Goal: Task Accomplishment & Management: Complete application form

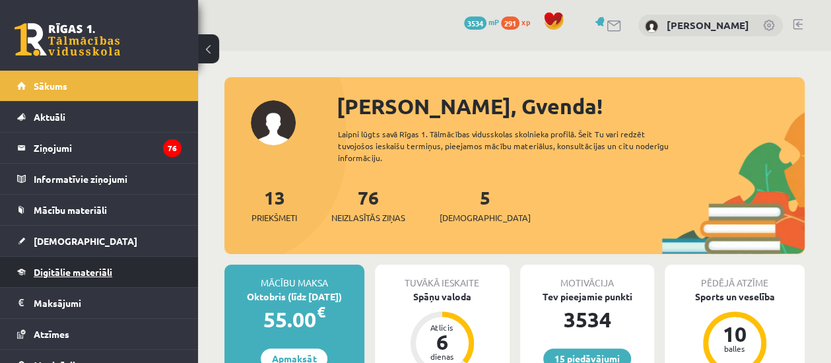
click at [124, 266] on link "Digitālie materiāli" at bounding box center [99, 272] width 164 height 30
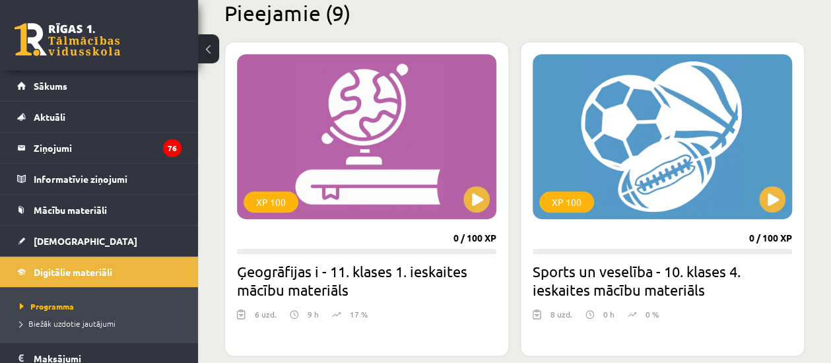
scroll to position [318, 0]
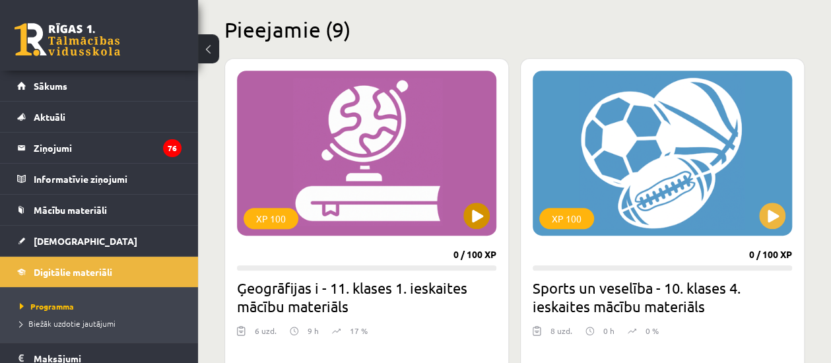
click at [462, 221] on div "XP 100" at bounding box center [367, 153] width 260 height 165
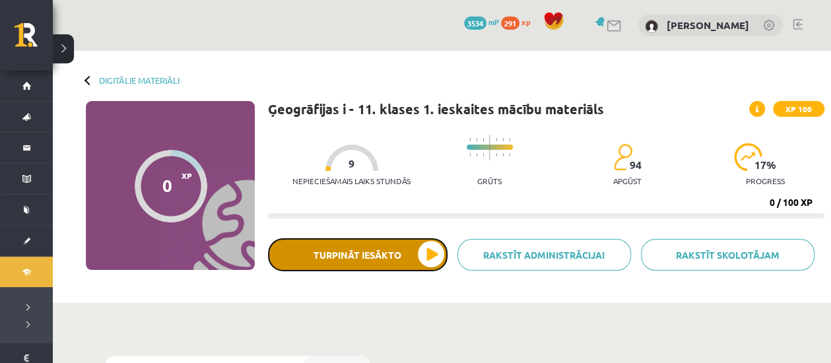
click at [416, 252] on button "Turpināt iesākto" at bounding box center [358, 254] width 180 height 33
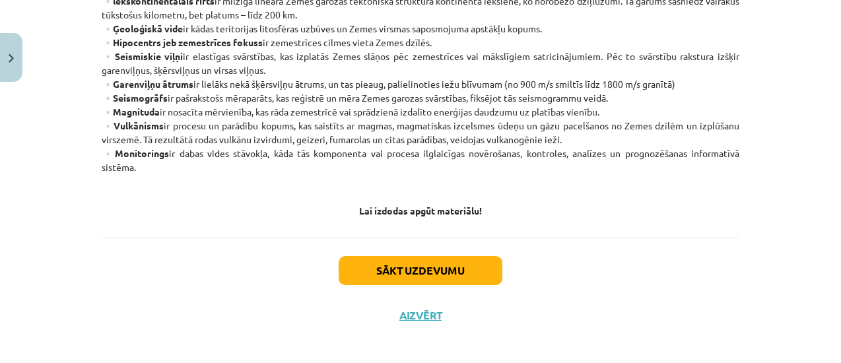
scroll to position [875, 0]
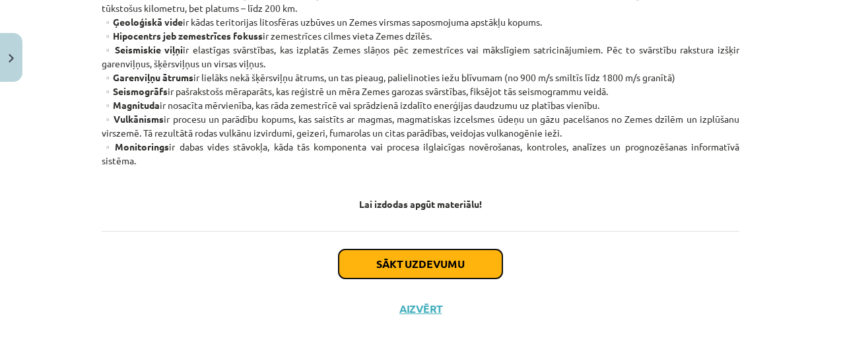
click at [429, 265] on button "Sākt uzdevumu" at bounding box center [421, 264] width 164 height 29
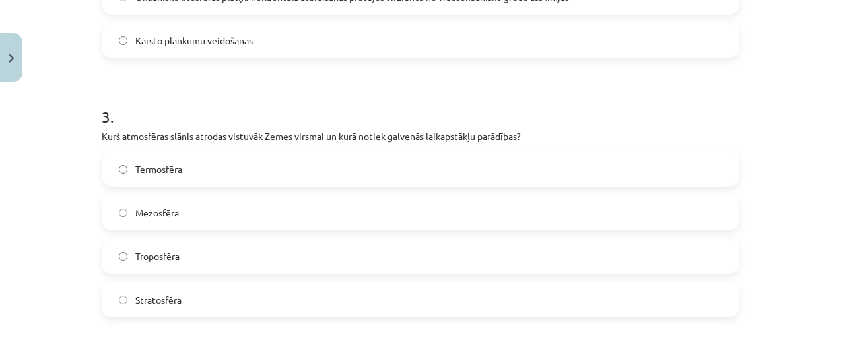
scroll to position [722, 0]
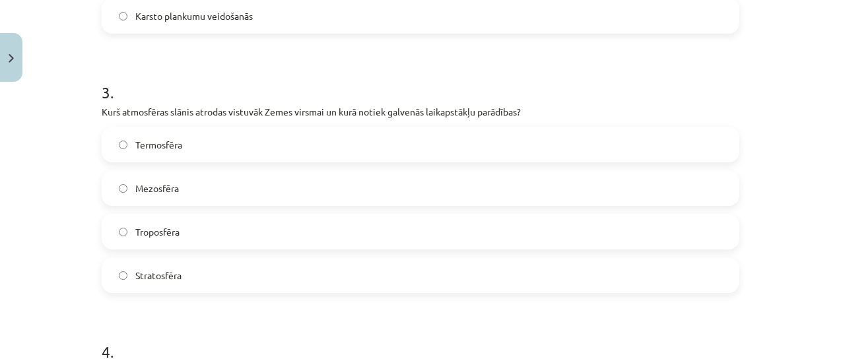
click at [709, 233] on label "Troposfēra" at bounding box center [420, 231] width 635 height 33
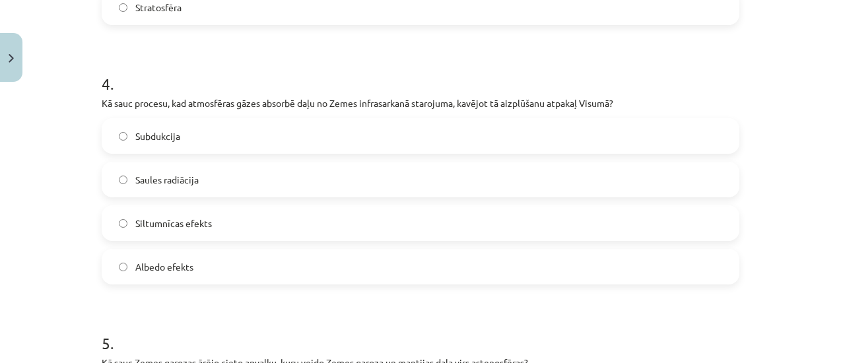
scroll to position [996, 0]
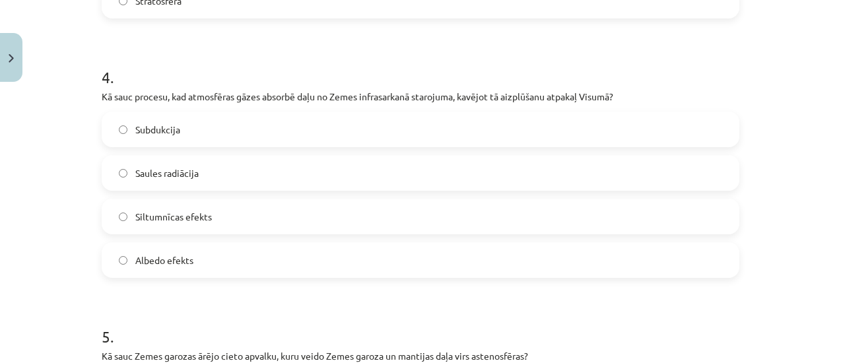
click at [397, 223] on label "Siltumnīcas efekts" at bounding box center [420, 216] width 635 height 33
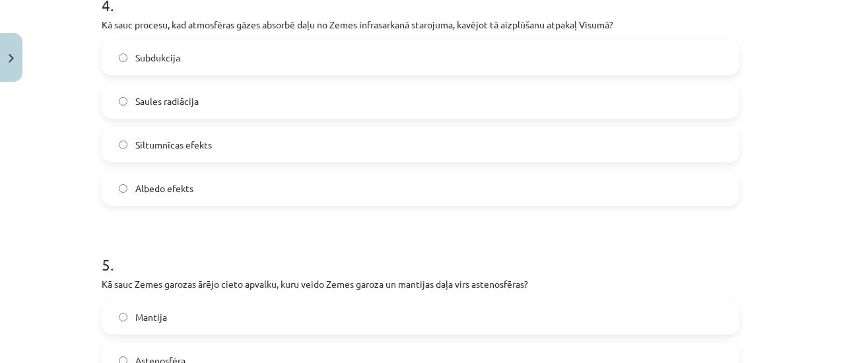
scroll to position [1323, 0]
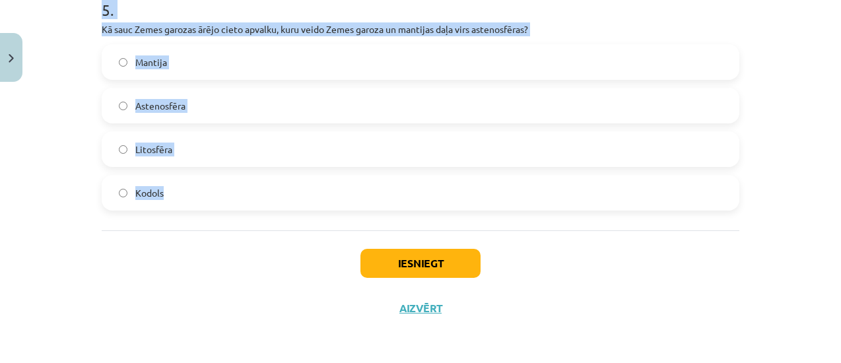
drag, startPoint x: 92, startPoint y: 174, endPoint x: 287, endPoint y: 221, distance: 200.4
copy form "Kas ir Dobsona vienība? Ozona slāņa biezuma mērvienība Okeāna dziļuma mērvienīb…"
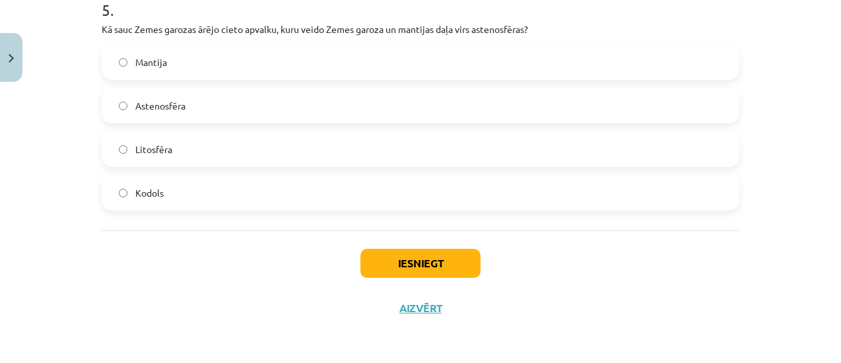
click at [688, 278] on div "Iesniegt Aizvērt" at bounding box center [421, 276] width 638 height 92
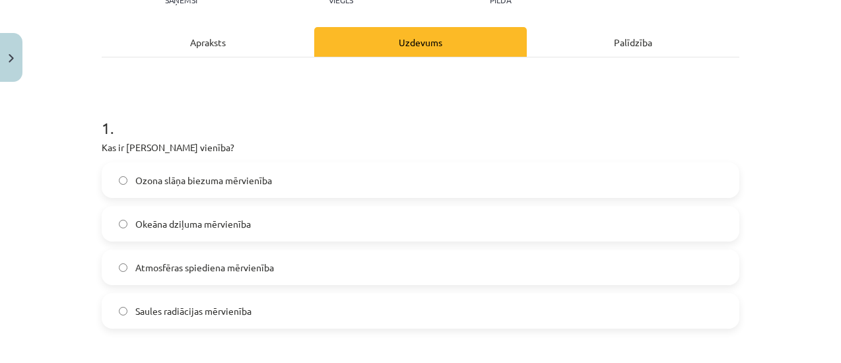
scroll to position [180, 0]
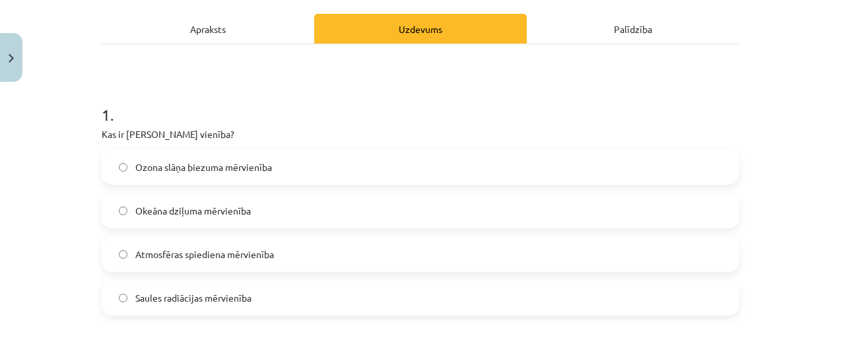
click at [265, 163] on span "Ozona slāņa biezuma mērvienība" at bounding box center [203, 167] width 137 height 14
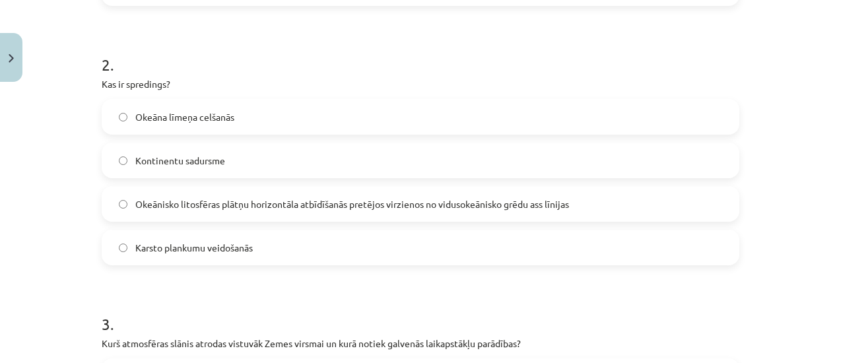
scroll to position [512, 0]
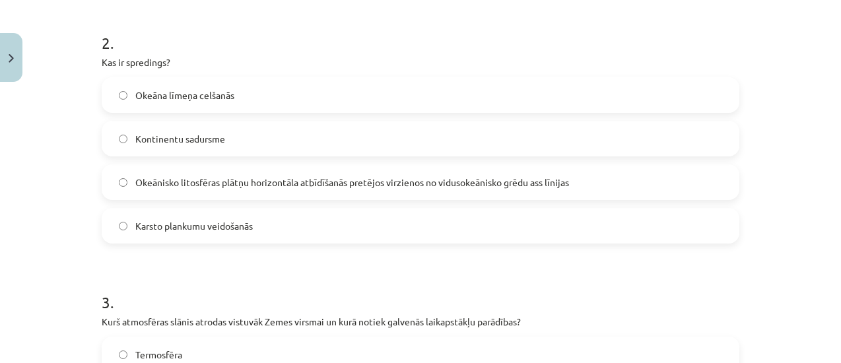
click at [214, 172] on label "Okeānisko litosfēras plātņu horizontāla atbīdīšanās pretējos virzienos no vidus…" at bounding box center [420, 182] width 635 height 33
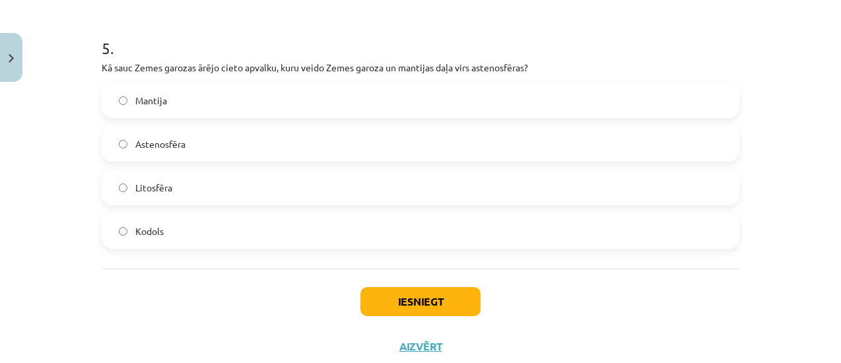
scroll to position [1292, 0]
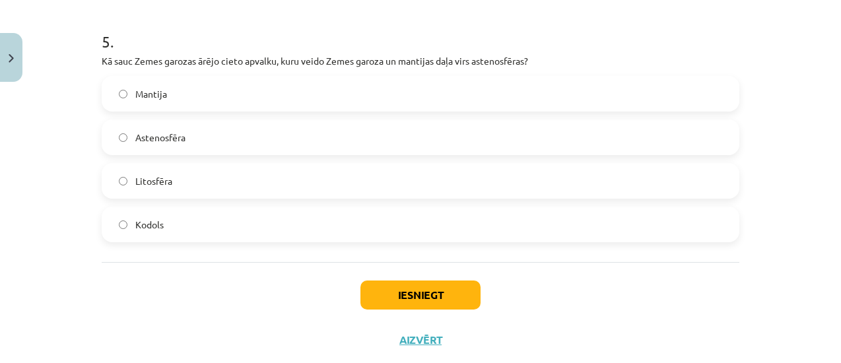
click at [289, 186] on label "Litosfēra" at bounding box center [420, 180] width 635 height 33
click at [363, 281] on button "Iesniegt" at bounding box center [421, 295] width 120 height 29
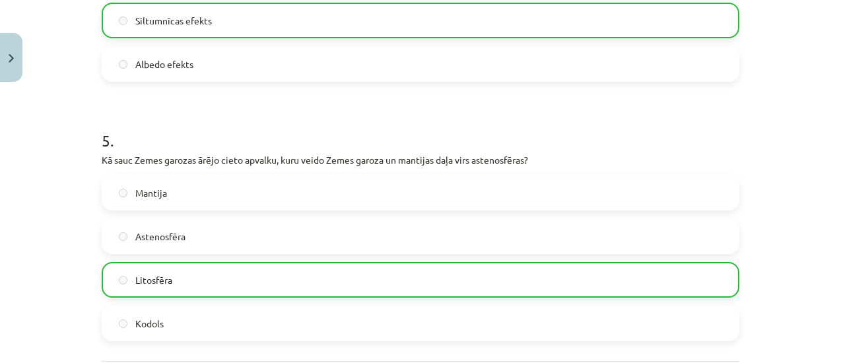
scroll to position [1364, 0]
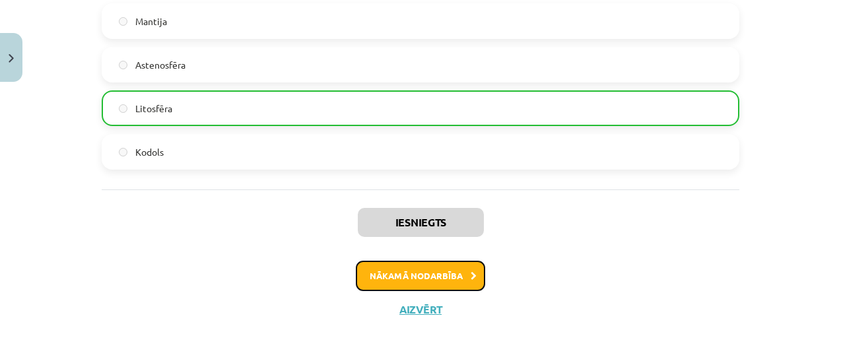
click at [471, 278] on icon at bounding box center [474, 276] width 6 height 9
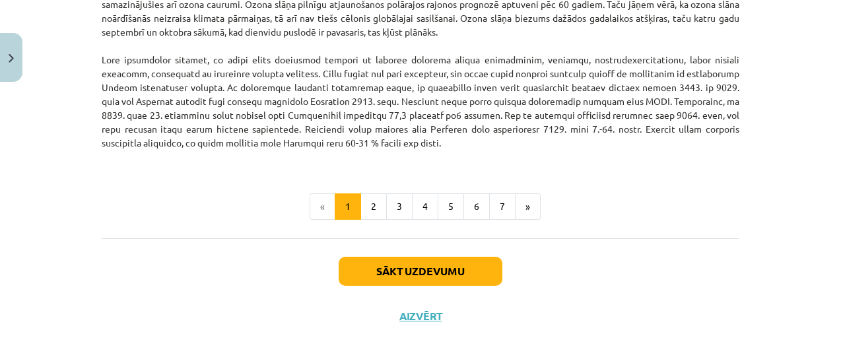
scroll to position [1793, 0]
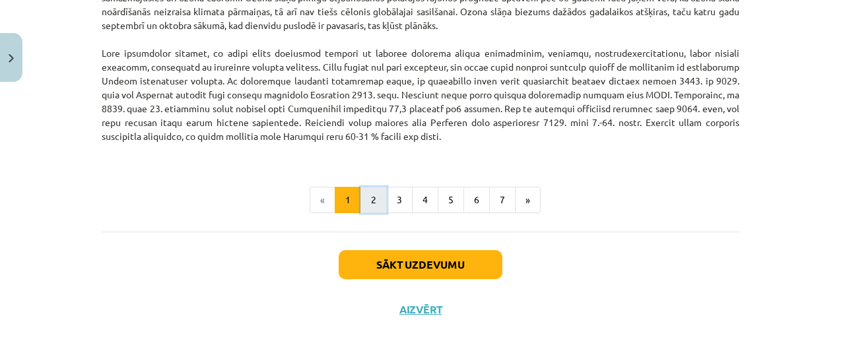
click at [367, 197] on button "2" at bounding box center [374, 200] width 26 height 26
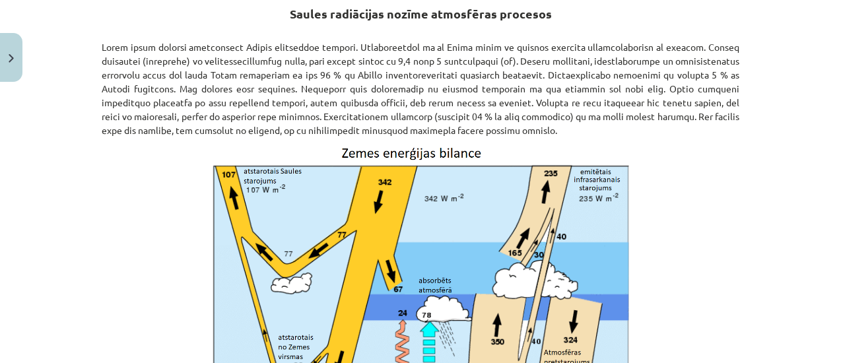
scroll to position [236, 0]
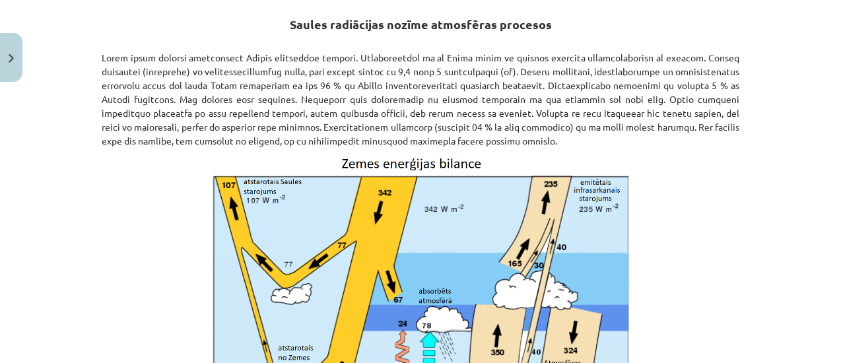
click at [830, 100] on div "Mācību tēma: Ģeogrāfijas i - 11. klases 1. ieskaites mācību materiāls #3 1. tēm…" at bounding box center [420, 181] width 841 height 363
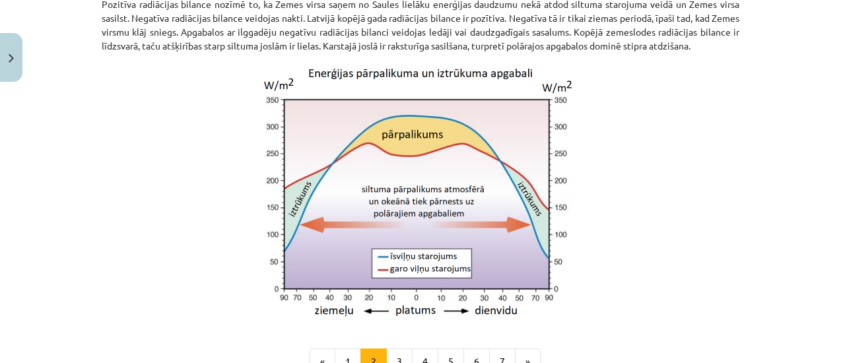
scroll to position [1294, 0]
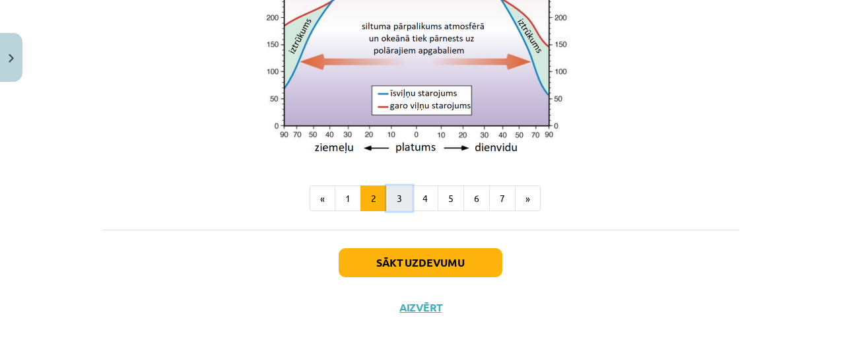
click at [399, 203] on button "3" at bounding box center [399, 199] width 26 height 26
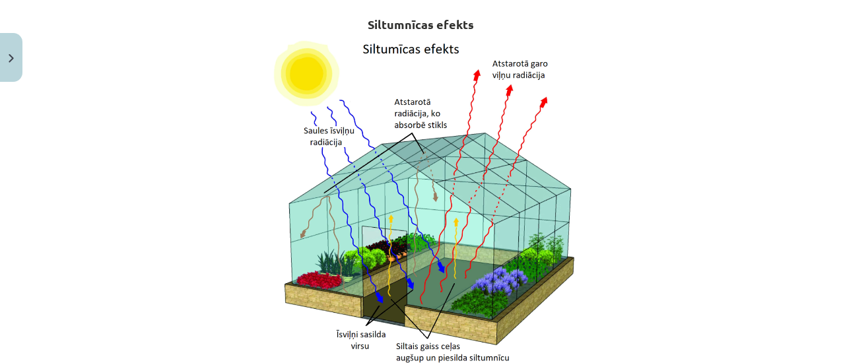
scroll to position [943, 0]
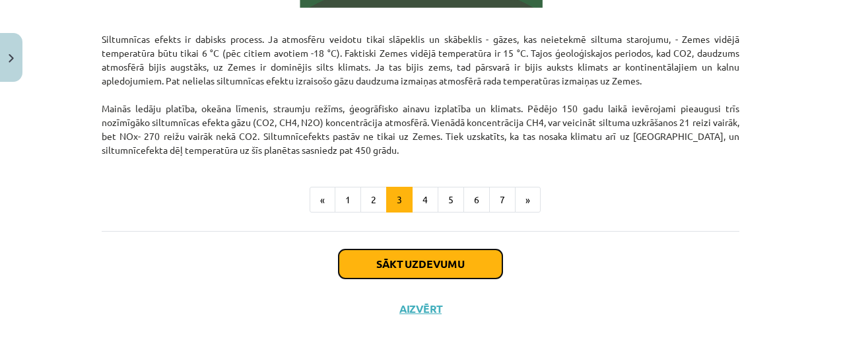
click at [443, 269] on button "Sākt uzdevumu" at bounding box center [421, 264] width 164 height 29
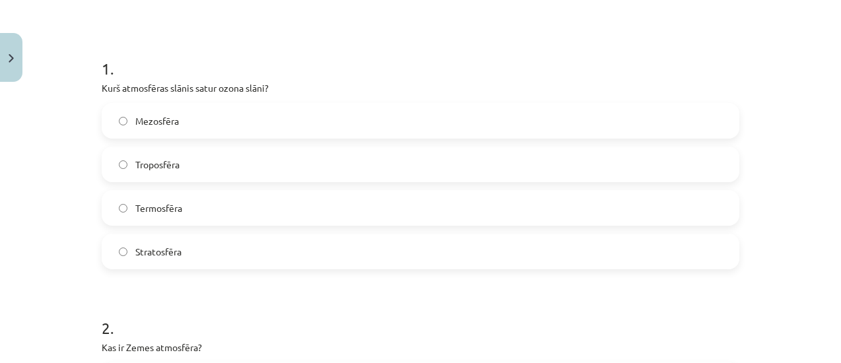
scroll to position [225, 0]
click at [149, 265] on label "Stratosfēra" at bounding box center [420, 253] width 635 height 33
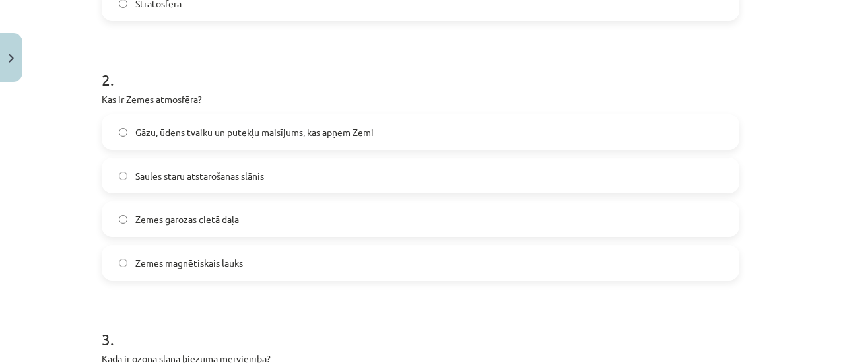
scroll to position [479, 0]
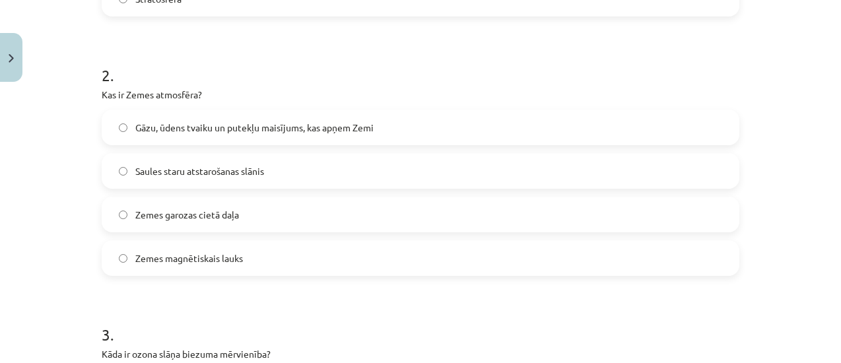
click at [662, 129] on label "Gāzu, ūdens tvaiku un putekļu maisījums, kas apņem Zemi" at bounding box center [420, 127] width 635 height 33
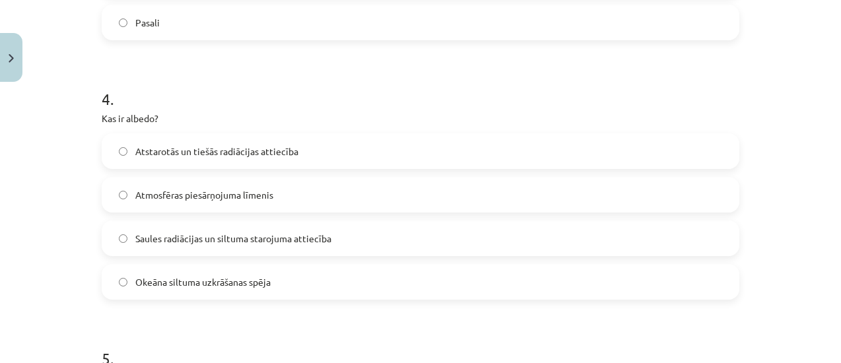
scroll to position [981, 0]
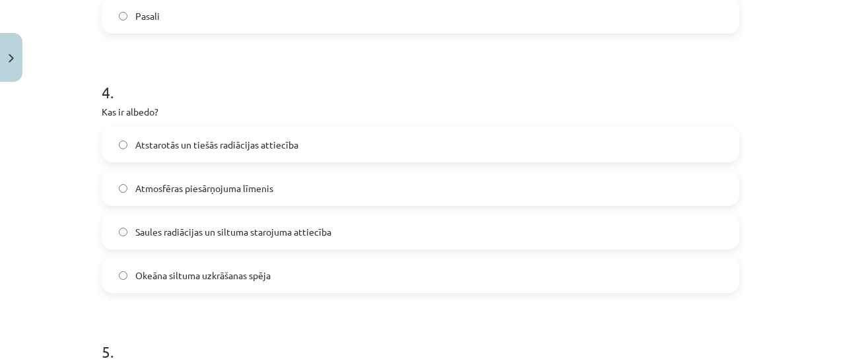
click at [564, 238] on label "Saules radiācijas un siltuma starojuma attiecība" at bounding box center [420, 231] width 635 height 33
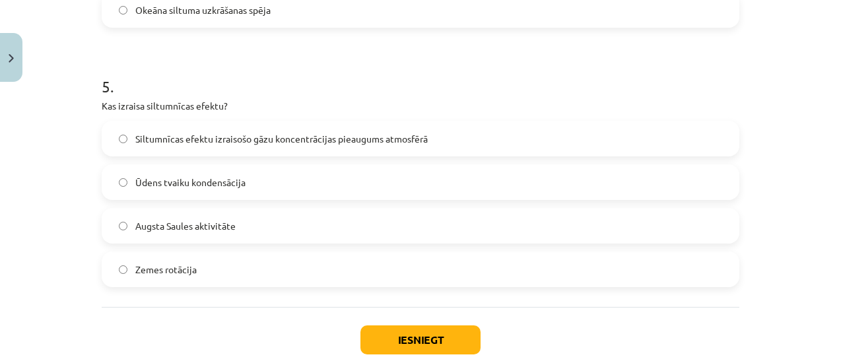
scroll to position [1249, 0]
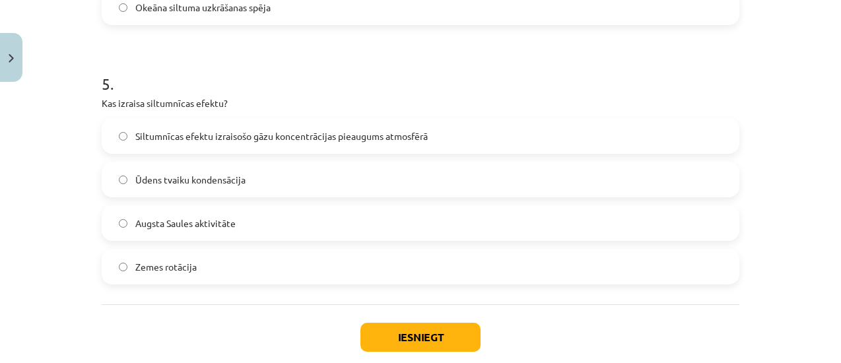
click at [568, 141] on label "Siltumnīcas efektu izraisošo gāzu koncentrācijas pieaugums atmosfērā" at bounding box center [420, 136] width 635 height 33
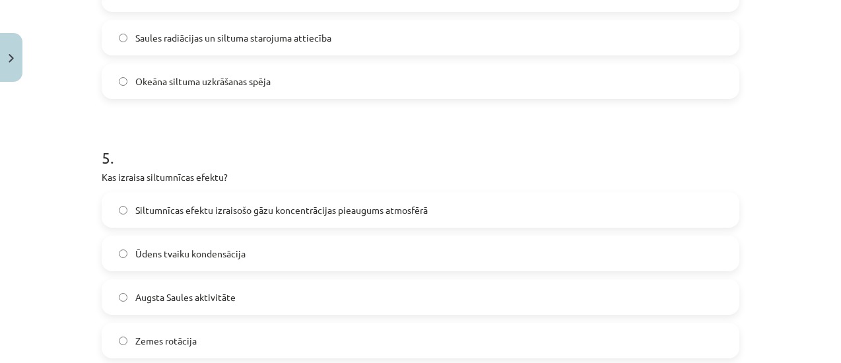
scroll to position [1323, 0]
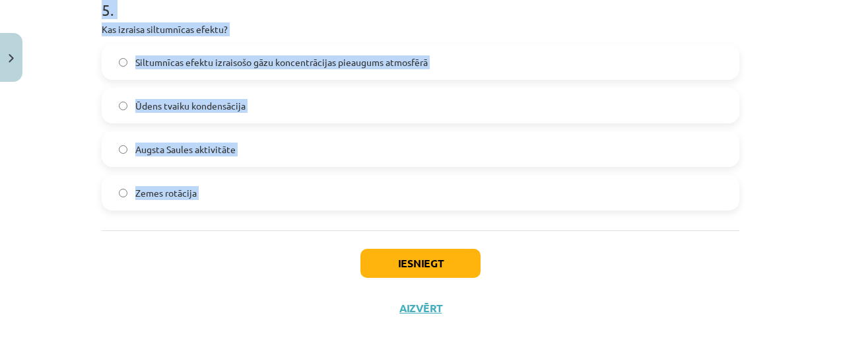
drag, startPoint x: 92, startPoint y: 188, endPoint x: 222, endPoint y: 238, distance: 138.6
copy form "Kurš atmosfēras slānis satur ozona slāni? Mezosfēra Troposfēra Termosfēra Strat…"
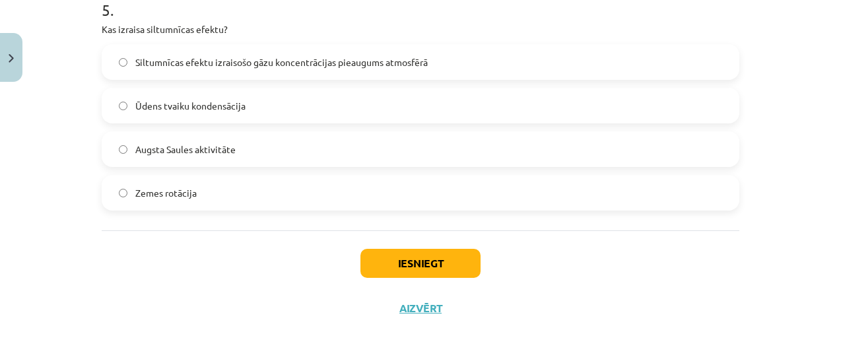
drag, startPoint x: 723, startPoint y: 282, endPoint x: 837, endPoint y: 301, distance: 115.8
click at [837, 301] on div "Mācību tēma: Ģeogrāfijas i - 11. klases 1. ieskaites mācību materiāls #3 1. tēm…" at bounding box center [420, 181] width 841 height 363
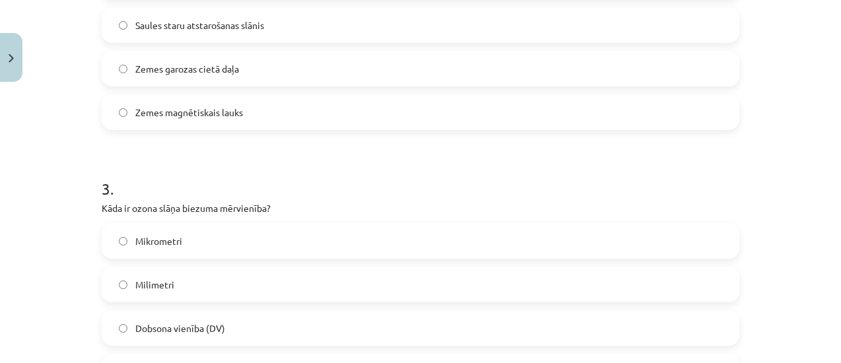
scroll to position [630, 0]
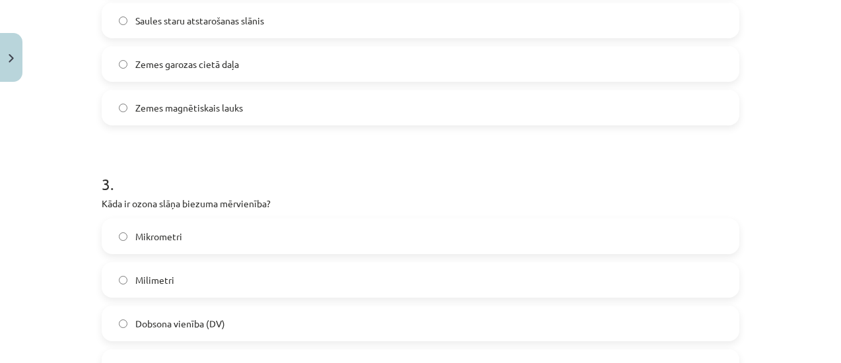
click at [293, 315] on label "Dobsona vienība (DV)" at bounding box center [420, 323] width 635 height 33
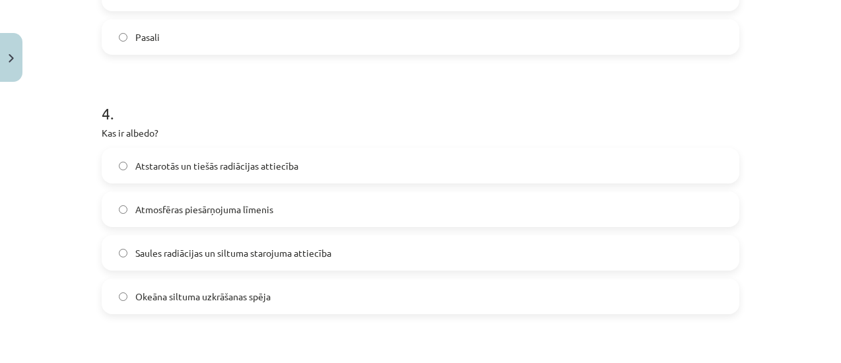
scroll to position [982, 0]
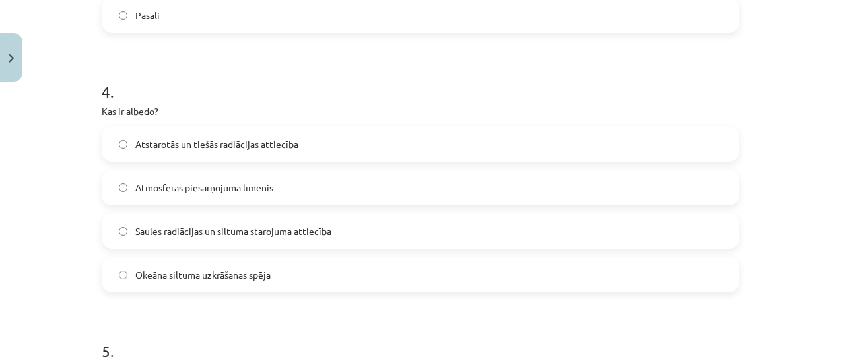
click at [667, 142] on label "Atstarotās un tiešās radiācijas attiecība" at bounding box center [420, 143] width 635 height 33
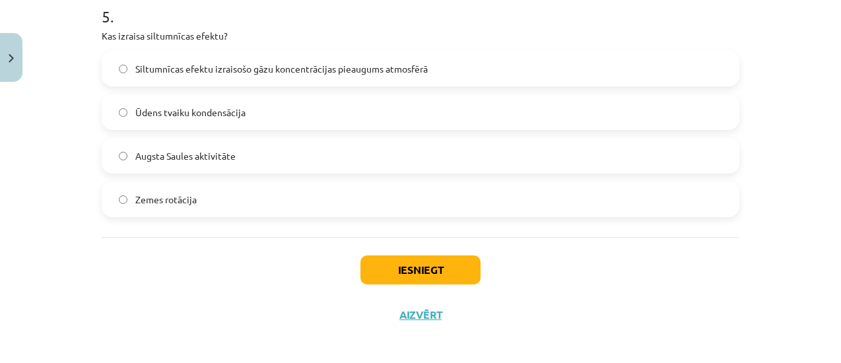
scroll to position [1323, 0]
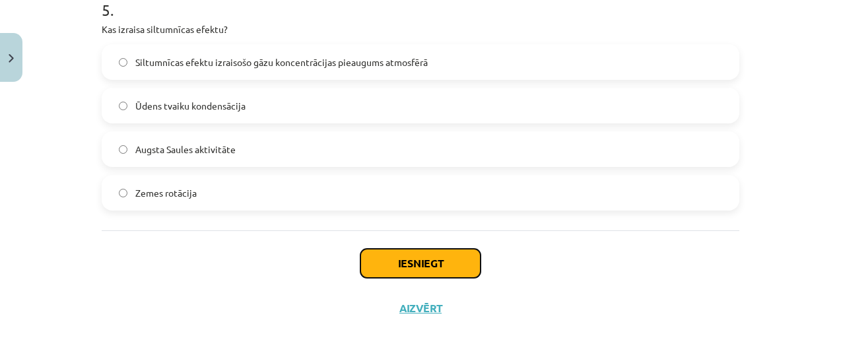
click at [466, 264] on button "Iesniegt" at bounding box center [421, 263] width 120 height 29
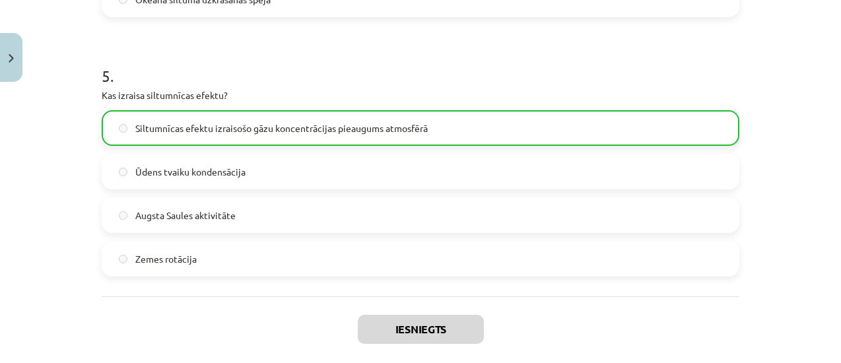
scroll to position [1364, 0]
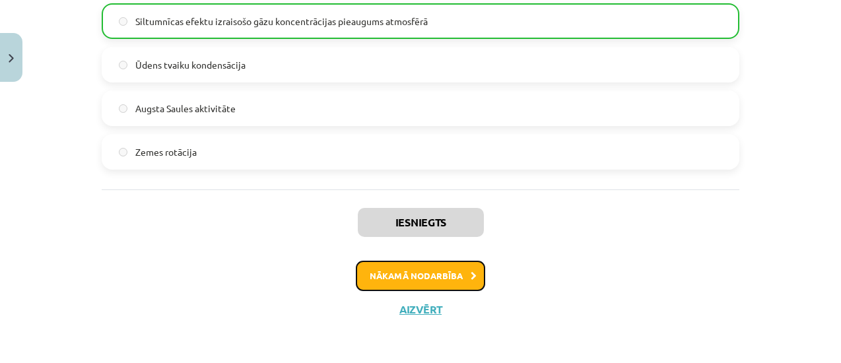
click at [420, 277] on button "Nākamā nodarbība" at bounding box center [420, 276] width 129 height 30
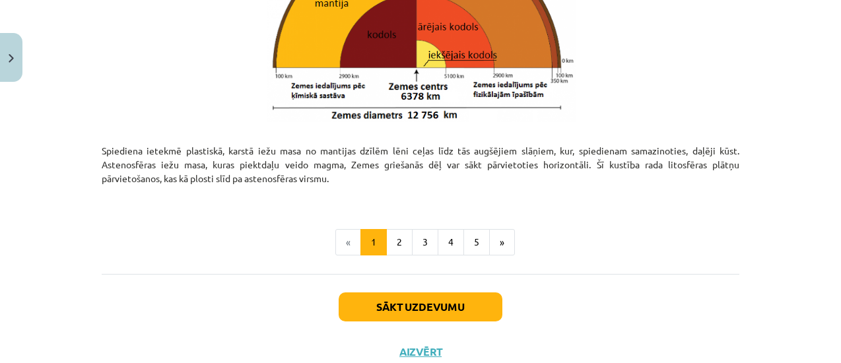
scroll to position [1513, 0]
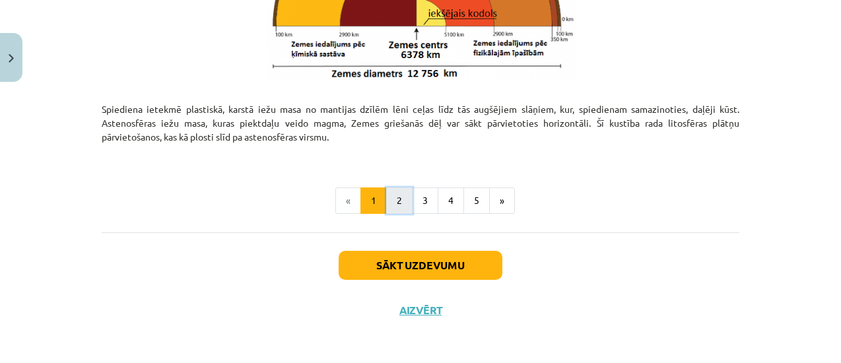
click at [393, 207] on button "2" at bounding box center [399, 201] width 26 height 26
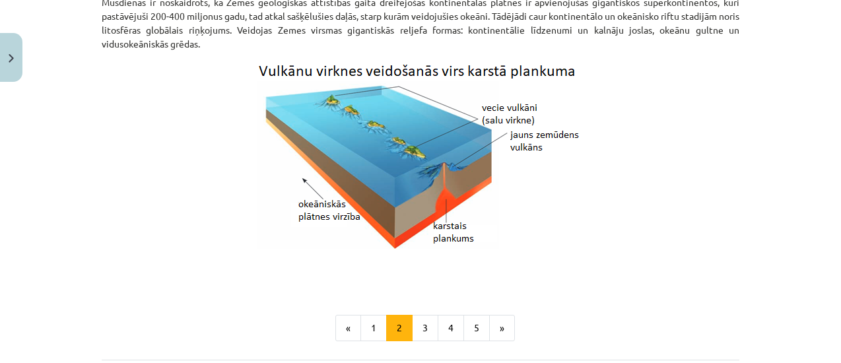
scroll to position [1369, 0]
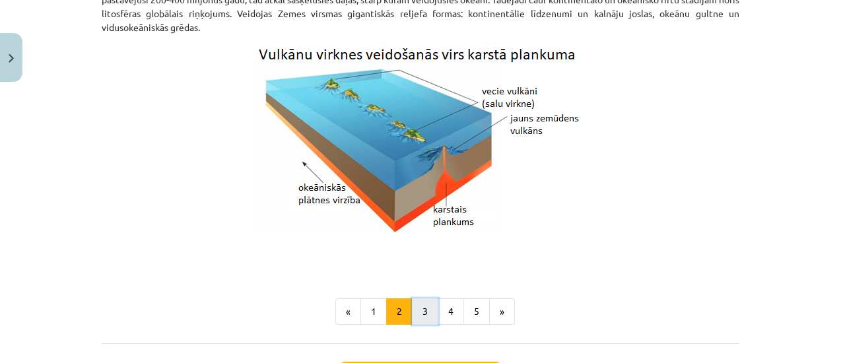
click at [424, 321] on button "3" at bounding box center [425, 311] width 26 height 26
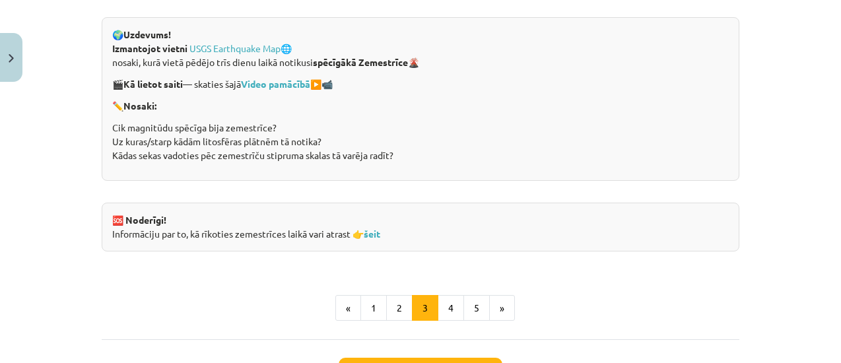
scroll to position [2695, 0]
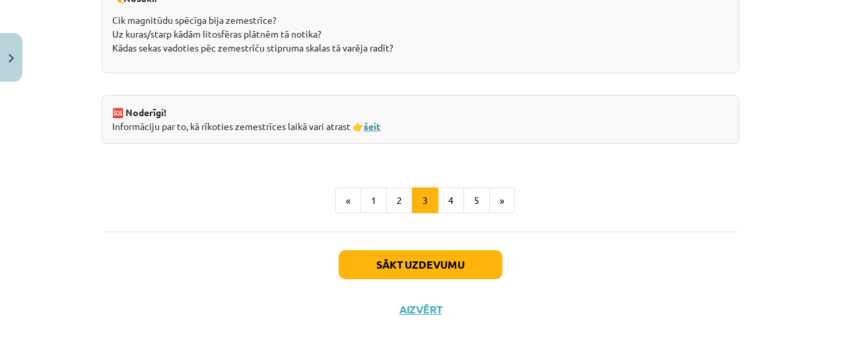
click at [368, 127] on link "šeit" at bounding box center [372, 126] width 17 height 12
click at [376, 123] on link "šeit" at bounding box center [372, 126] width 17 height 12
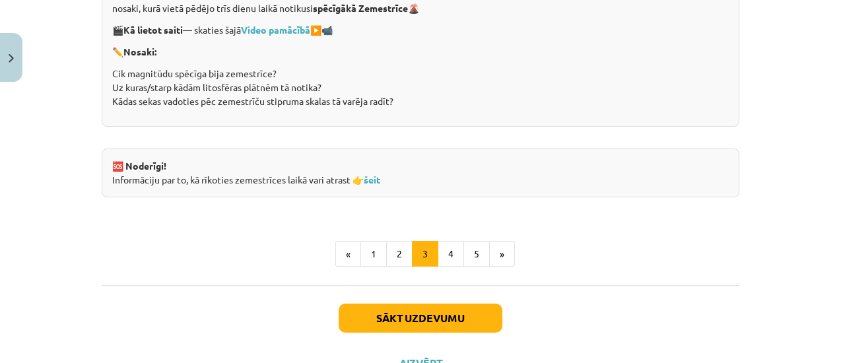
scroll to position [2649, 0]
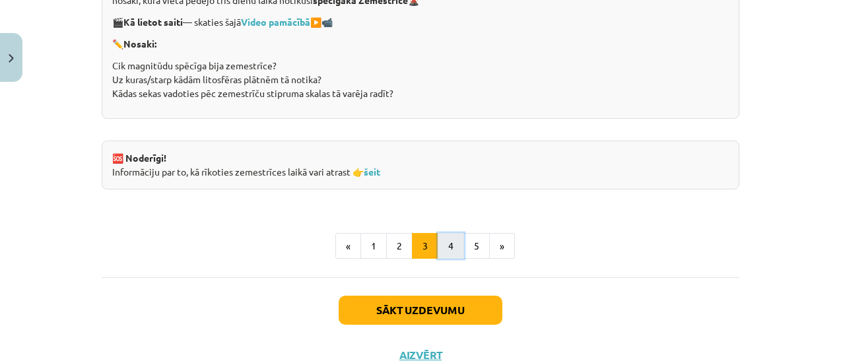
click at [447, 238] on button "4" at bounding box center [451, 246] width 26 height 26
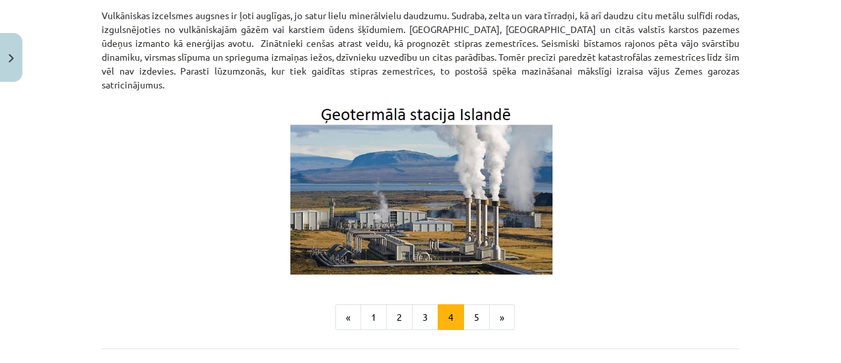
scroll to position [460, 0]
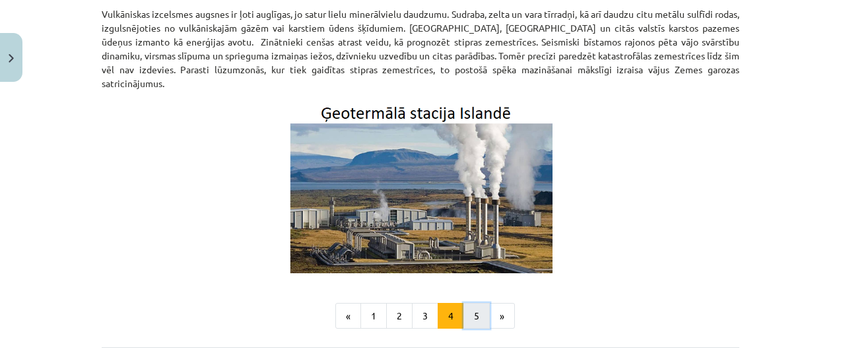
click at [471, 309] on button "5" at bounding box center [477, 316] width 26 height 26
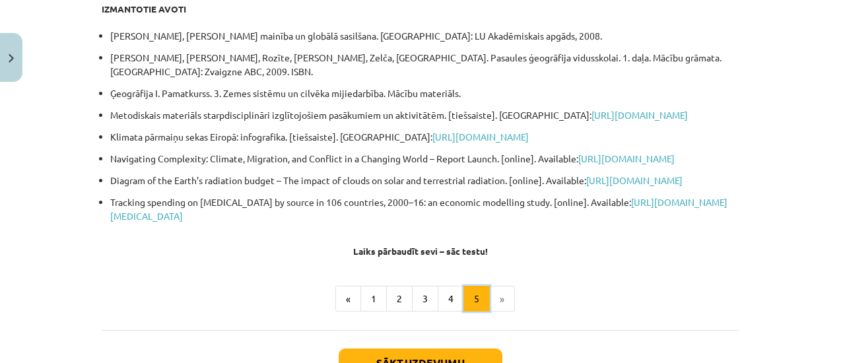
scroll to position [236, 0]
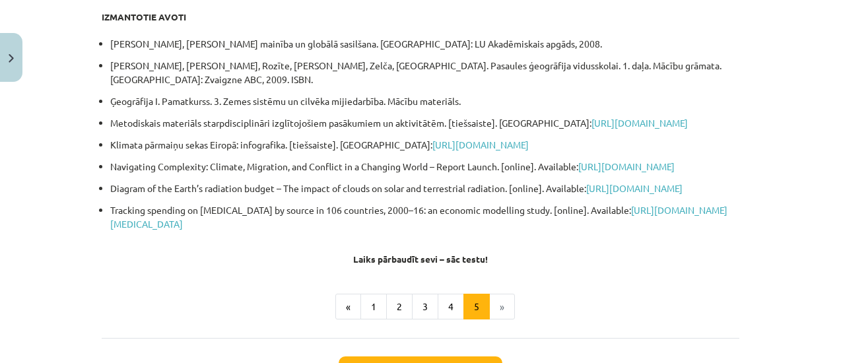
click at [500, 320] on li "»" at bounding box center [502, 307] width 25 height 26
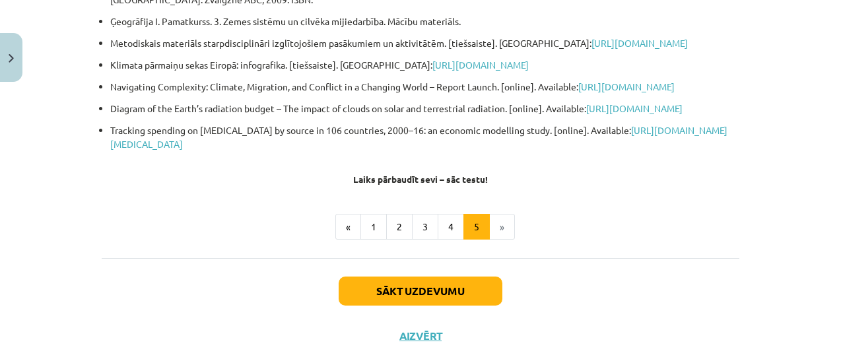
scroll to position [328, 0]
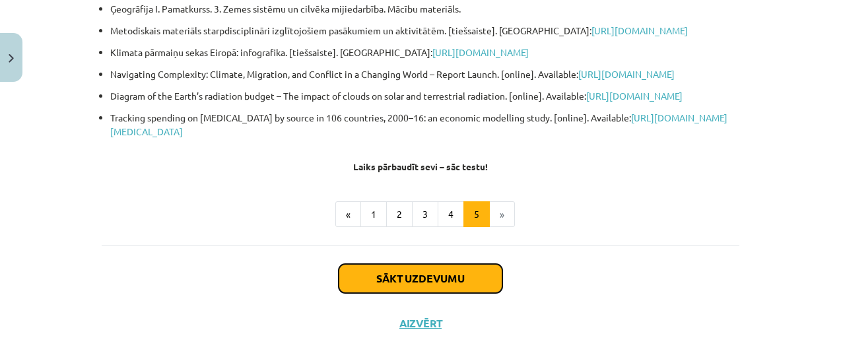
click at [419, 293] on button "Sākt uzdevumu" at bounding box center [421, 278] width 164 height 29
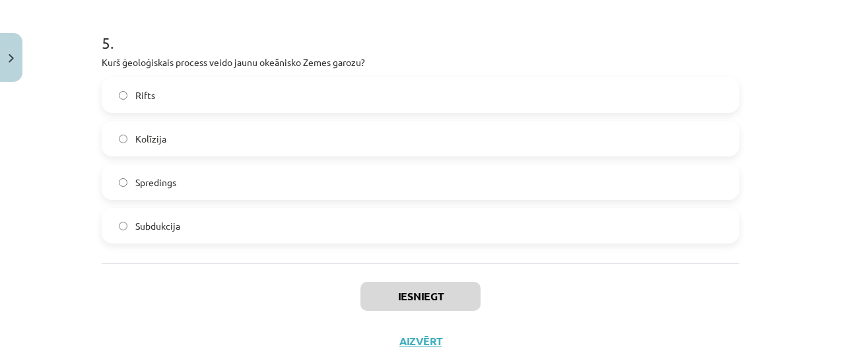
scroll to position [1323, 0]
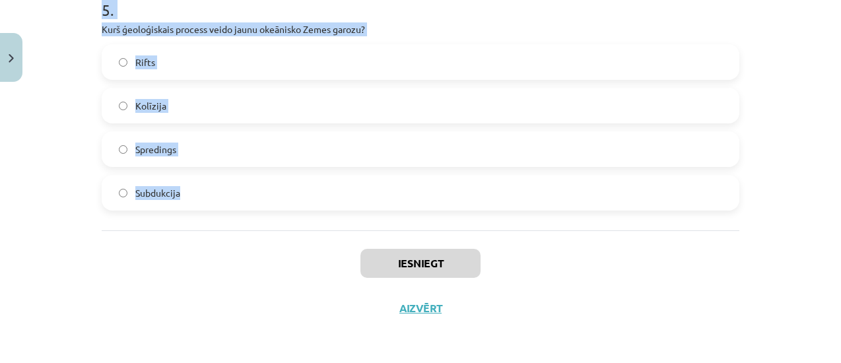
drag, startPoint x: 94, startPoint y: 97, endPoint x: 265, endPoint y: 215, distance: 207.9
copy form "Cik bieza ir Zemes garoza? 50 – 1000m 5-80km 1-5 km 50 -250 km 2 . Kas veidojas…"
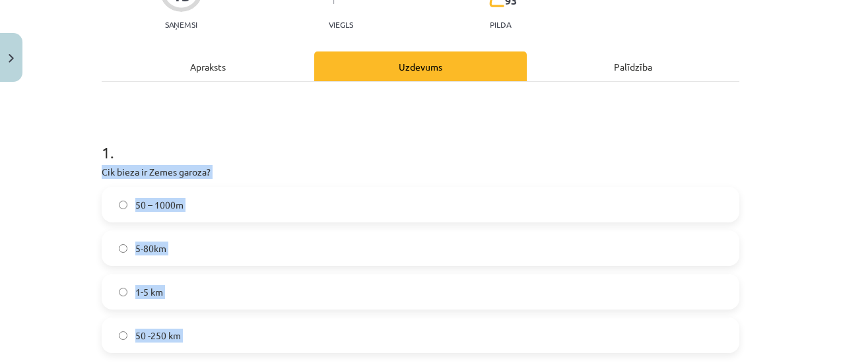
scroll to position [147, 0]
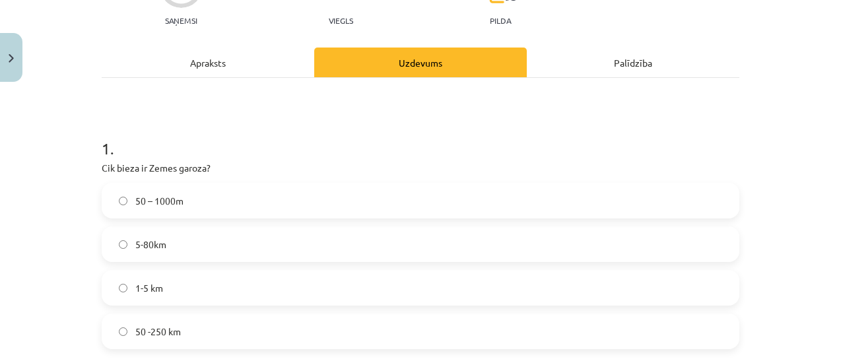
drag, startPoint x: 823, startPoint y: 126, endPoint x: 828, endPoint y: 93, distance: 33.3
click at [828, 93] on div "Mācību tēma: Ģeogrāfijas i - 11. klases 1. ieskaites mācību materiāls #4 2. tēm…" at bounding box center [420, 181] width 841 height 363
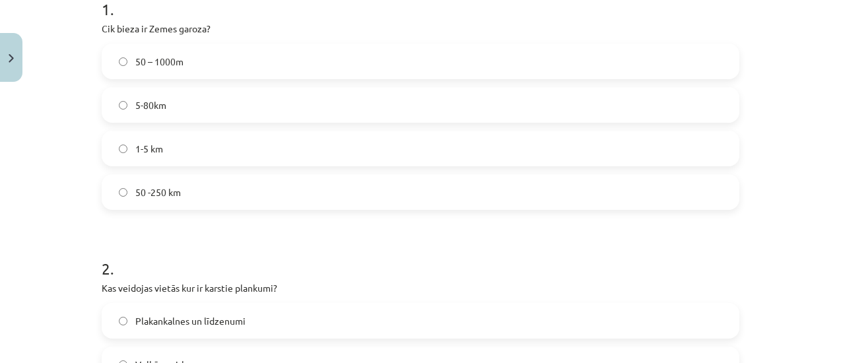
scroll to position [293, 0]
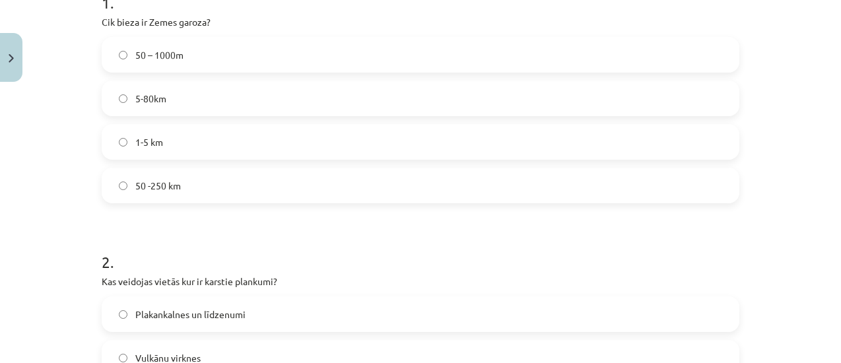
click at [205, 111] on label "5-80km" at bounding box center [420, 98] width 635 height 33
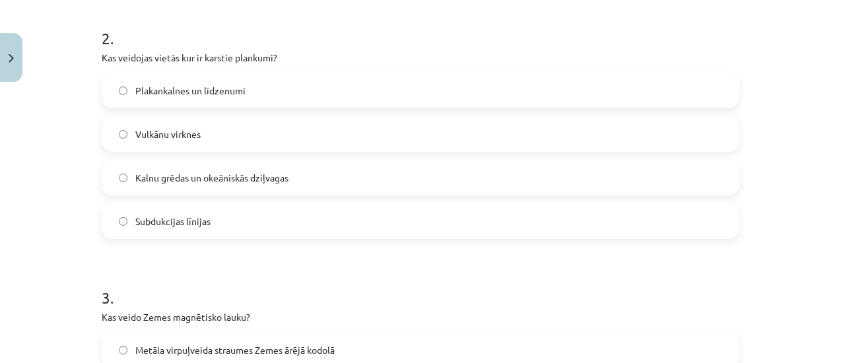
scroll to position [521, 0]
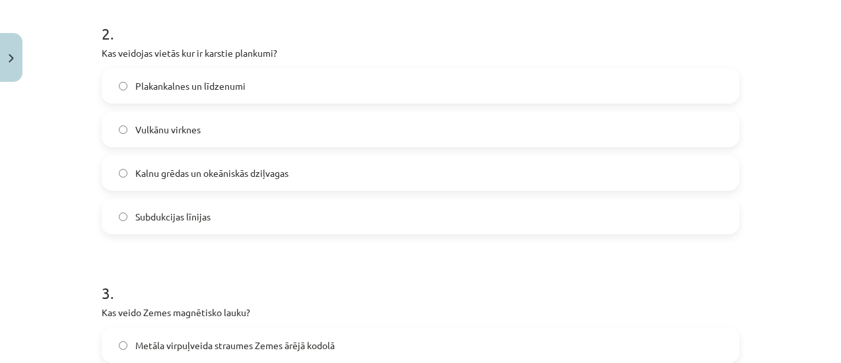
click at [235, 133] on label "Vulkānu virknes" at bounding box center [420, 129] width 635 height 33
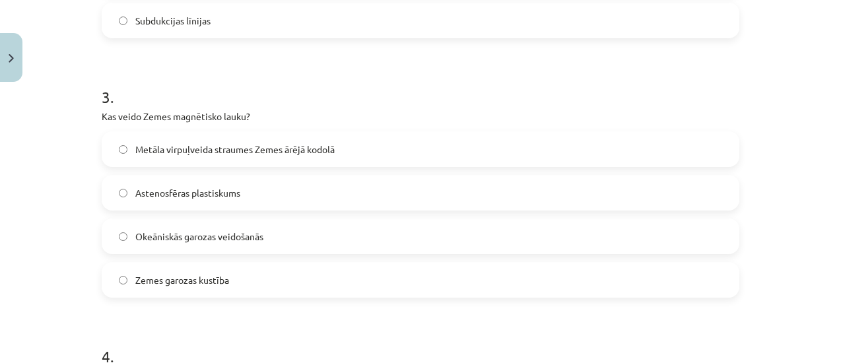
scroll to position [736, 0]
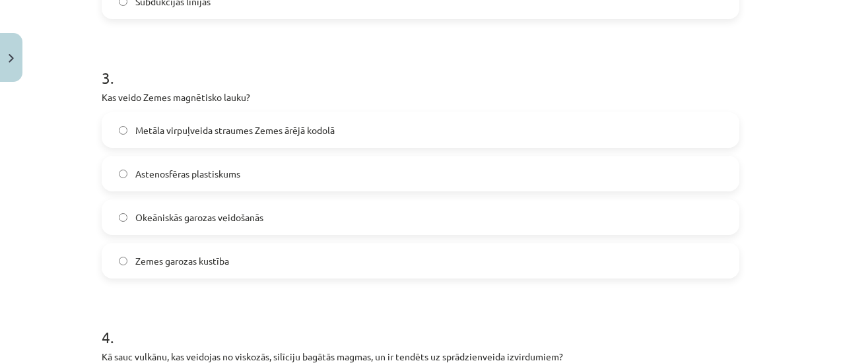
click at [262, 123] on span "Metāla virpuļveida straumes Zemes ārējā kodolā" at bounding box center [234, 130] width 199 height 14
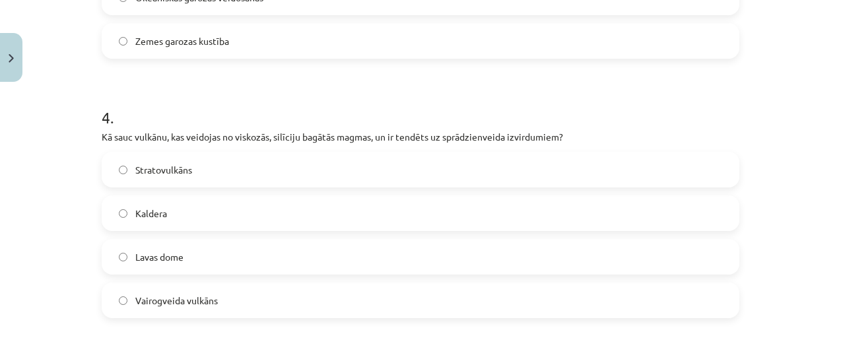
scroll to position [959, 0]
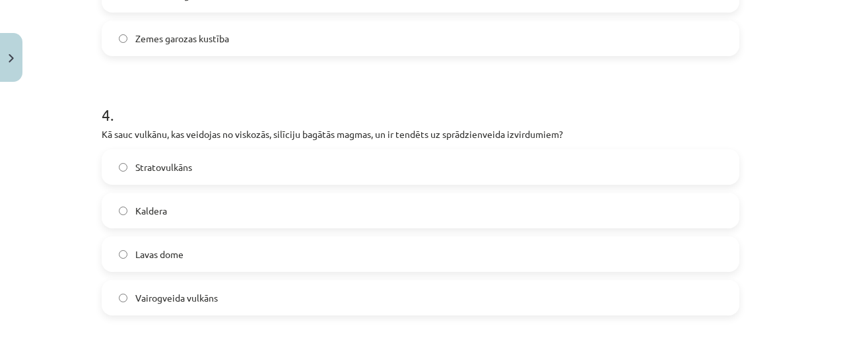
click at [215, 163] on label "Stratovulkāns" at bounding box center [420, 167] width 635 height 33
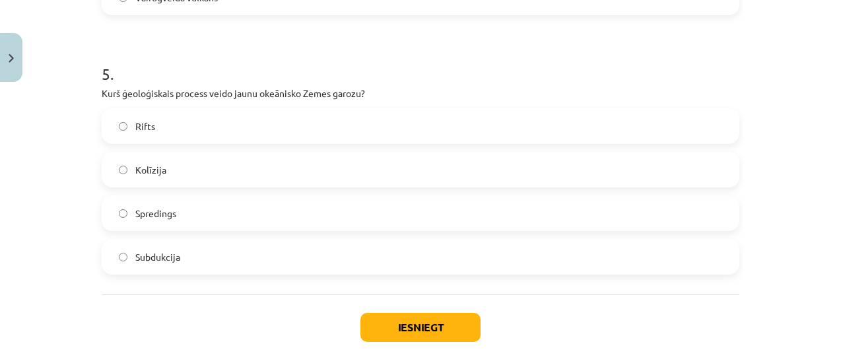
scroll to position [1237, 0]
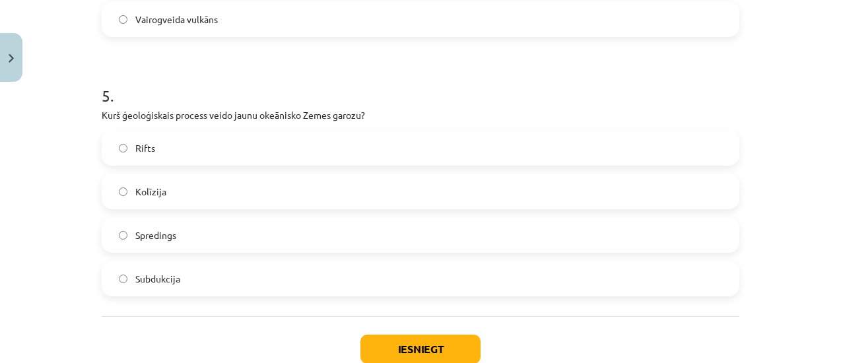
click at [175, 234] on label "Spredings" at bounding box center [420, 235] width 635 height 33
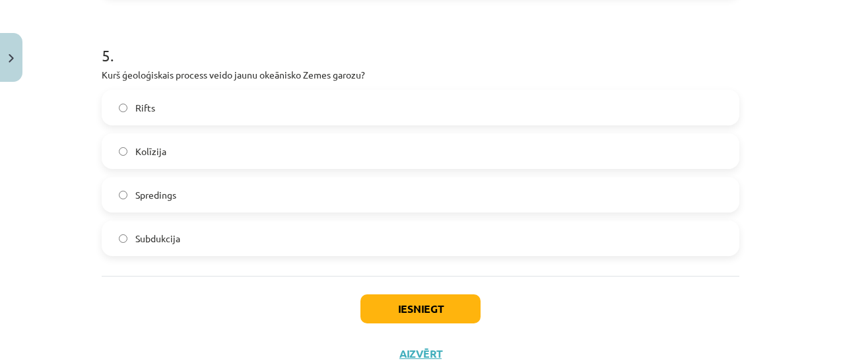
scroll to position [1296, 0]
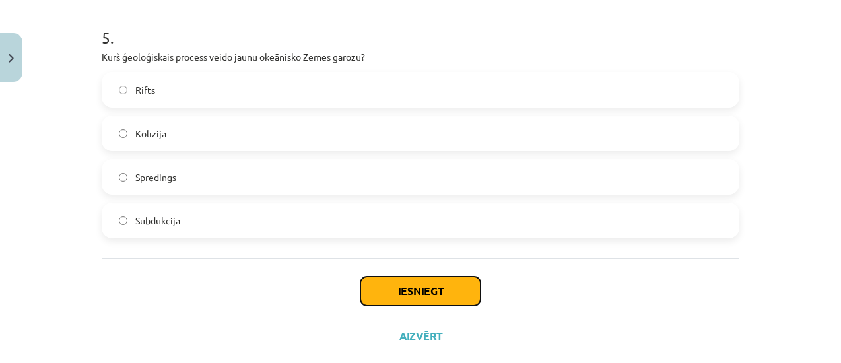
click at [445, 279] on button "Iesniegt" at bounding box center [421, 291] width 120 height 29
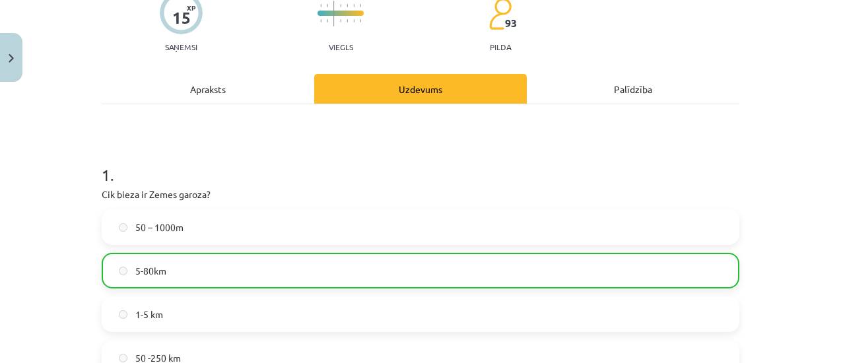
scroll to position [1364, 0]
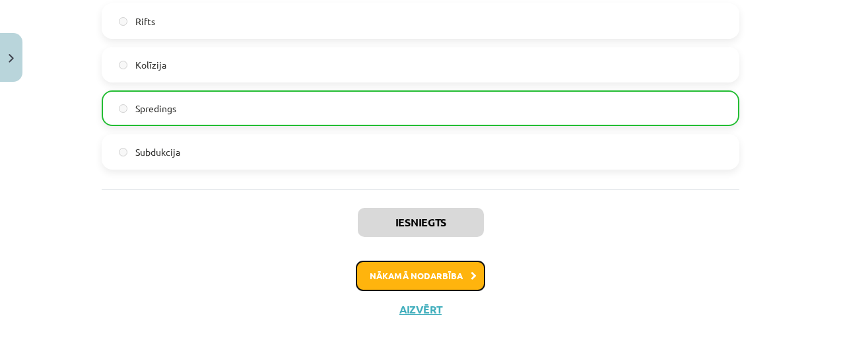
click at [433, 273] on button "Nākamā nodarbība" at bounding box center [420, 276] width 129 height 30
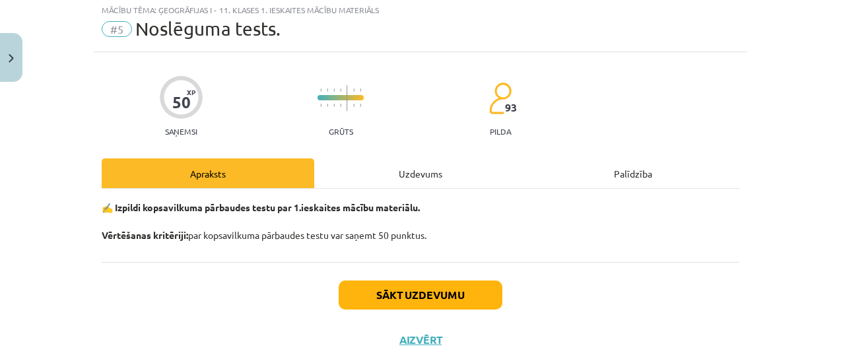
scroll to position [33, 0]
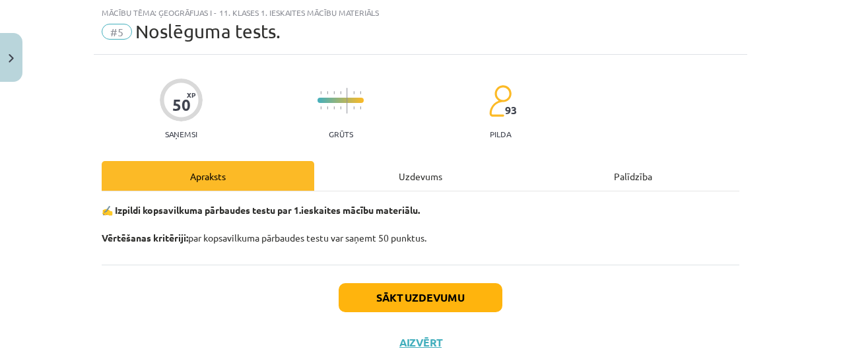
click at [543, 311] on div "Sākt uzdevumu Aizvērt" at bounding box center [421, 311] width 638 height 92
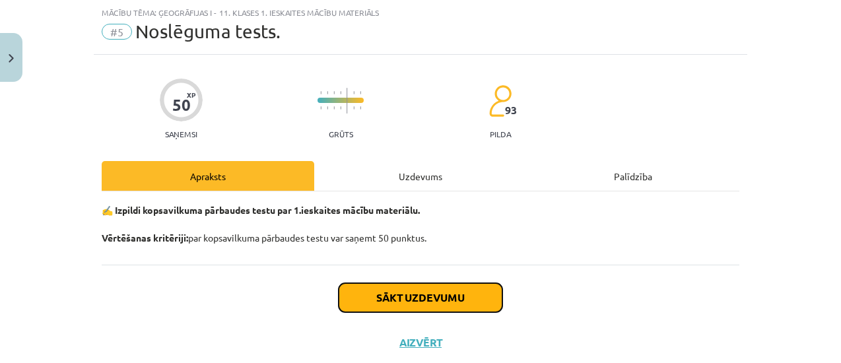
click at [359, 304] on button "Sākt uzdevumu" at bounding box center [421, 297] width 164 height 29
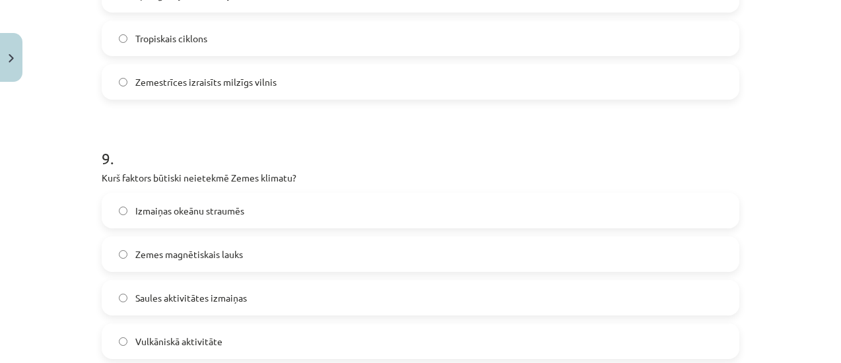
scroll to position [2599, 0]
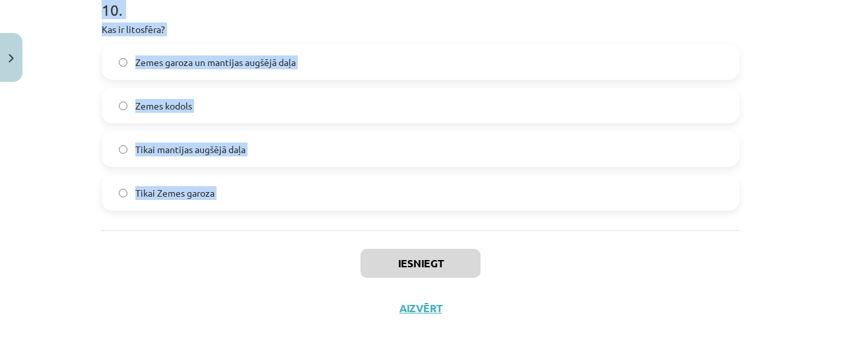
drag, startPoint x: 94, startPoint y: 164, endPoint x: 242, endPoint y: 255, distance: 173.4
copy form "Kādā temperatūras režīmā visvairāk izplatās siltumnīcas efekta gāzes? Mitrās un…"
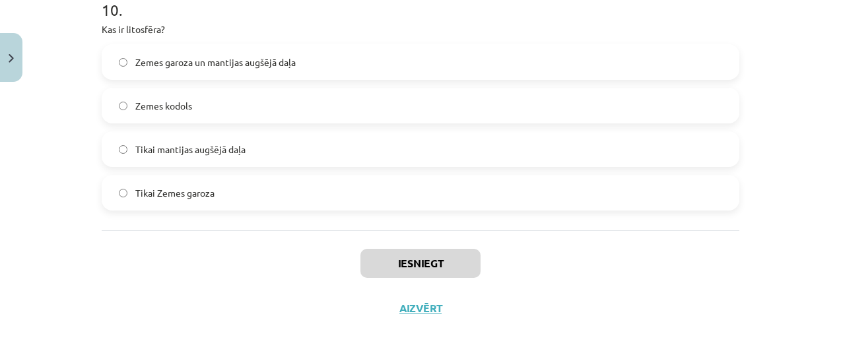
click at [135, 310] on div "Iesniegt Aizvērt" at bounding box center [421, 276] width 638 height 92
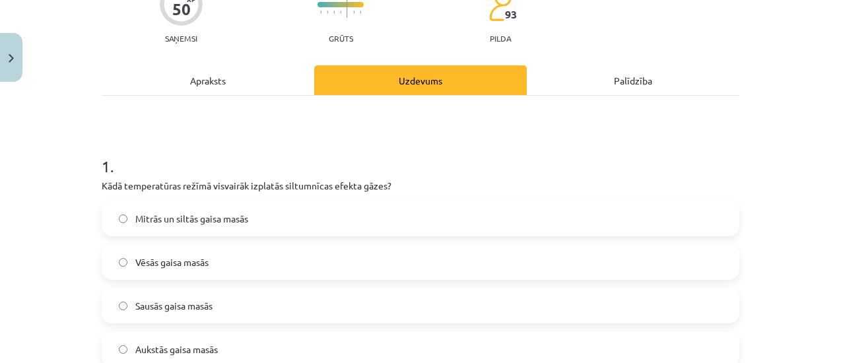
scroll to position [167, 0]
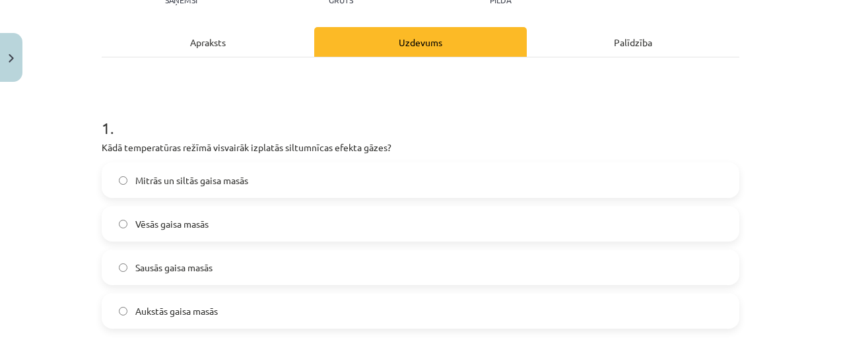
click at [405, 189] on label "Mitrās un siltās gaisa masās" at bounding box center [420, 180] width 635 height 33
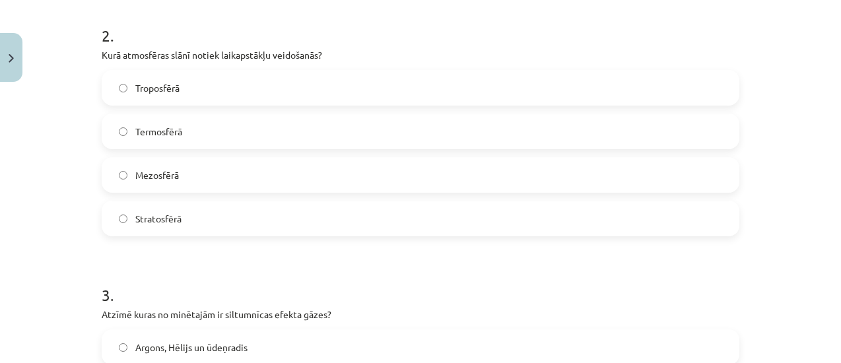
scroll to position [523, 0]
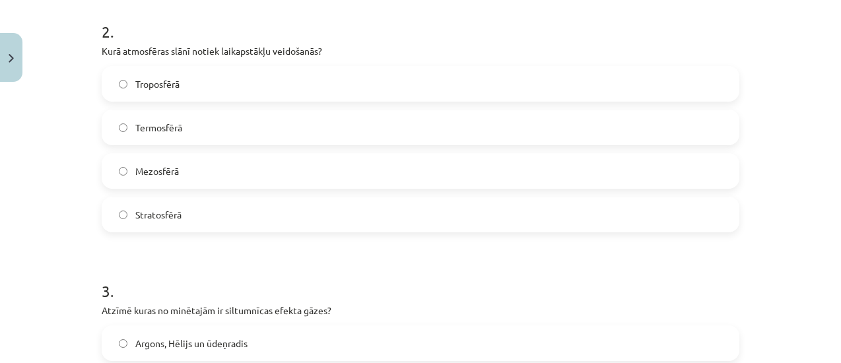
click at [337, 209] on label "Stratosfērā" at bounding box center [420, 214] width 635 height 33
click at [161, 77] on span "Troposfērā" at bounding box center [157, 84] width 44 height 14
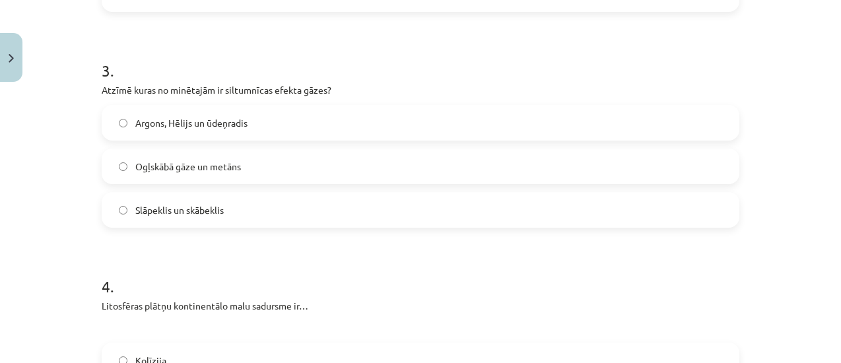
scroll to position [767, 0]
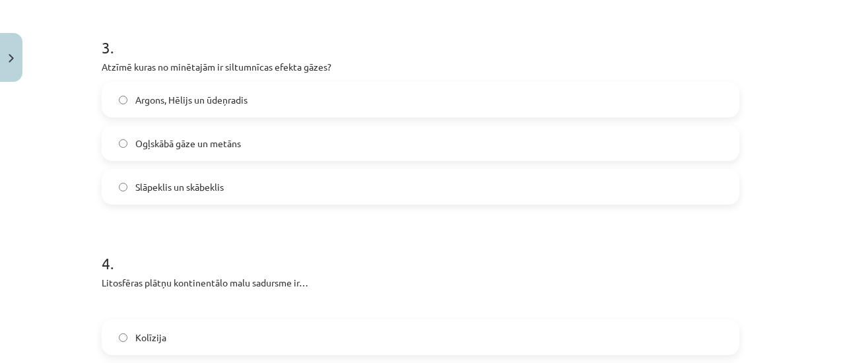
click at [190, 142] on span "Ogļskābā gāze un metāns" at bounding box center [188, 144] width 106 height 14
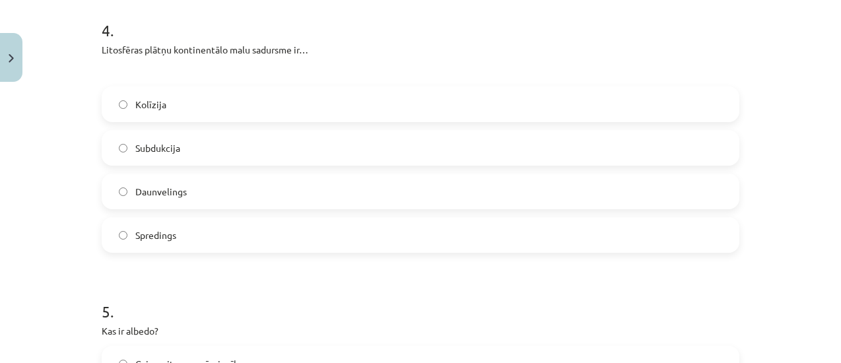
scroll to position [1011, 0]
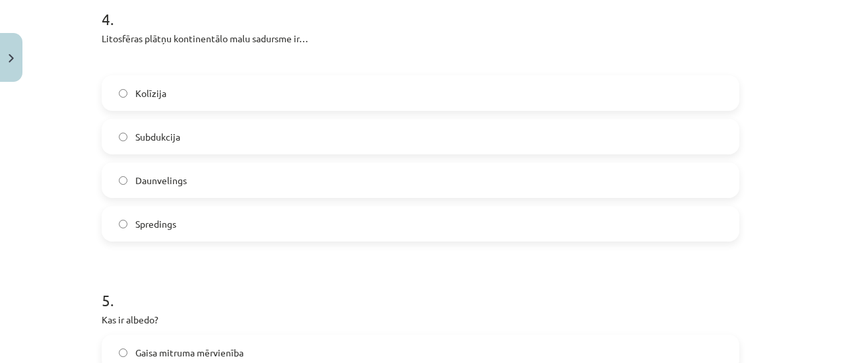
click at [151, 96] on span "Kolīzija" at bounding box center [150, 94] width 31 height 14
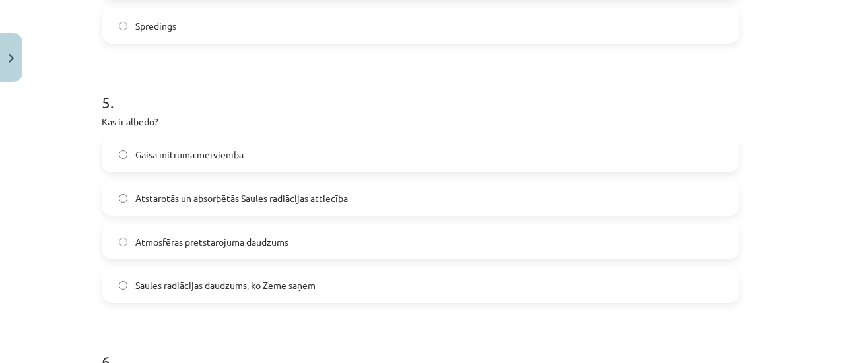
scroll to position [1259, 0]
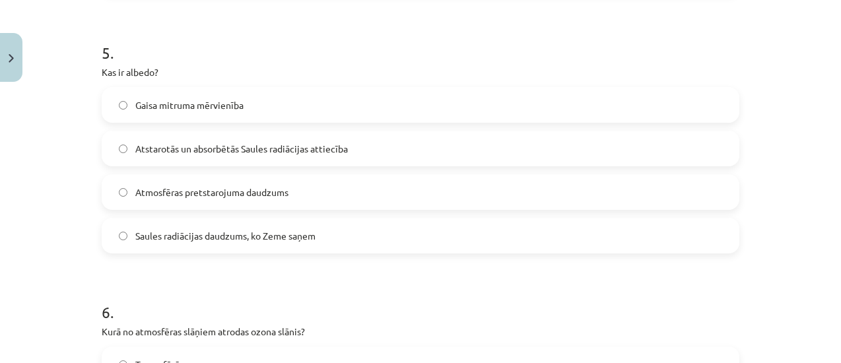
click at [180, 138] on label "Atstarotās un absorbētās Saules radiācijas attiecība" at bounding box center [420, 148] width 635 height 33
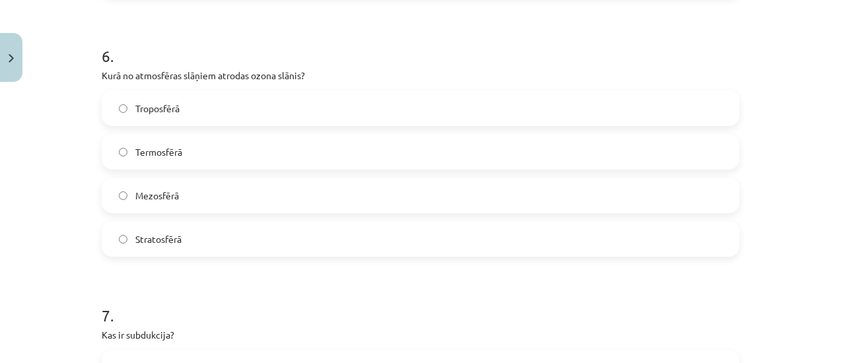
scroll to position [1530, 0]
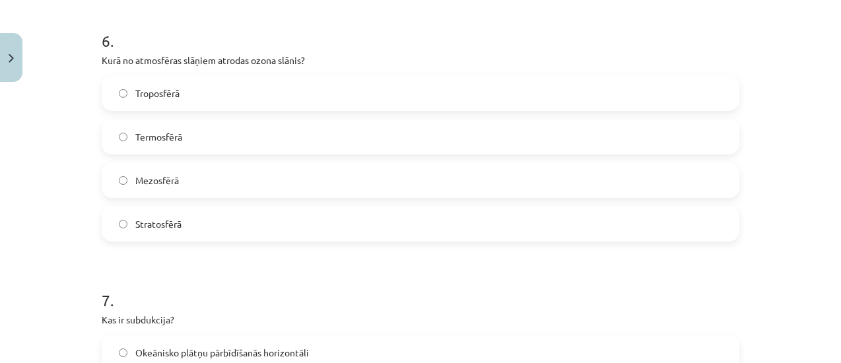
click at [176, 226] on span "Stratosfērā" at bounding box center [158, 224] width 46 height 14
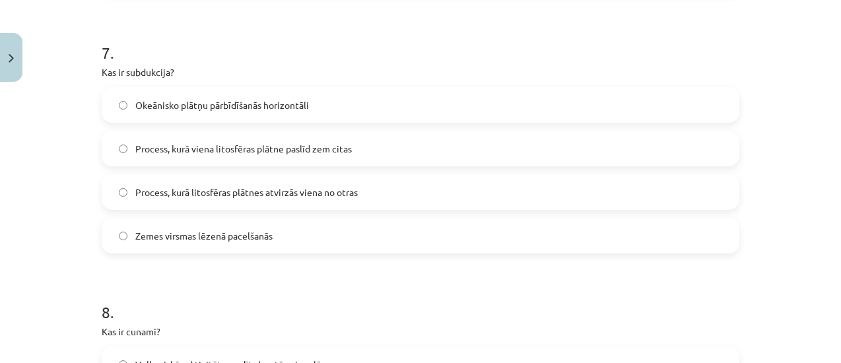
scroll to position [1782, 0]
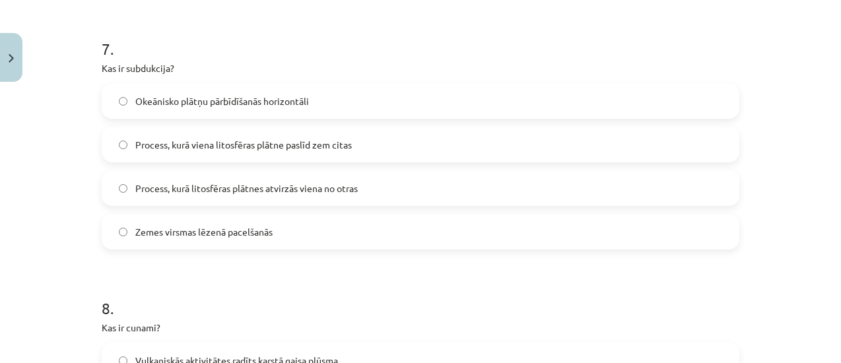
click at [251, 136] on label "Process, kurā viena litosfēras plātne paslīd zem citas" at bounding box center [420, 144] width 635 height 33
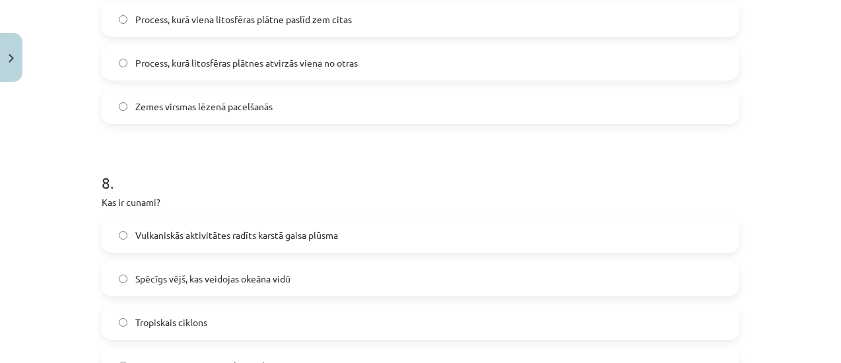
scroll to position [1949, 0]
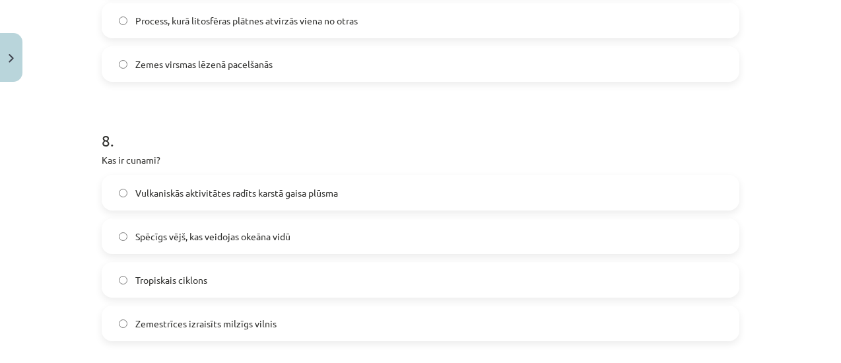
click at [163, 317] on span "Zemestrīces izraisīts milzīgs vilnis" at bounding box center [205, 324] width 141 height 14
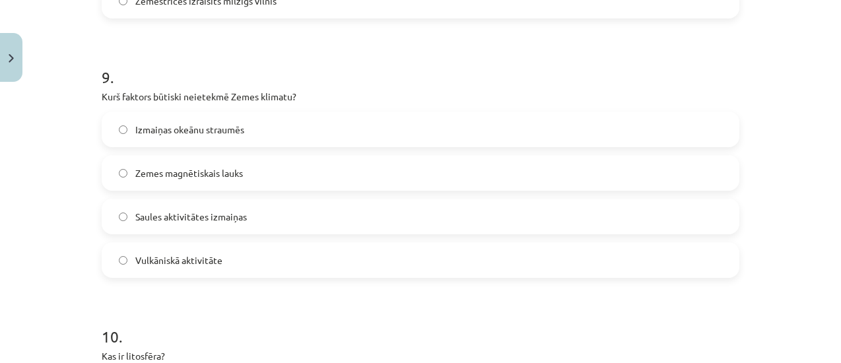
scroll to position [2268, 0]
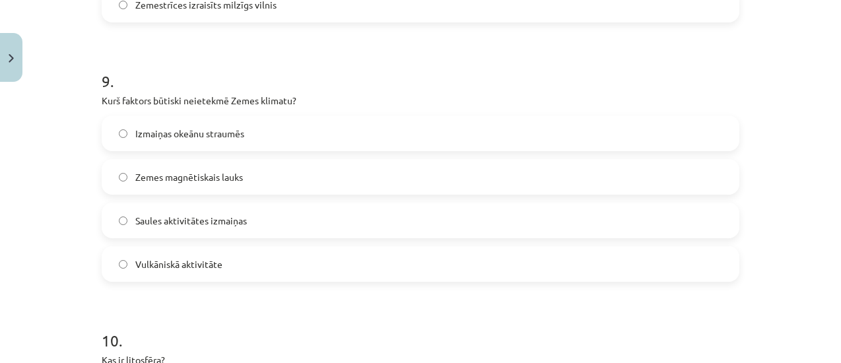
click at [248, 172] on label "Zemes magnētiskais lauks" at bounding box center [420, 176] width 635 height 33
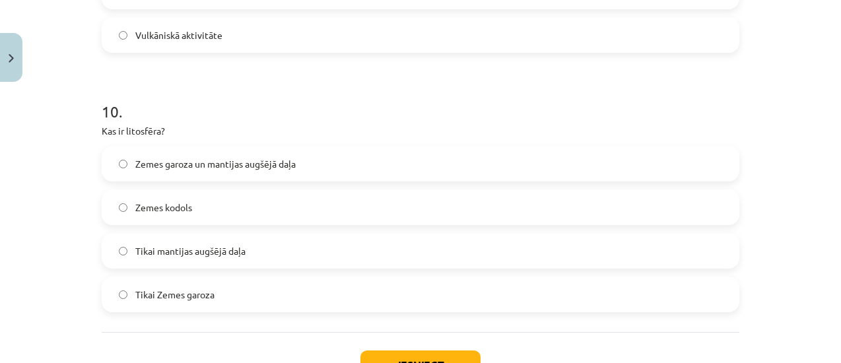
scroll to position [2509, 0]
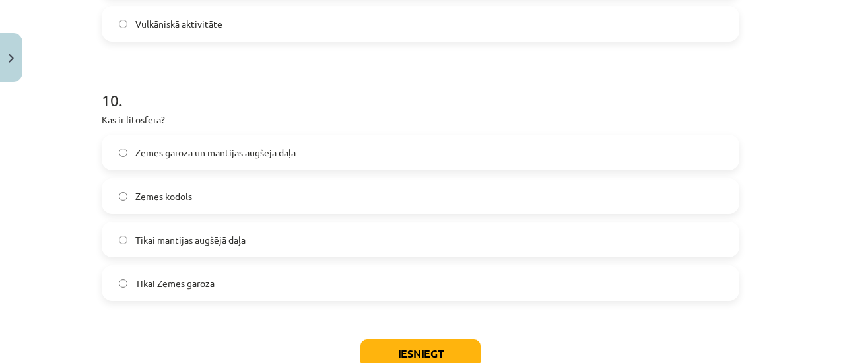
click at [164, 153] on span "Zemes garoza un mantijas augšējā daļa" at bounding box center [215, 153] width 160 height 14
click at [388, 351] on button "Iesniegt" at bounding box center [421, 353] width 120 height 29
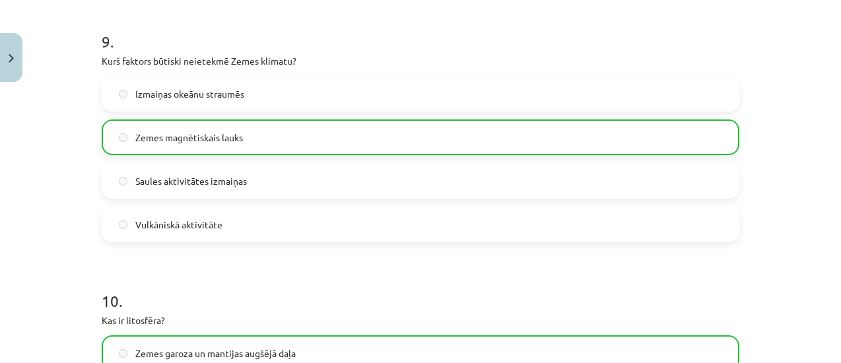
scroll to position [2640, 0]
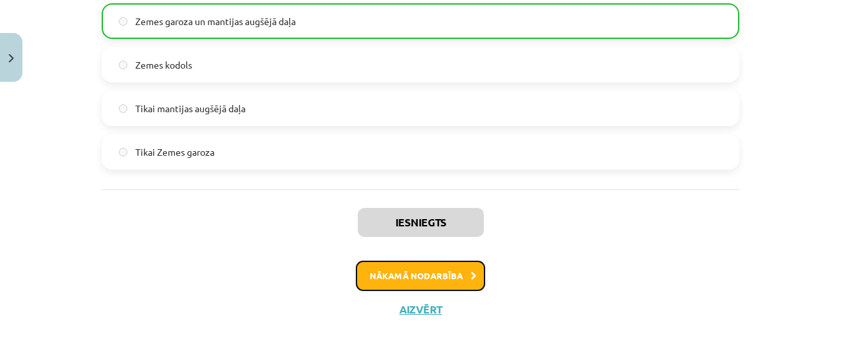
click at [414, 278] on button "Nākamā nodarbība" at bounding box center [420, 276] width 129 height 30
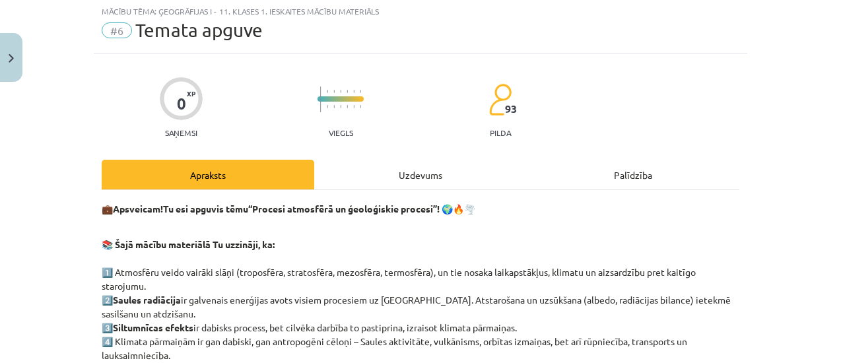
scroll to position [33, 0]
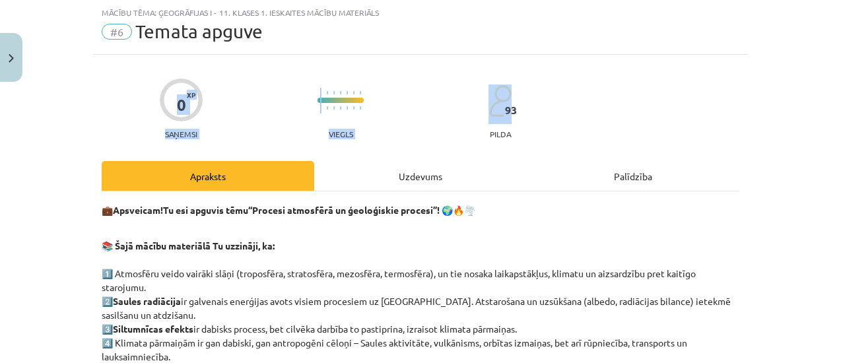
drag, startPoint x: 831, startPoint y: 36, endPoint x: 836, endPoint y: 75, distance: 39.3
click at [836, 75] on div "Mācību tēma: Ģeogrāfijas i - 11. klases 1. ieskaites mācību materiāls #6 Temata…" at bounding box center [420, 181] width 841 height 363
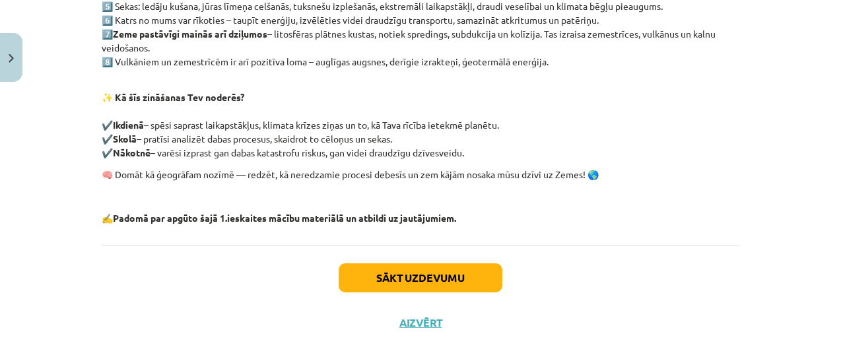
scroll to position [412, 0]
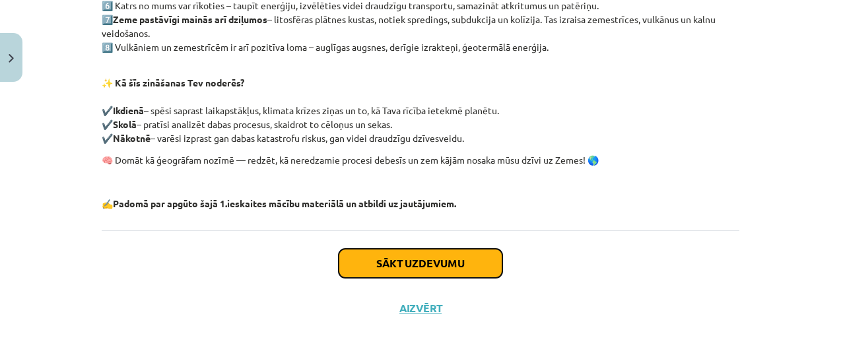
click at [382, 250] on button "Sākt uzdevumu" at bounding box center [421, 263] width 164 height 29
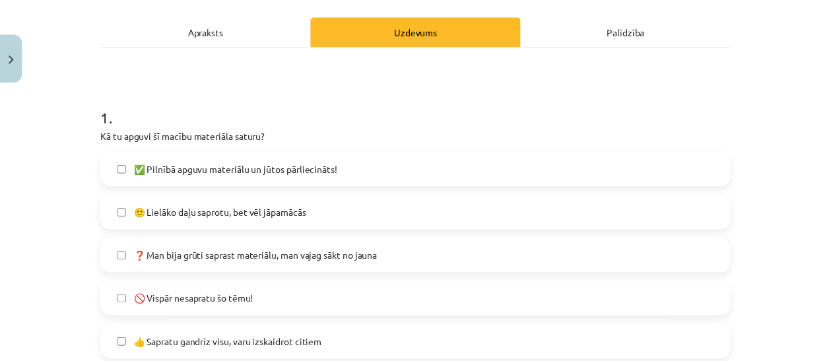
scroll to position [180, 0]
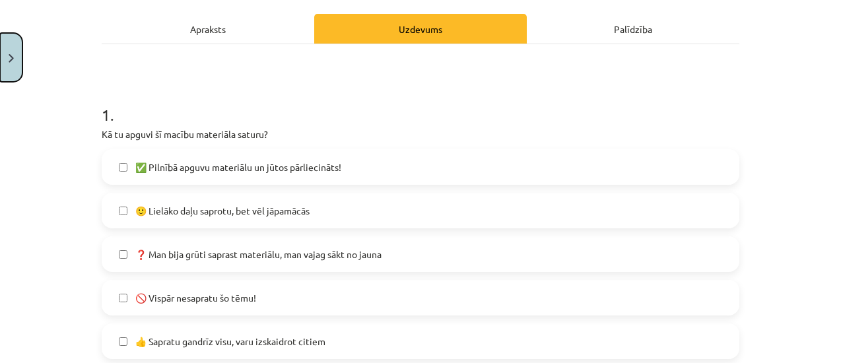
click at [18, 49] on button "Close" at bounding box center [11, 57] width 22 height 49
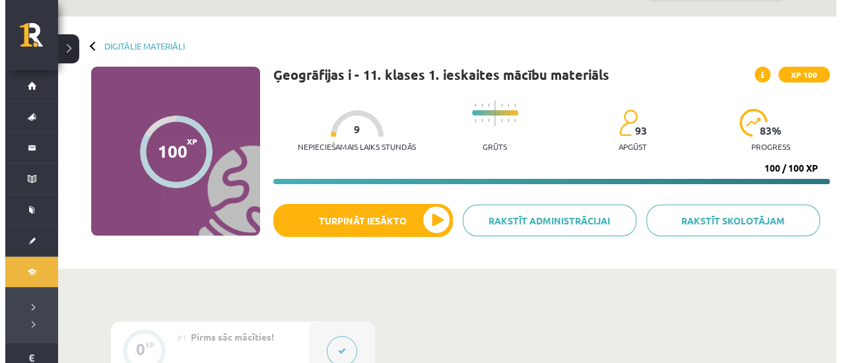
scroll to position [36, 0]
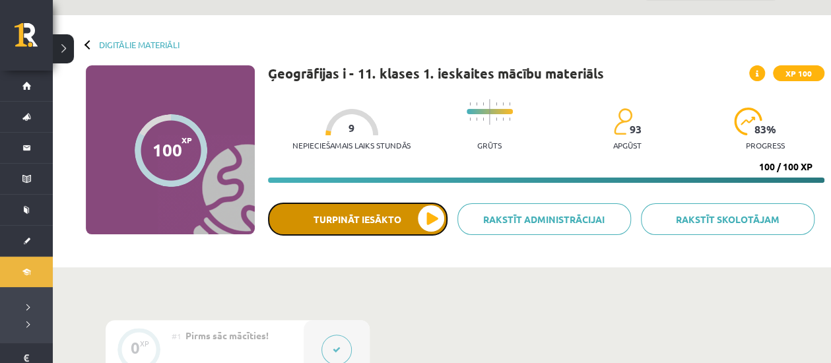
click at [332, 223] on button "Turpināt iesākto" at bounding box center [358, 219] width 180 height 33
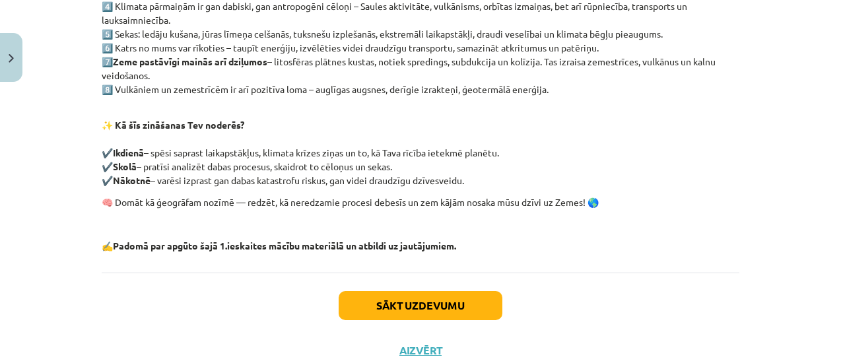
scroll to position [412, 0]
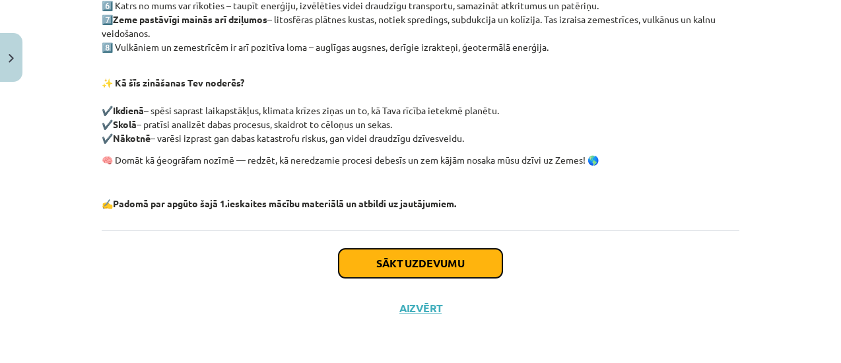
click at [442, 263] on button "Sākt uzdevumu" at bounding box center [421, 263] width 164 height 29
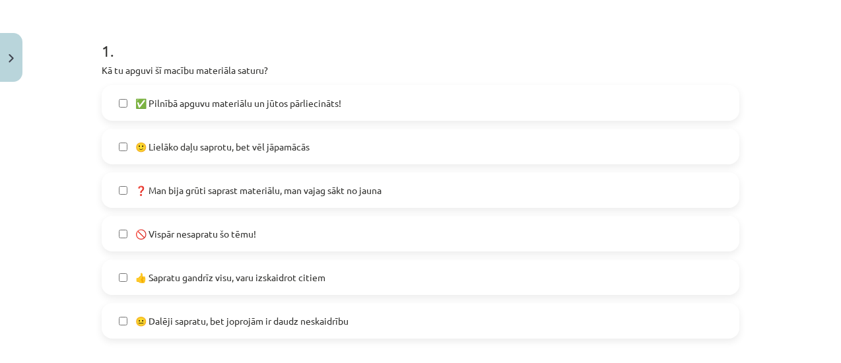
scroll to position [246, 0]
click at [630, 138] on label "🙂 Lielāko daļu saprotu, bet vēl jāpamācās" at bounding box center [420, 144] width 635 height 33
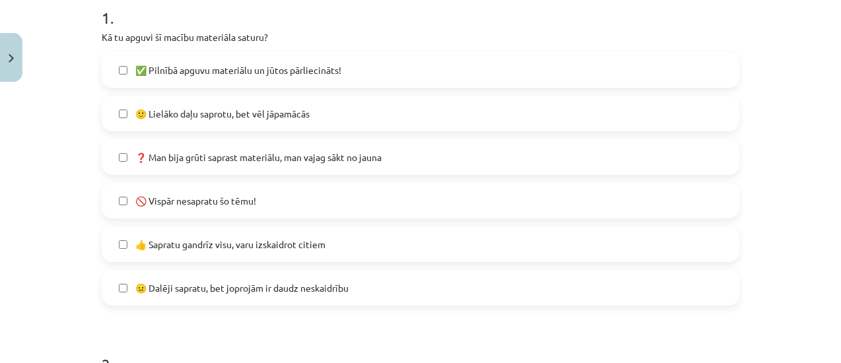
scroll to position [269, 0]
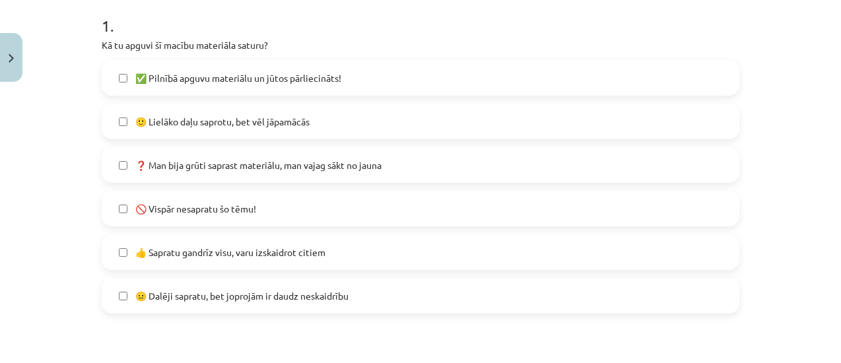
click at [685, 85] on label "✅ Pilnībā apguvu materiālu un jūtos pārliecināts!" at bounding box center [420, 77] width 635 height 33
click at [671, 84] on label "✅ Pilnībā apguvu materiālu un jūtos pārliecināts!" at bounding box center [420, 77] width 635 height 33
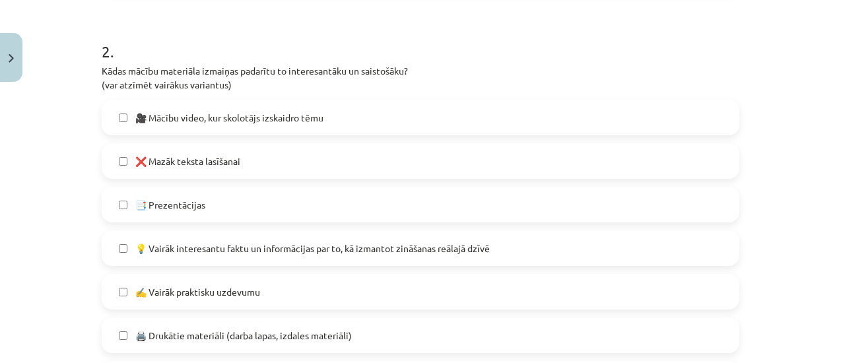
scroll to position [576, 0]
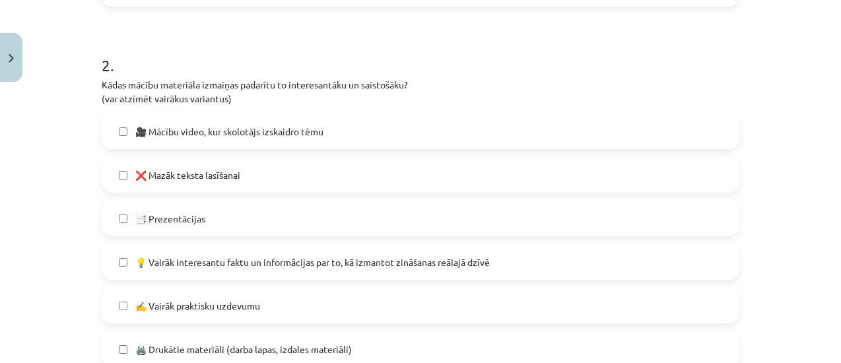
click at [511, 132] on label "🎥 Mācību video, kur skolotājs izskaidro tēmu" at bounding box center [420, 131] width 635 height 33
click at [674, 180] on label "❌ Mazāk teksta lasīšanai" at bounding box center [420, 174] width 635 height 33
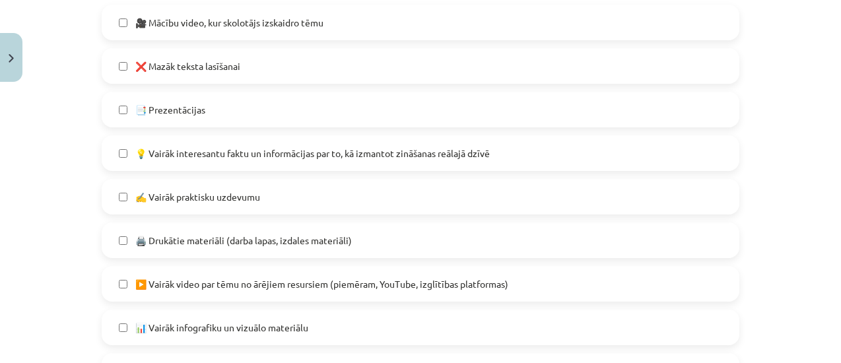
scroll to position [688, 0]
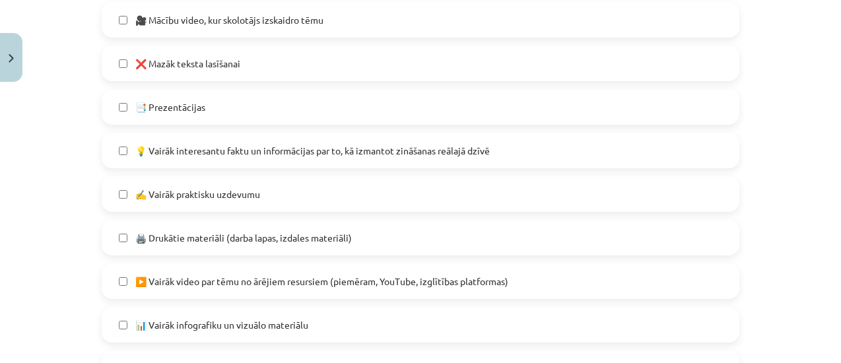
click at [677, 96] on label "📑 Prezentācijas" at bounding box center [420, 106] width 635 height 33
click label "💡 Vairāk interesantu faktu un informācijas par to, kā izmantot zināšanas reālaj…"
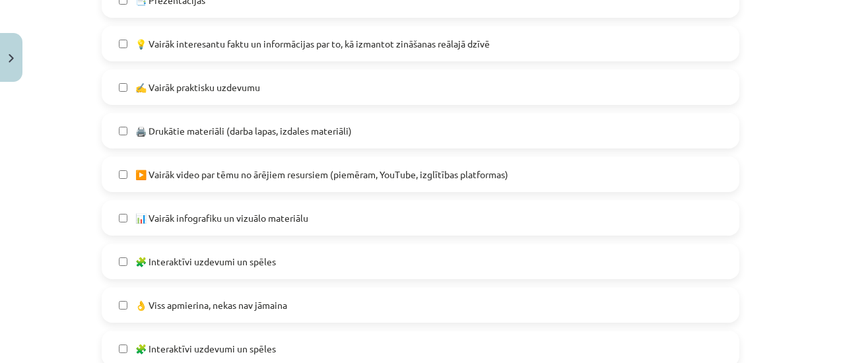
scroll to position [803, 0]
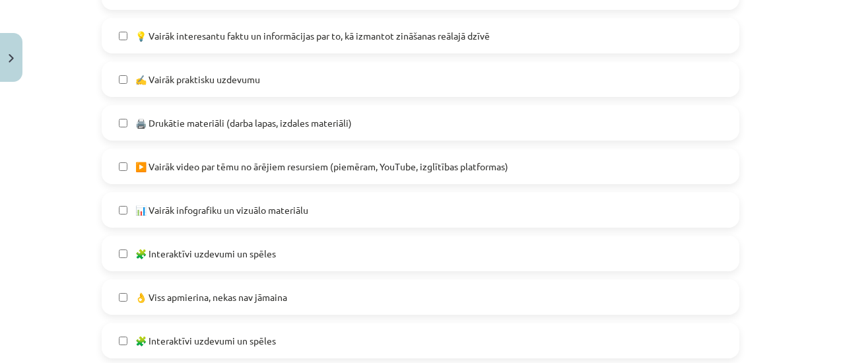
click label "▶️ Vairāk video par tēmu no ārējiem resursiem (piemēram, YouTube, izglītības pl…"
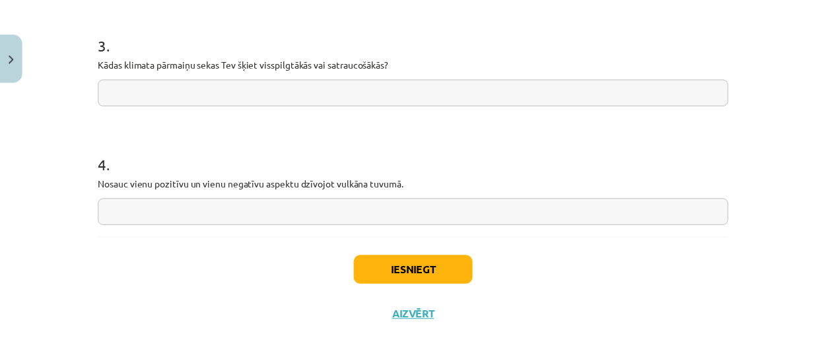
scroll to position [1183, 0]
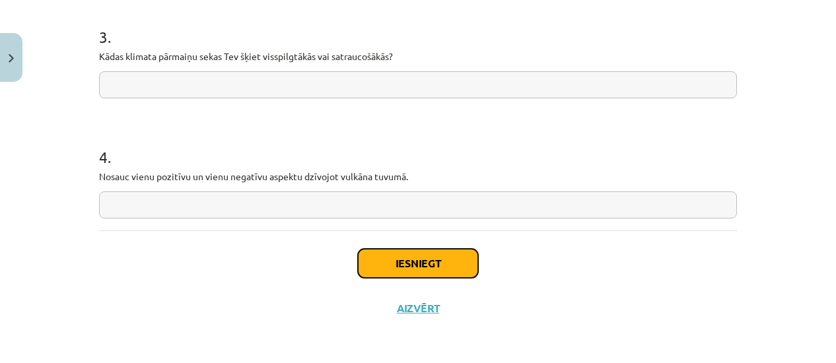
drag, startPoint x: 431, startPoint y: 250, endPoint x: 414, endPoint y: 258, distance: 18.9
click button "Iesniegt"
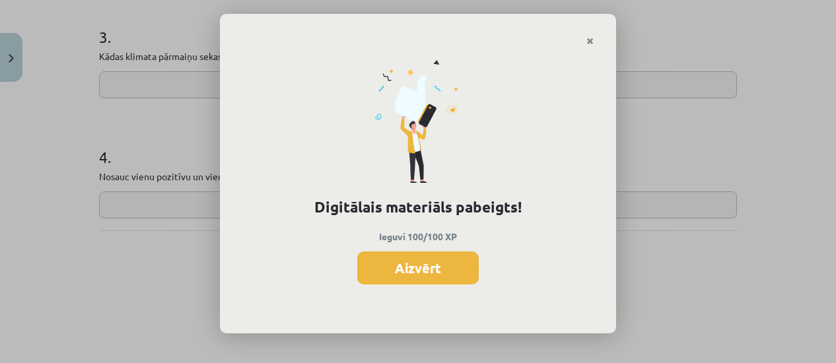
click button "Aizvērt"
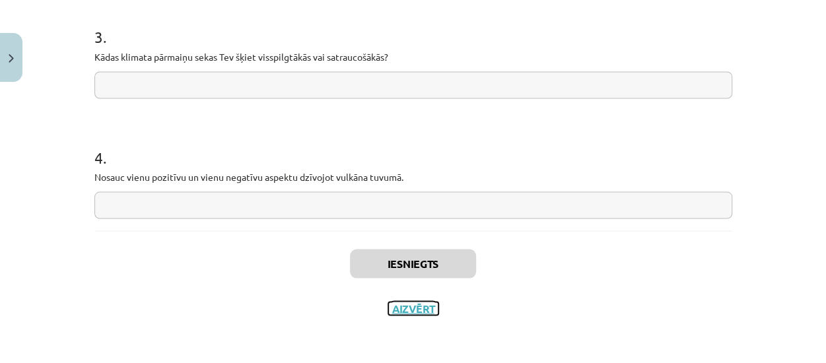
click button "Aizvērt"
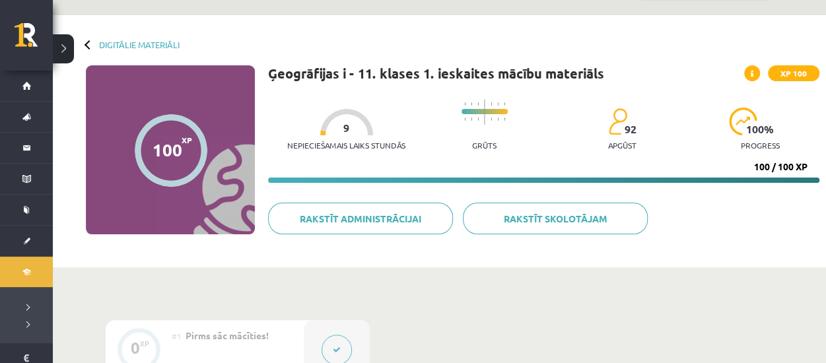
click div
click link "Digitālie materiāli"
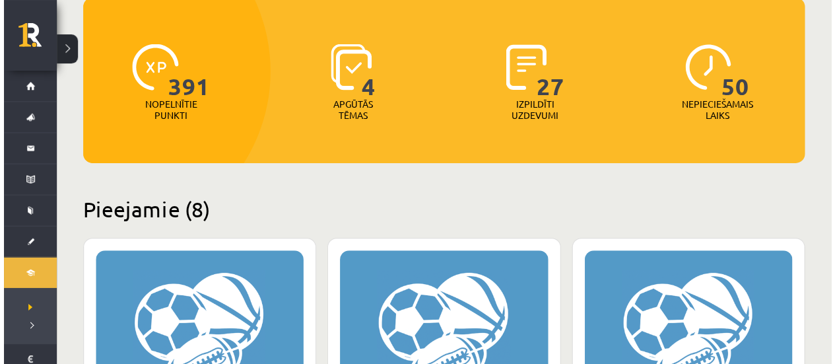
scroll to position [168, 0]
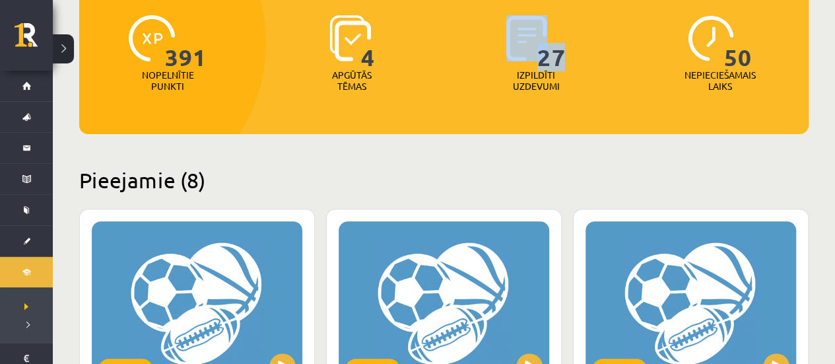
drag, startPoint x: 510, startPoint y: 40, endPoint x: 364, endPoint y: 83, distance: 151.9
click at [364, 83] on div "391 Nopelnītie punkti 4 Apgūtās tēmas 27 Izpildīti uzdevumi 50 Nepieciešamais l…" at bounding box center [444, 34] width 730 height 131
click at [62, 48] on button at bounding box center [63, 48] width 21 height 29
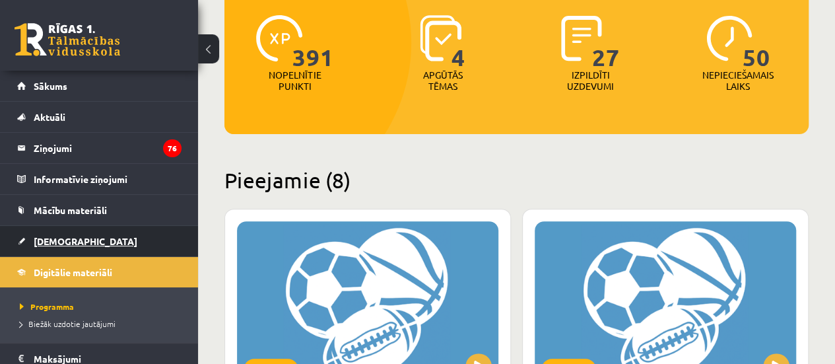
click at [67, 245] on span "[DEMOGRAPHIC_DATA]" at bounding box center [86, 241] width 104 height 12
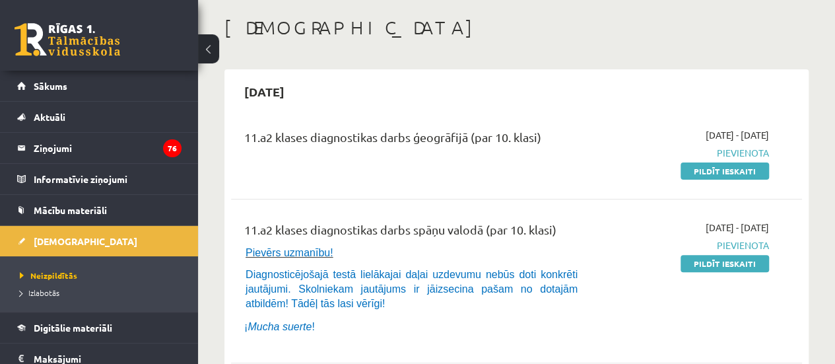
scroll to position [26, 0]
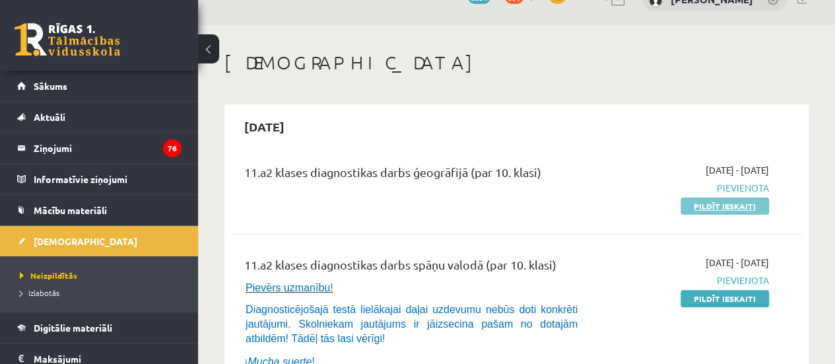
click at [741, 205] on link "Pildīt ieskaiti" at bounding box center [725, 205] width 88 height 17
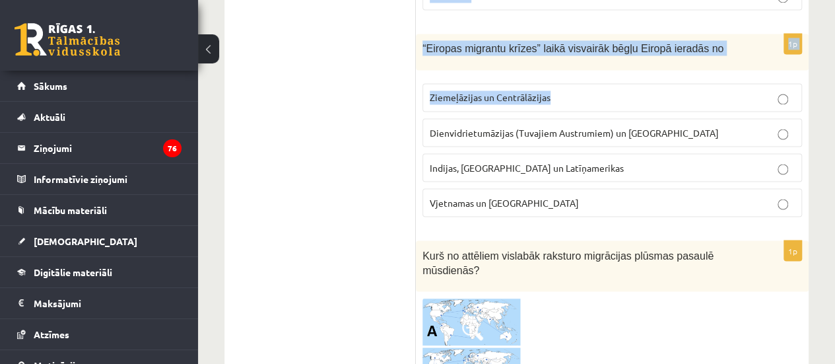
scroll to position [3584, 0]
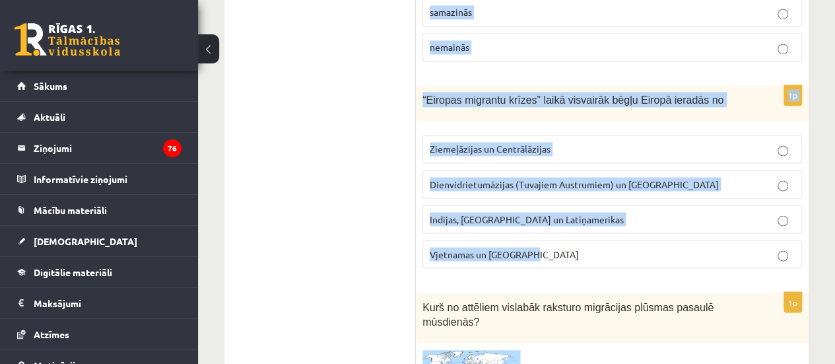
drag, startPoint x: 420, startPoint y: 40, endPoint x: 686, endPoint y: 201, distance: 311.4
copy form "Atzīmē patieso apgalvojumu! 90% pasaules iedzīvotāju dzīvo Dienvidu puslodē Vai…"
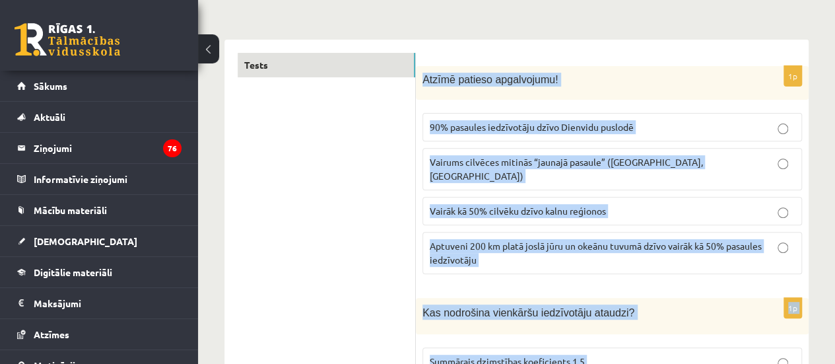
scroll to position [149, 0]
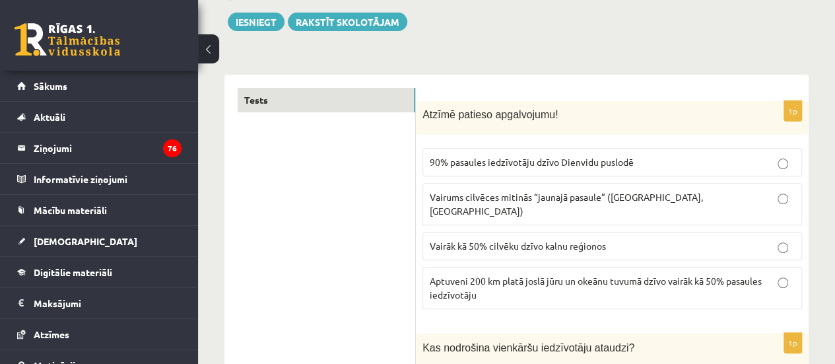
click at [533, 275] on span "Aptuveni 200 km platā joslā jūru un okeānu tuvumā dzīvo vairāk kā 50% pasaules …" at bounding box center [596, 288] width 332 height 26
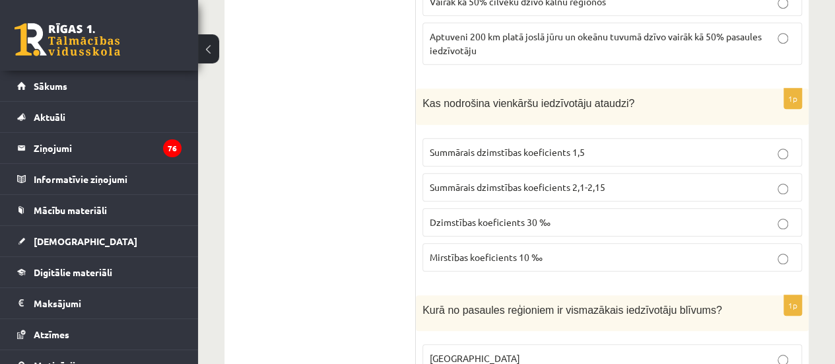
scroll to position [403, 0]
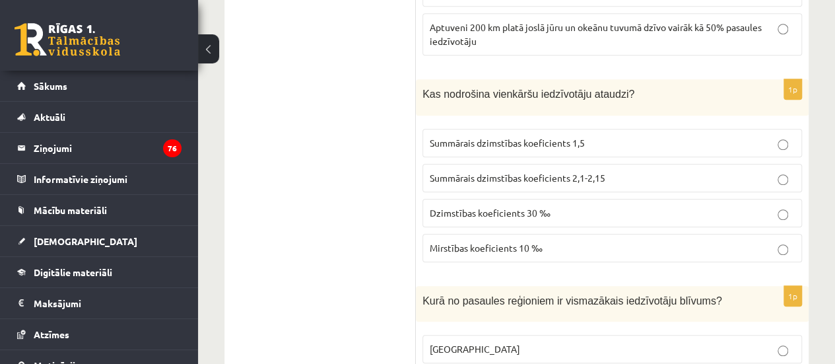
click at [654, 171] on p "Summārais dzimstības koeficients 2,1-2,15" at bounding box center [612, 178] width 365 height 14
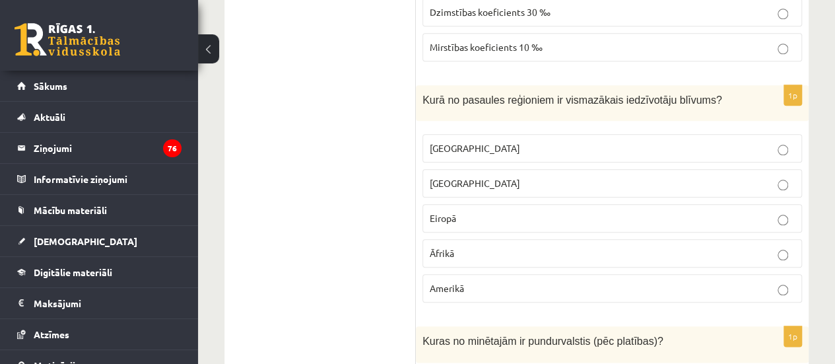
scroll to position [612, 0]
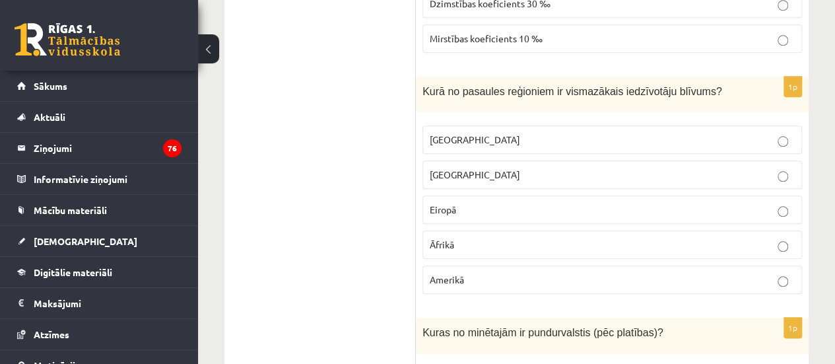
click at [466, 133] on span "Austrālijā" at bounding box center [475, 139] width 90 height 12
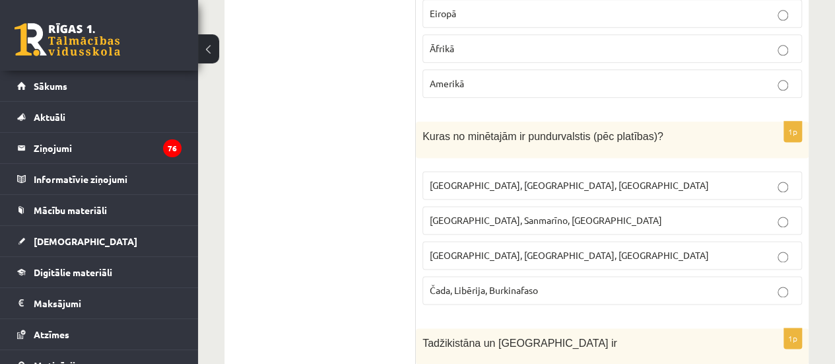
scroll to position [817, 0]
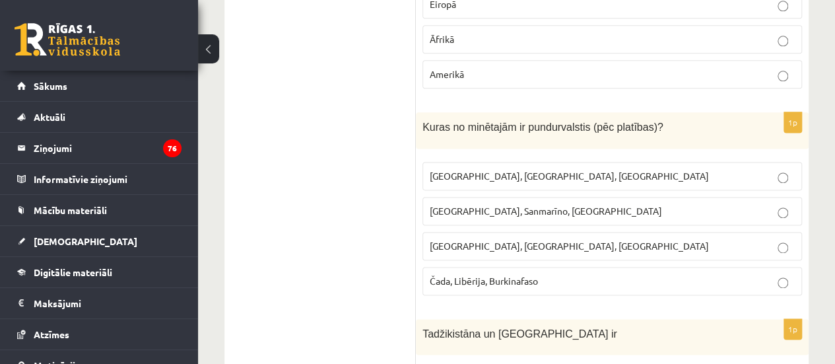
click at [565, 204] on p "Monako, Sanmarīno, Luksemburga" at bounding box center [612, 211] width 365 height 14
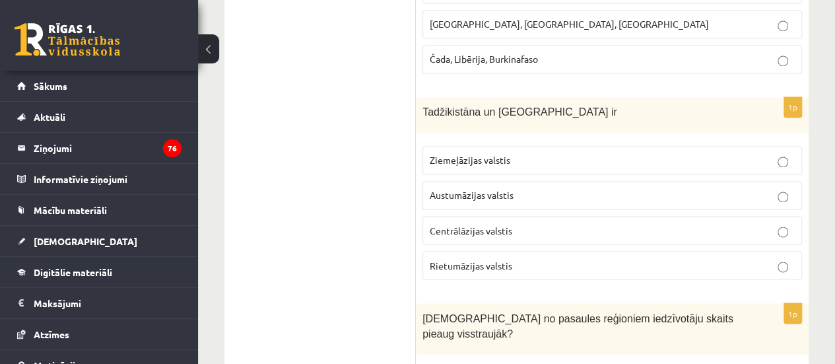
scroll to position [1066, 0]
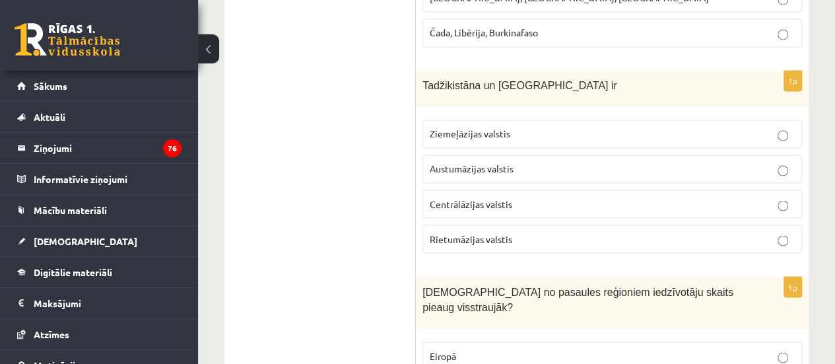
click at [569, 197] on p "Centrālāzijas valstis" at bounding box center [612, 204] width 365 height 14
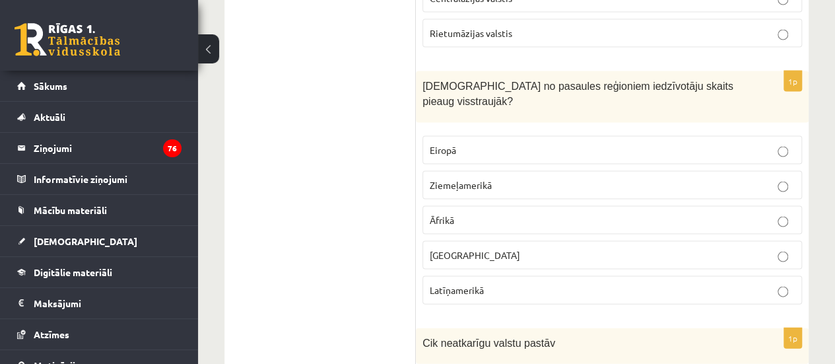
scroll to position [1280, 0]
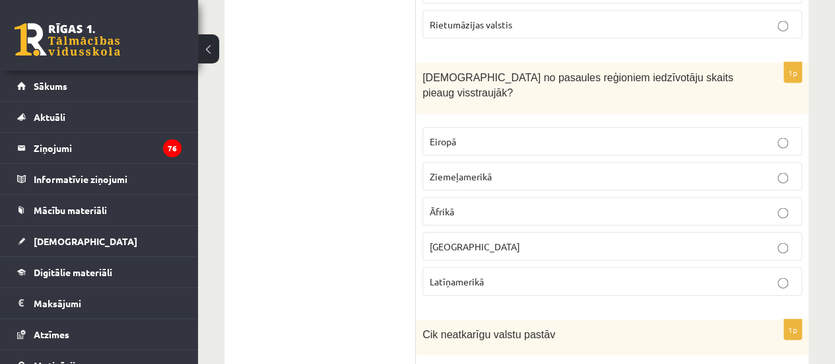
click at [487, 205] on p "Āfrikā" at bounding box center [612, 212] width 365 height 14
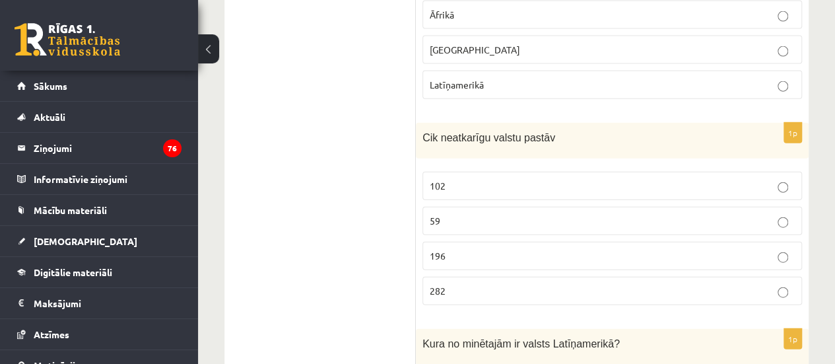
scroll to position [1520, 0]
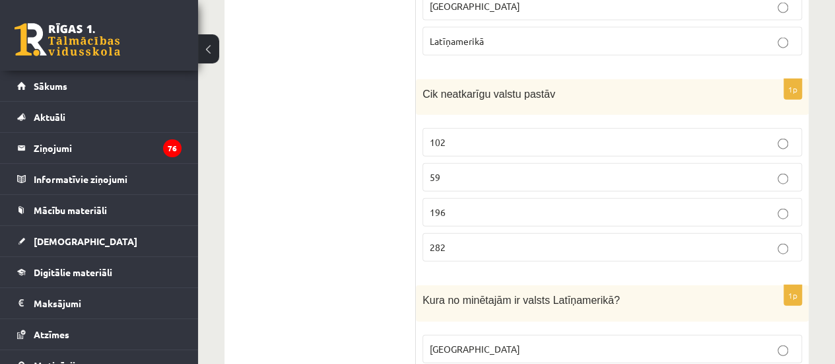
click at [549, 198] on label "196" at bounding box center [613, 212] width 380 height 28
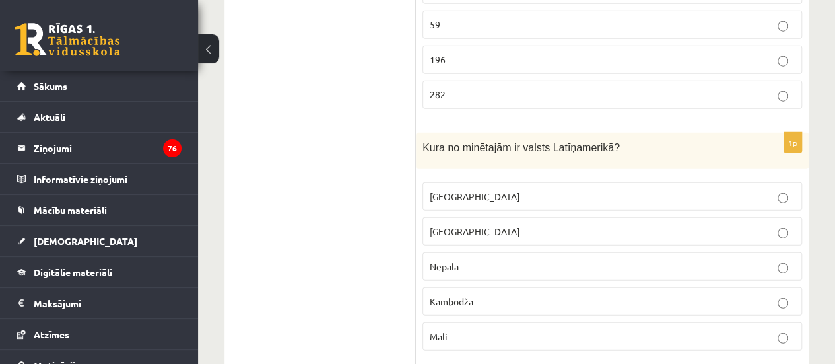
scroll to position [1690, 0]
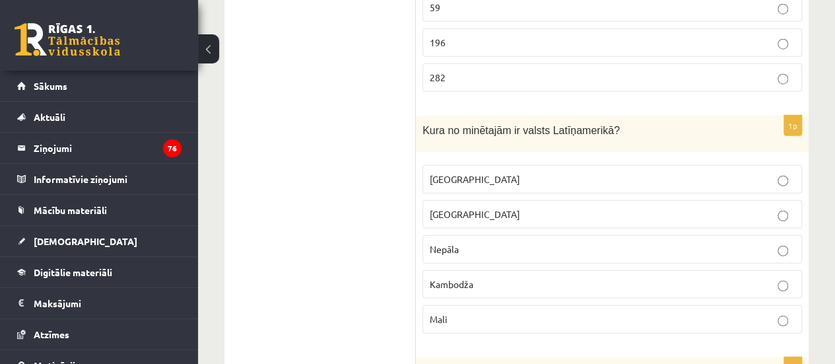
click at [478, 172] on p "[GEOGRAPHIC_DATA]" at bounding box center [612, 179] width 365 height 14
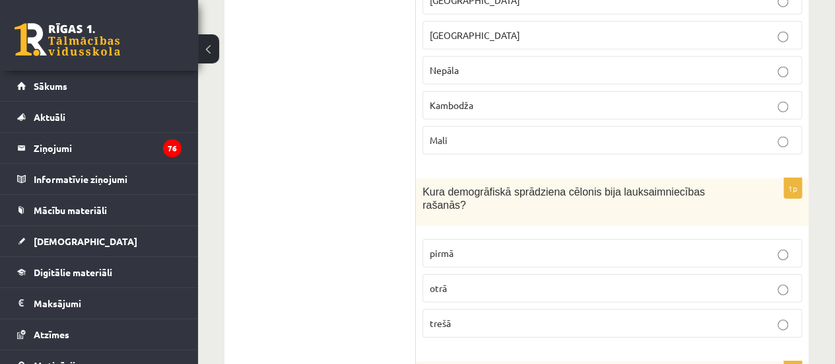
scroll to position [1912, 0]
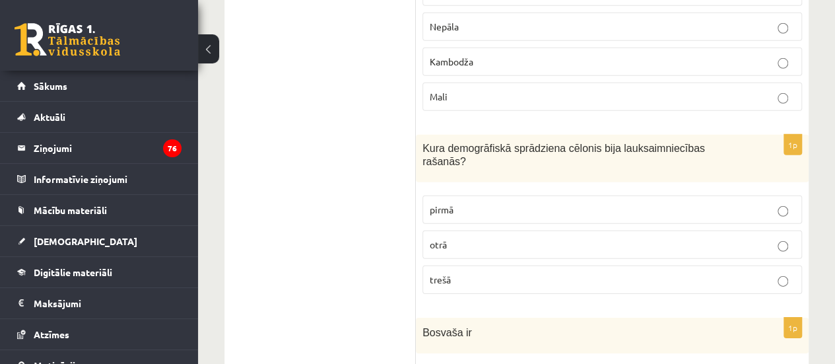
click at [534, 203] on p "pirmā" at bounding box center [612, 210] width 365 height 14
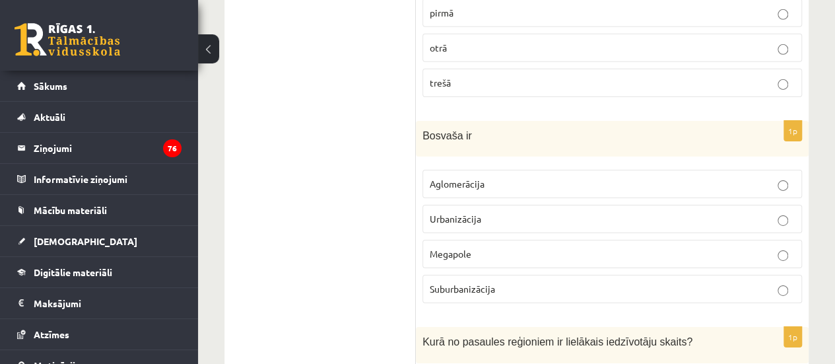
scroll to position [2118, 0]
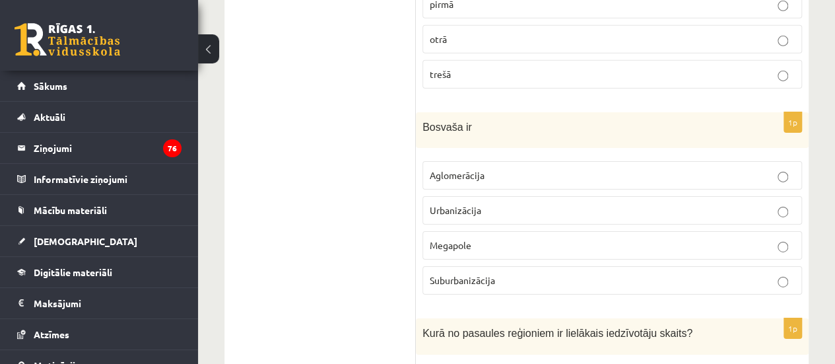
click at [504, 238] on p "Megapole" at bounding box center [612, 245] width 365 height 14
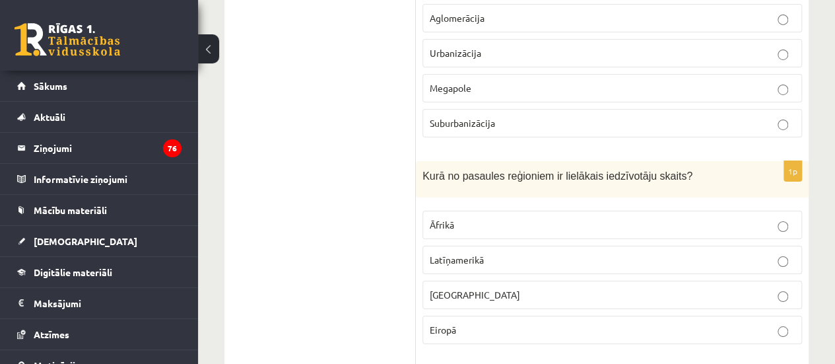
scroll to position [2283, 0]
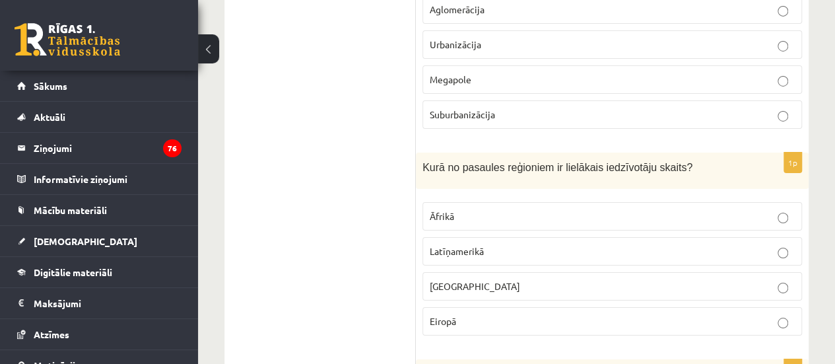
click at [598, 279] on p "[GEOGRAPHIC_DATA]" at bounding box center [612, 286] width 365 height 14
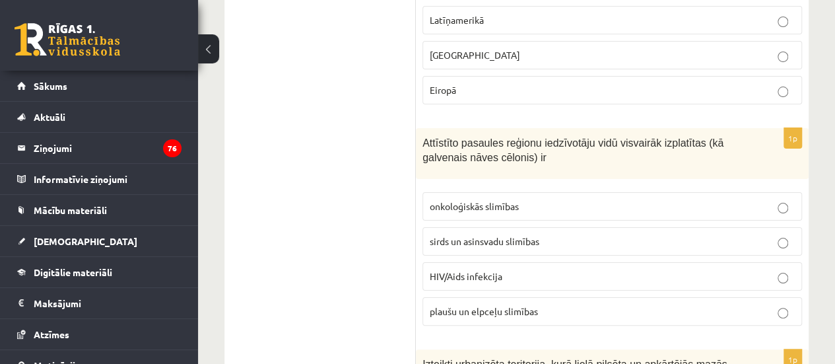
scroll to position [2549, 0]
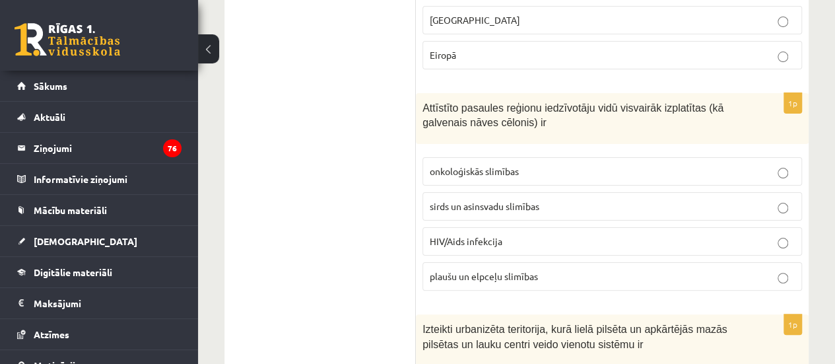
click at [699, 234] on p "HIV/Aids infekcija" at bounding box center [612, 241] width 365 height 14
click at [522, 192] on label "sirds un asinsvadu slimības" at bounding box center [613, 206] width 380 height 28
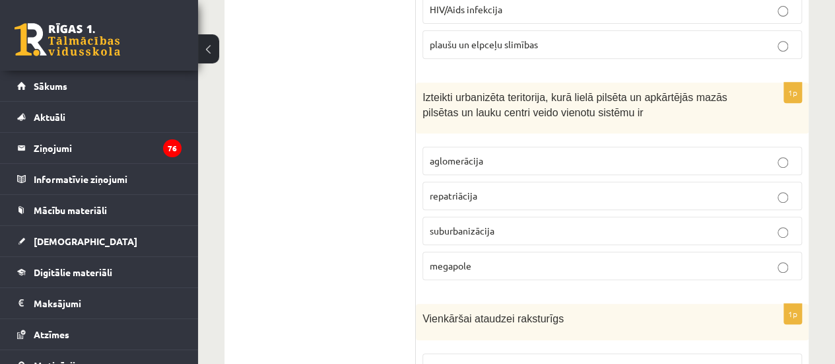
scroll to position [2789, 0]
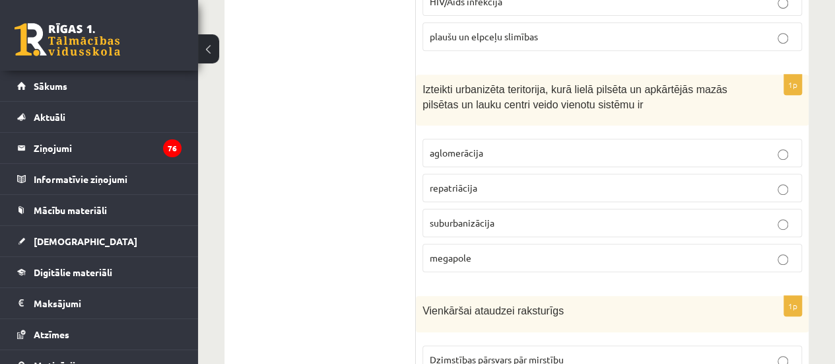
click at [479, 139] on label "aglomerācija" at bounding box center [613, 153] width 380 height 28
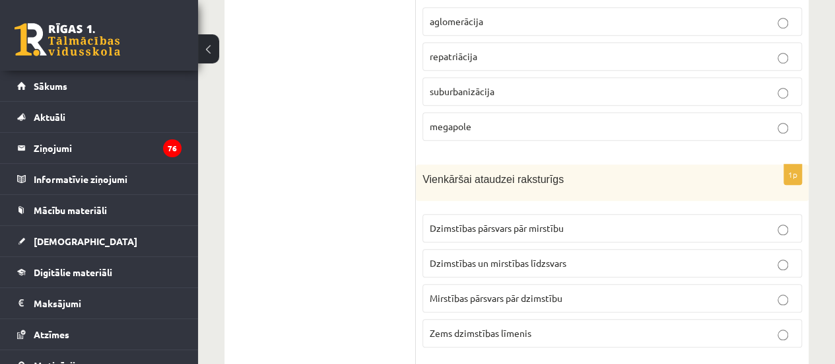
scroll to position [2938, 0]
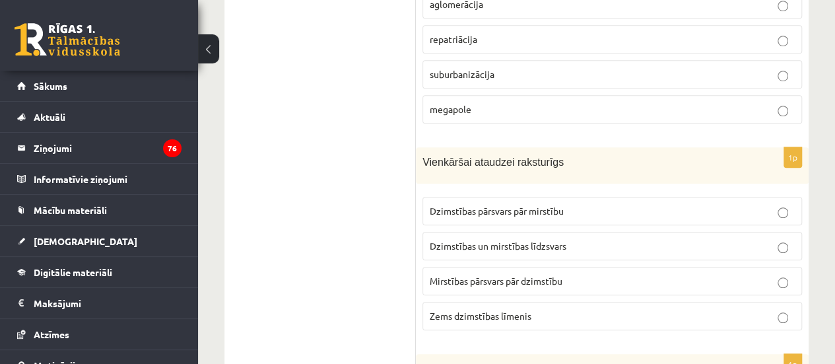
click at [458, 240] on span "Dzimstības un mirstības līdzsvars" at bounding box center [498, 246] width 137 height 12
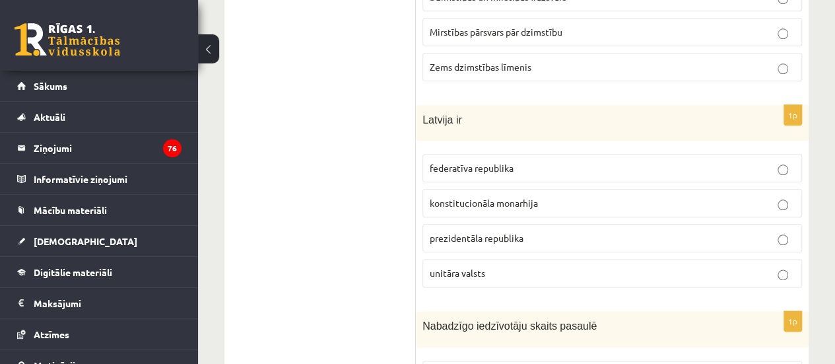
scroll to position [3195, 0]
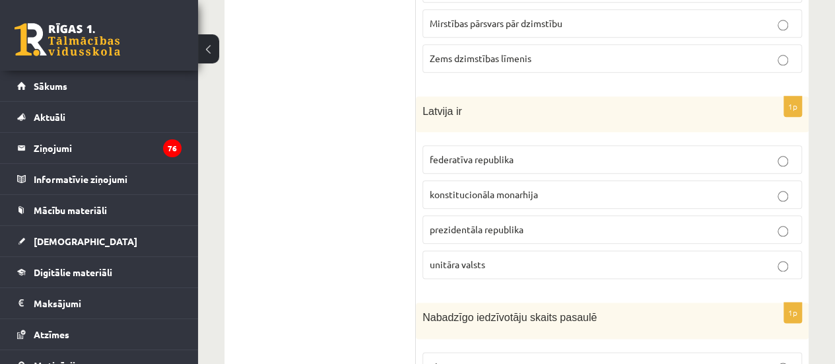
click at [694, 258] on p "unitāra valsts" at bounding box center [612, 265] width 365 height 14
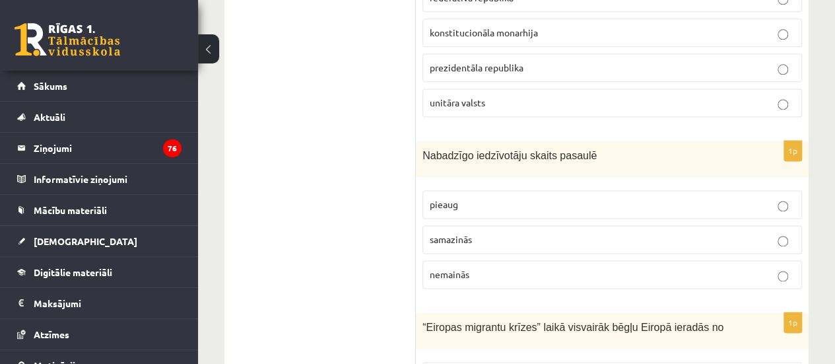
scroll to position [3366, 0]
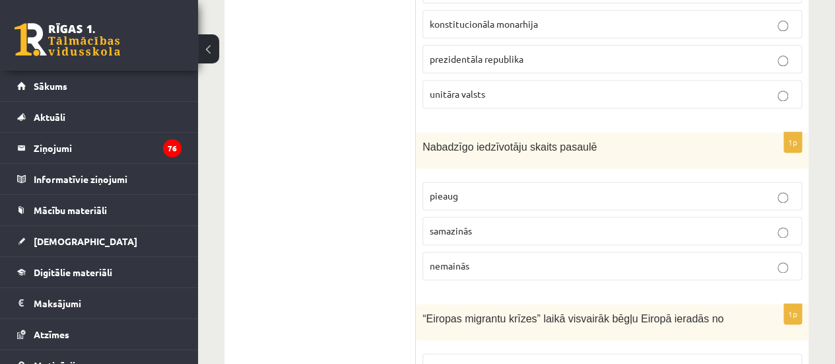
click at [596, 189] on p "pieaug" at bounding box center [612, 196] width 365 height 14
click at [504, 217] on label "samazinās" at bounding box center [613, 231] width 380 height 28
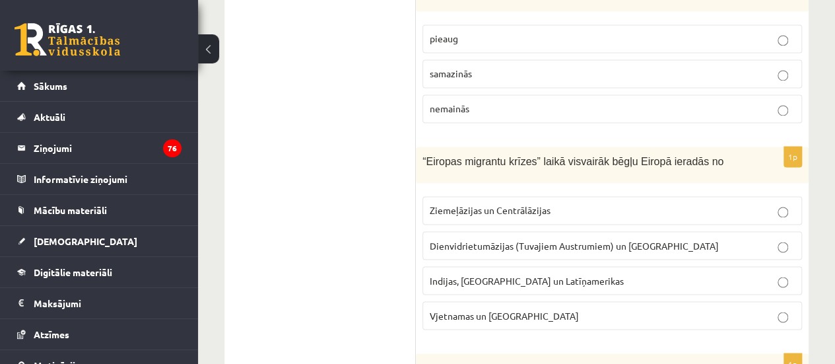
scroll to position [3531, 0]
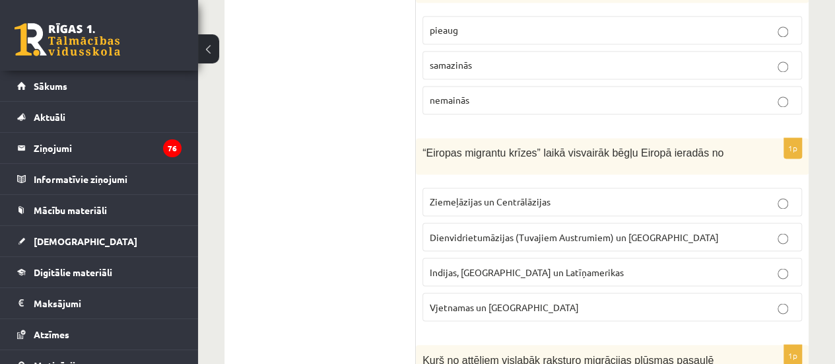
click at [642, 265] on p "Indijas, [GEOGRAPHIC_DATA] un Latīņamerikas" at bounding box center [612, 272] width 365 height 14
click at [503, 230] on span "Dienvidrietumāzijas (Tuvajiem Austrumiem) un [GEOGRAPHIC_DATA]" at bounding box center [574, 236] width 289 height 12
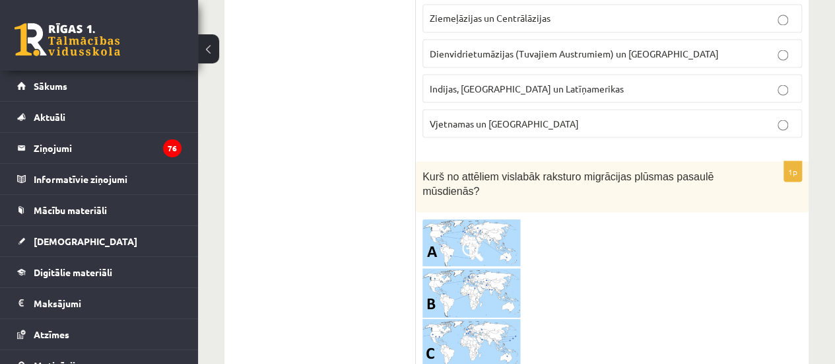
scroll to position [3732, 0]
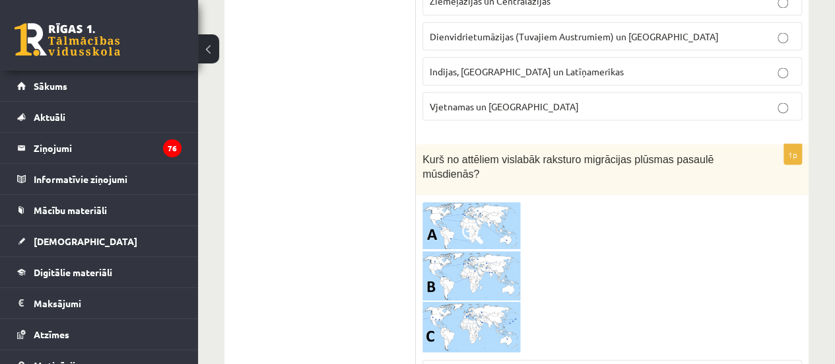
click at [497, 201] on img at bounding box center [472, 277] width 99 height 152
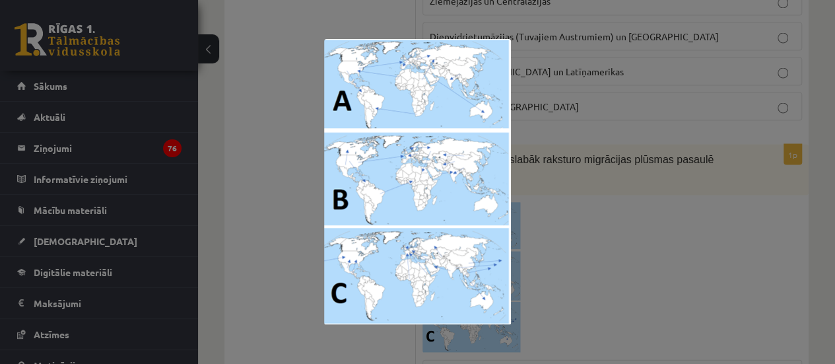
click at [601, 184] on div at bounding box center [417, 182] width 835 height 364
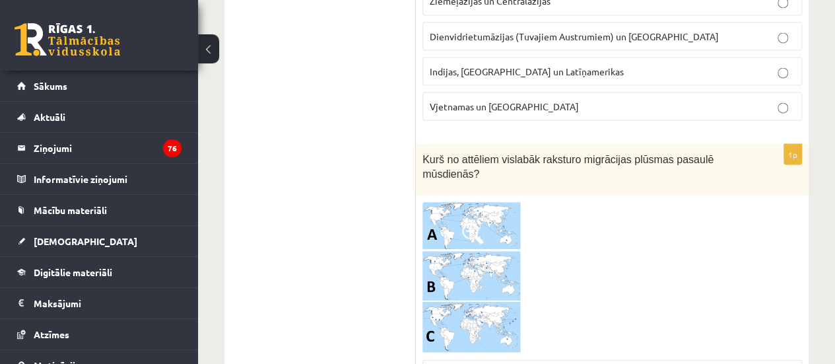
click at [506, 201] on img at bounding box center [472, 277] width 99 height 152
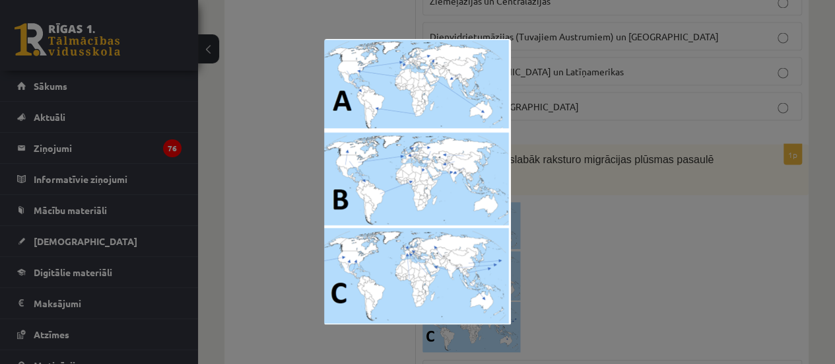
click at [737, 234] on div at bounding box center [417, 182] width 835 height 364
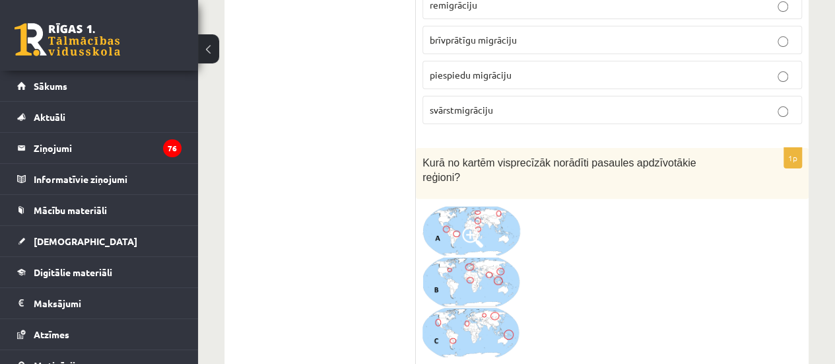
scroll to position [5137, 0]
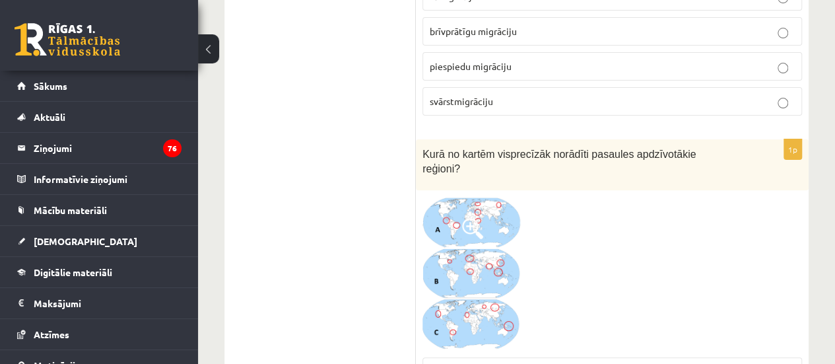
click at [464, 197] on img at bounding box center [472, 274] width 99 height 154
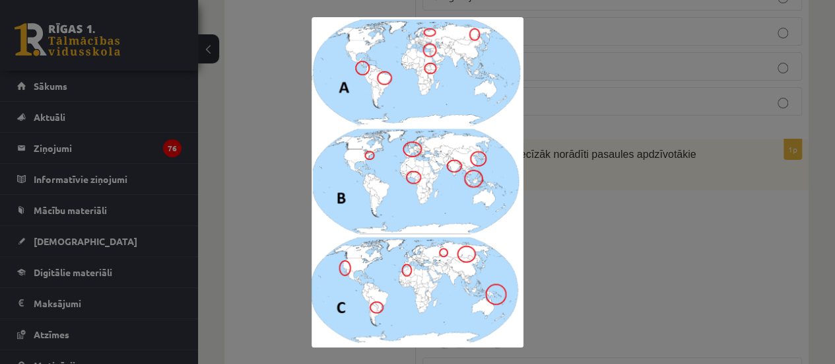
click at [681, 171] on div at bounding box center [417, 182] width 835 height 364
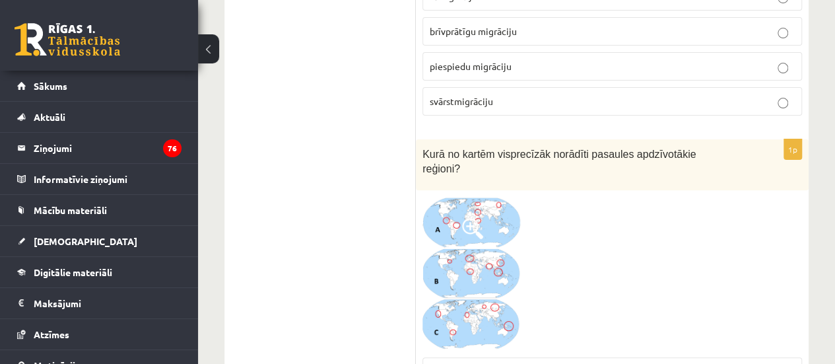
click at [505, 197] on img at bounding box center [472, 274] width 99 height 154
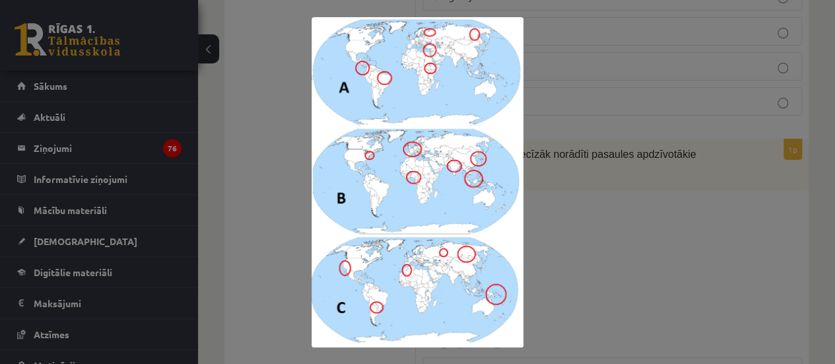
click at [627, 199] on div at bounding box center [417, 182] width 835 height 364
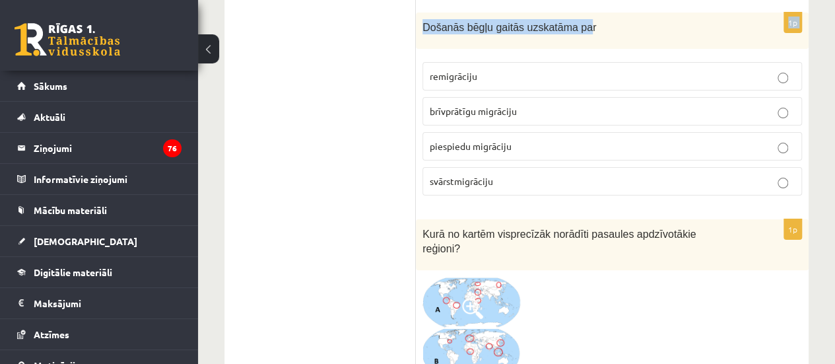
scroll to position [4983, 0]
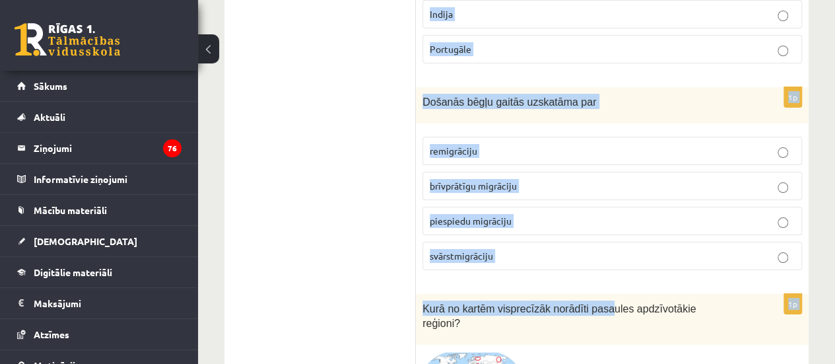
drag, startPoint x: 422, startPoint y: 110, endPoint x: 594, endPoint y: 197, distance: 192.2
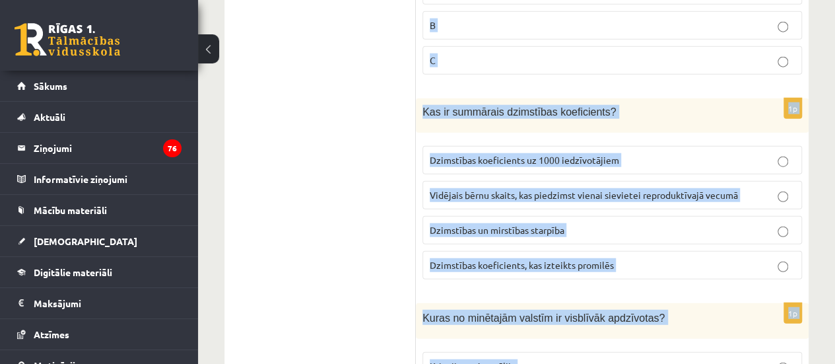
scroll to position [3996, 0]
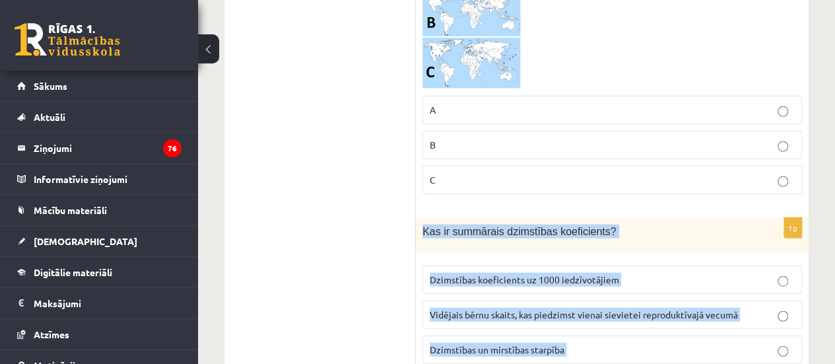
drag, startPoint x: 524, startPoint y: 182, endPoint x: 423, endPoint y: 164, distance: 103.1
click at [423, 218] on div "Kas ir summārais dzimstības koeficients?" at bounding box center [612, 235] width 393 height 34
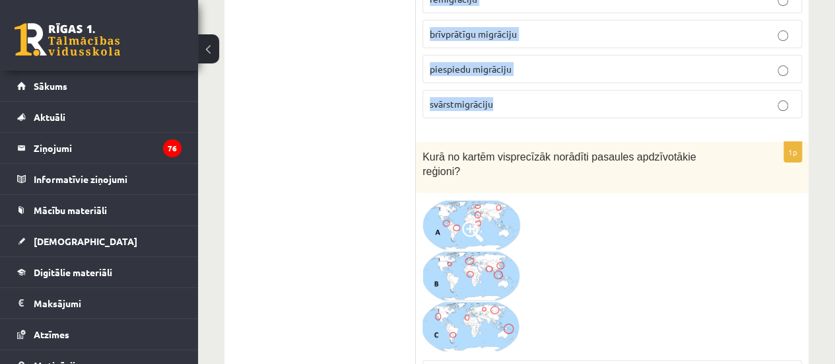
scroll to position [5117, 0]
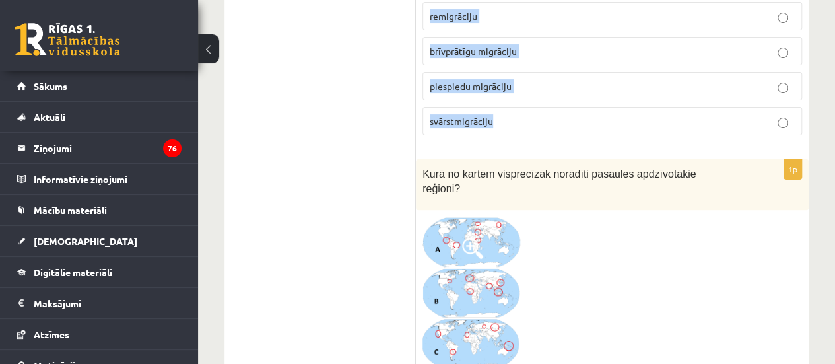
drag, startPoint x: 419, startPoint y: 153, endPoint x: 526, endPoint y: 52, distance: 146.7
copy form "Kas ir summārais dzimstības koeficients? Dzimstības koeficients uz 1000 iedzīvo…"
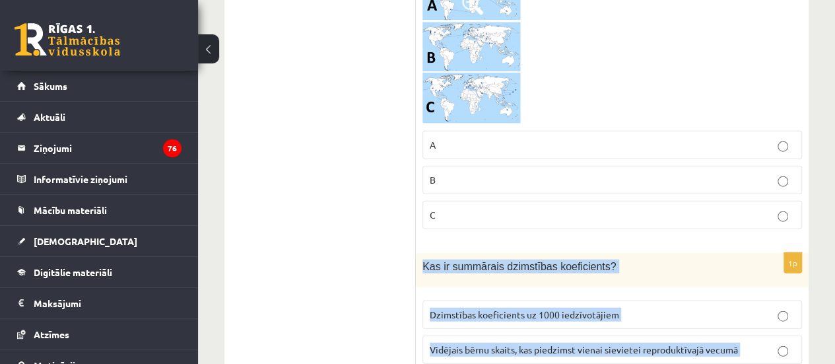
scroll to position [3969, 0]
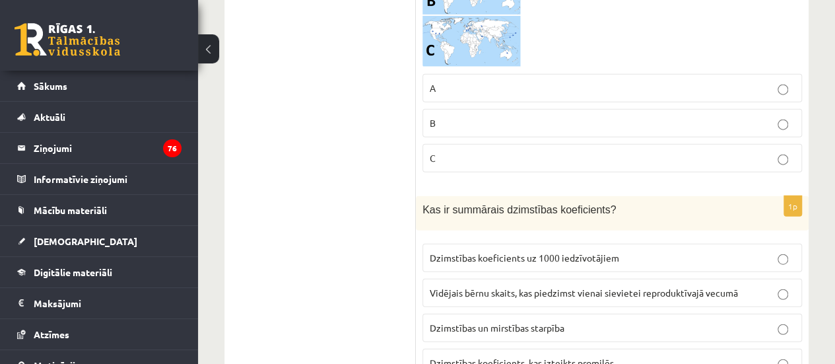
scroll to position [4052, 0]
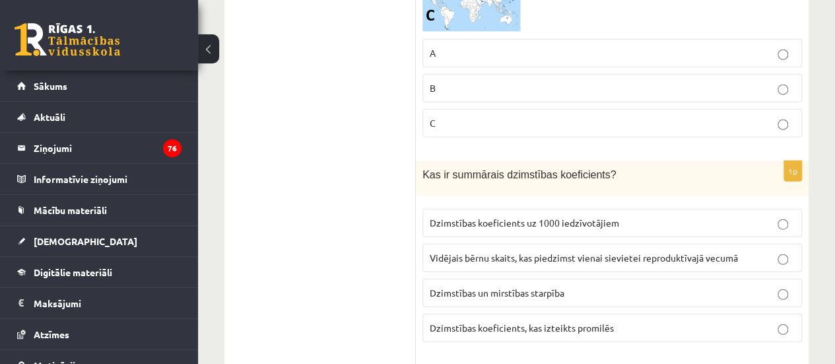
click at [532, 251] on p "Vidējais bērnu skaits, kas piedzimst vienai sievietei reproduktīvajā vecumā" at bounding box center [612, 258] width 365 height 14
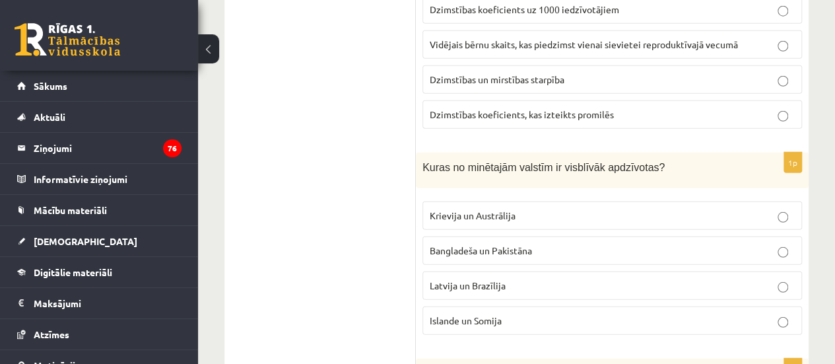
scroll to position [4283, 0]
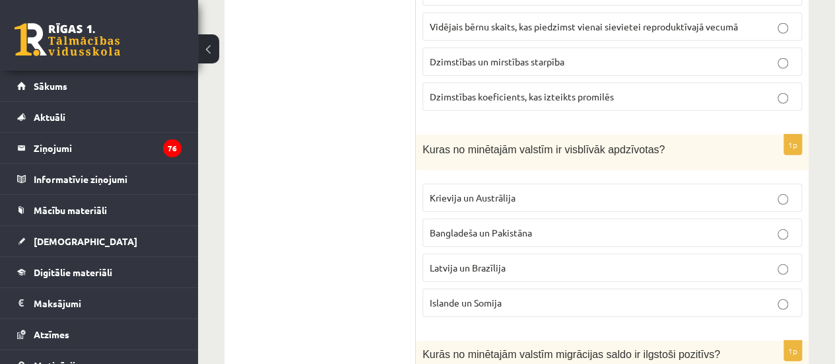
click at [502, 219] on label "Bangladeša un Pakistāna" at bounding box center [613, 233] width 380 height 28
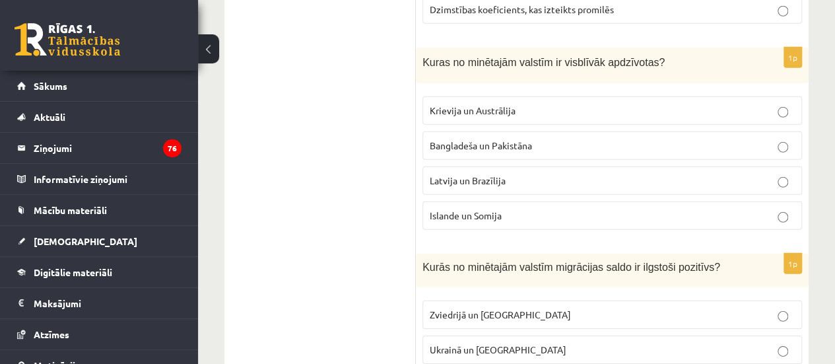
scroll to position [4476, 0]
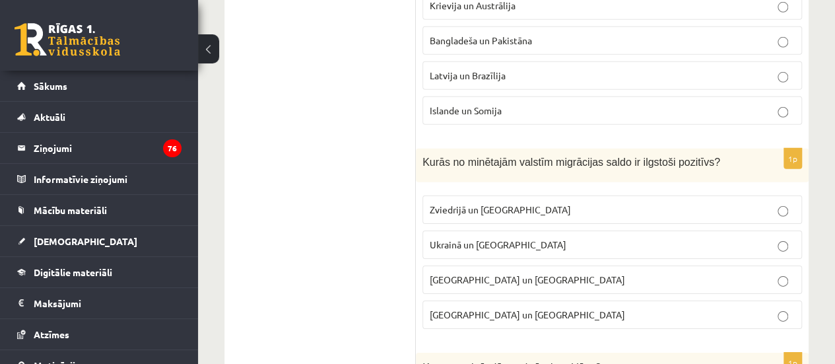
click at [462, 195] on label "Zviedrijā un [GEOGRAPHIC_DATA]" at bounding box center [613, 209] width 380 height 28
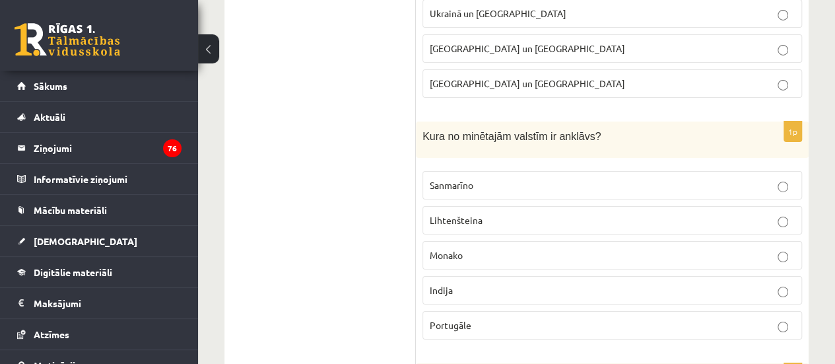
scroll to position [4716, 0]
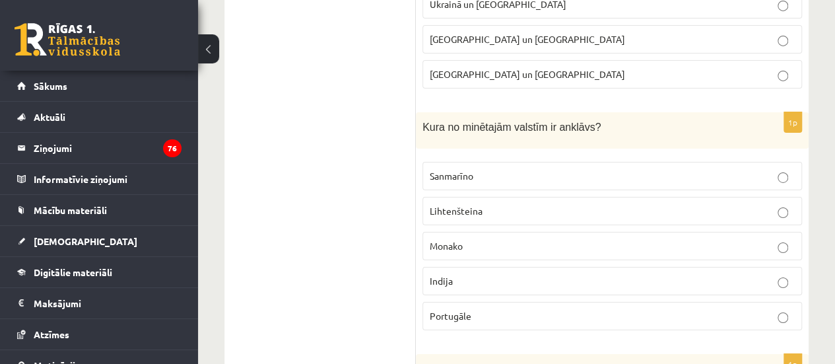
click at [501, 169] on p "Sanmarīno" at bounding box center [612, 176] width 365 height 14
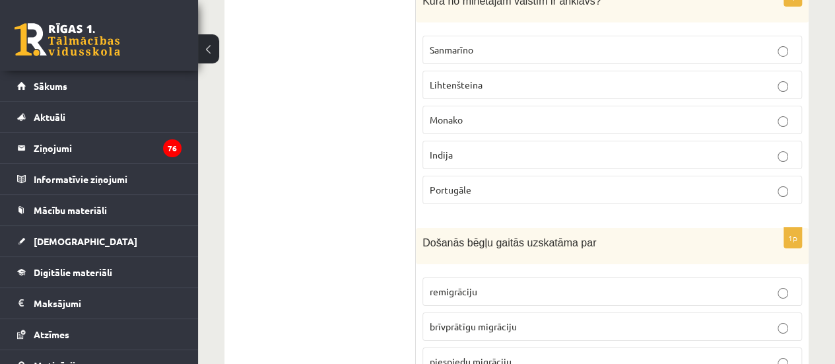
scroll to position [4877, 0]
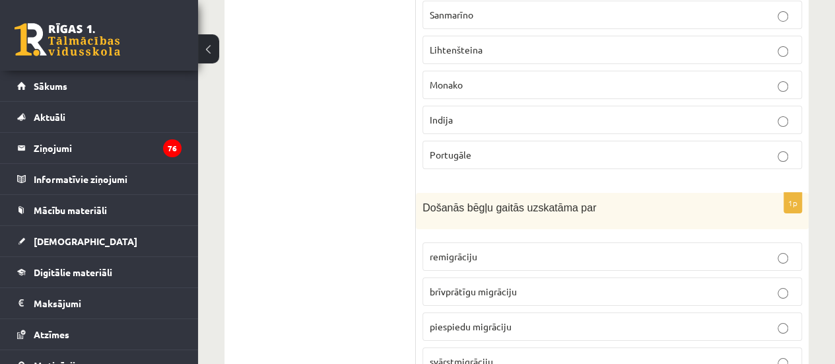
click at [479, 320] on span "piespiedu migrāciju" at bounding box center [471, 326] width 82 height 12
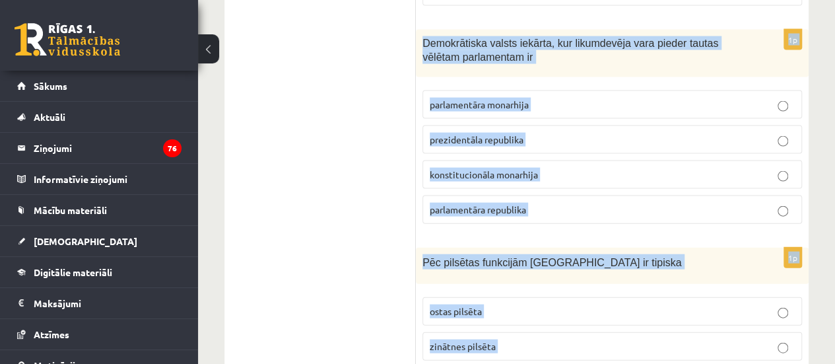
scroll to position [6380, 0]
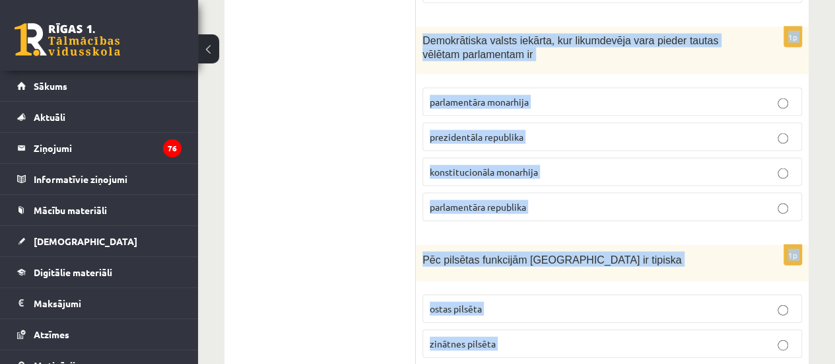
drag, startPoint x: 423, startPoint y: 98, endPoint x: 532, endPoint y: 339, distance: 264.5
copy form "Kādu maksimālo iedzīvotāju skaitu pasaulē prognozē demogrāfi? 100-120 miljardi …"
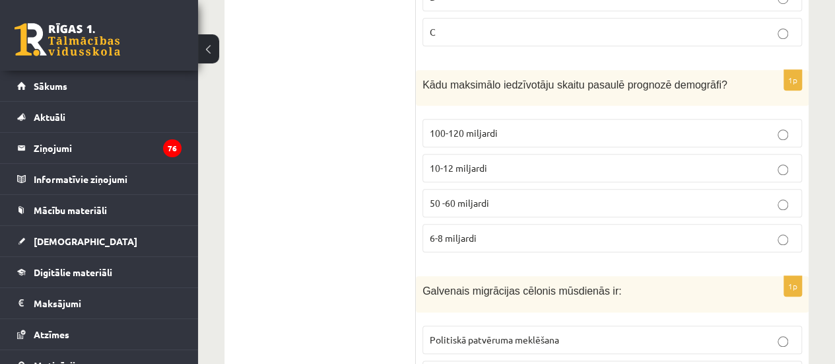
scroll to position [5477, 0]
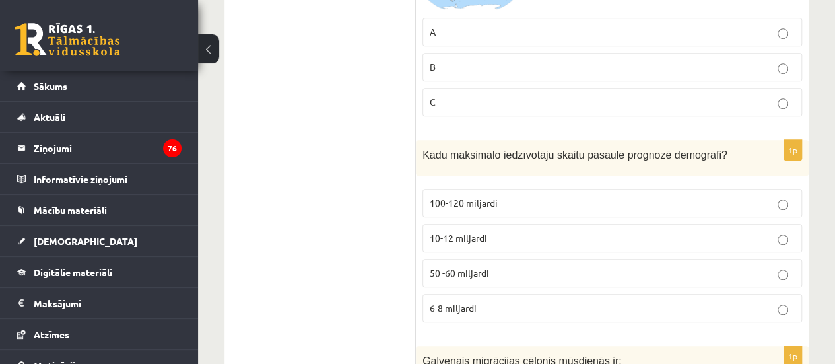
click at [481, 224] on label "10-12 miljardi" at bounding box center [613, 238] width 380 height 28
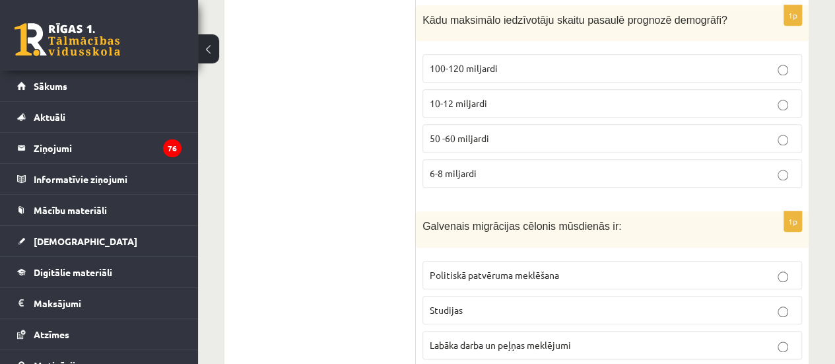
scroll to position [5647, 0]
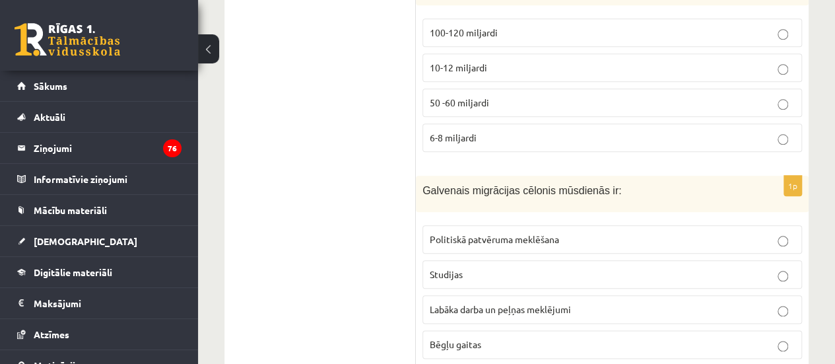
click at [470, 303] on span "Labāka darba un peļņas meklējumi" at bounding box center [500, 309] width 141 height 12
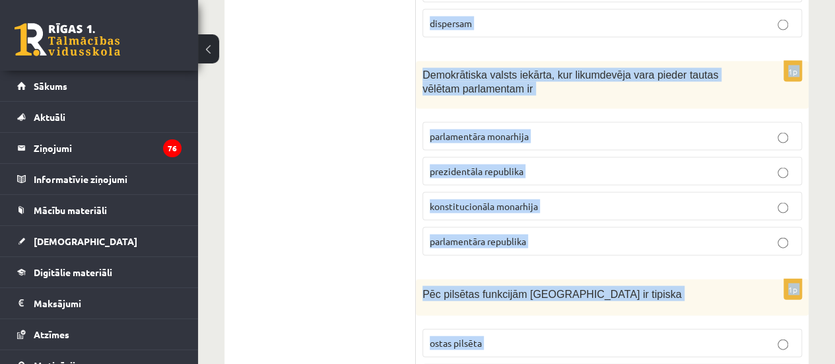
scroll to position [6380, 0]
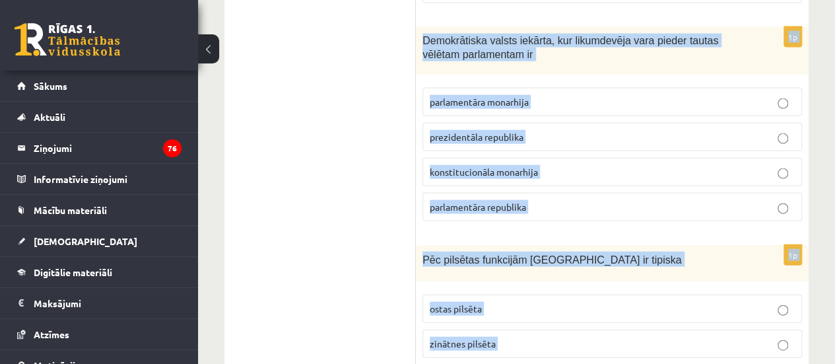
drag, startPoint x: 494, startPoint y: 153, endPoint x: 368, endPoint y: 11, distance: 189.5
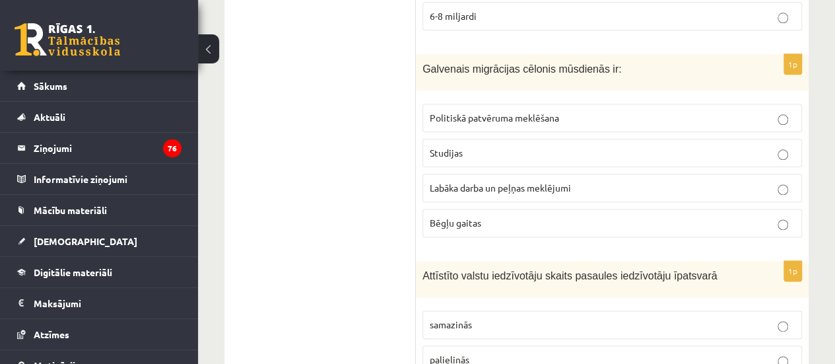
scroll to position [5778, 0]
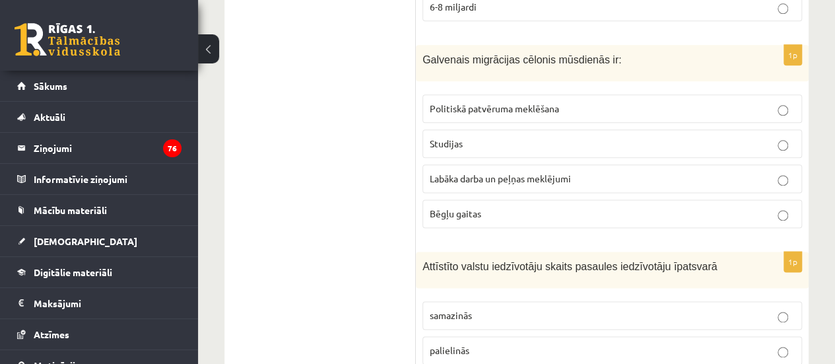
click at [660, 308] on p "samazinās" at bounding box center [612, 315] width 365 height 14
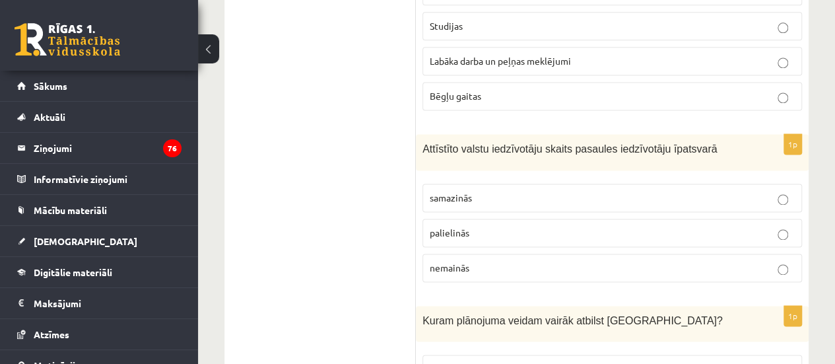
scroll to position [5956, 0]
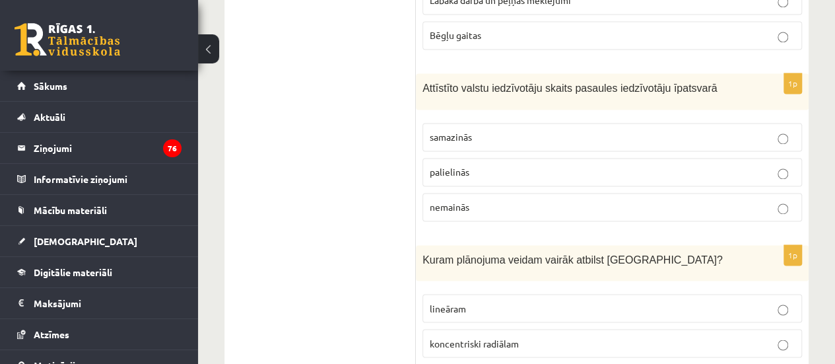
click at [503, 337] on span "koncentriski radiālam" at bounding box center [474, 343] width 89 height 12
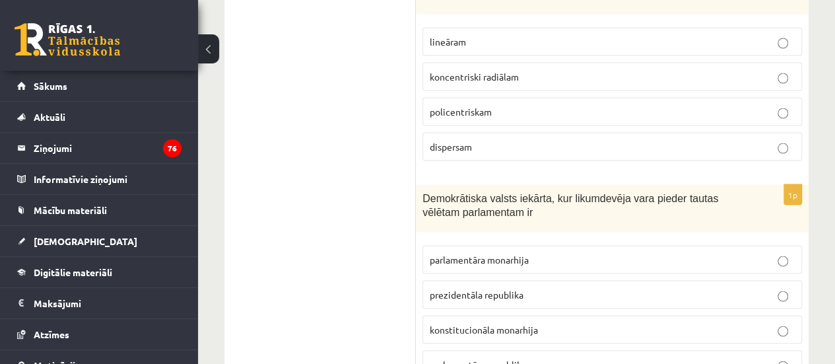
scroll to position [6257, 0]
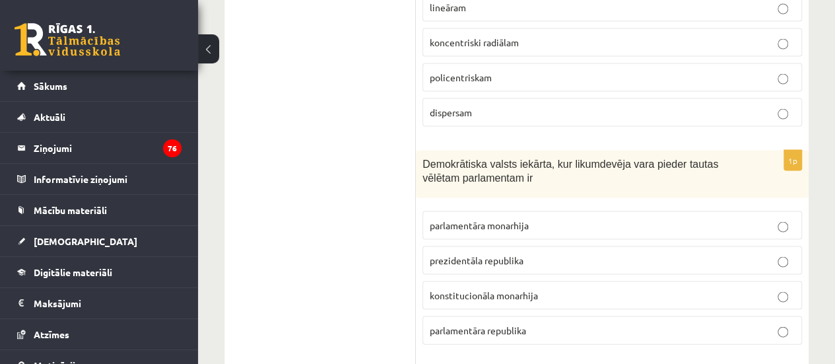
click at [494, 218] on p "parlamentāra monarhija" at bounding box center [612, 225] width 365 height 14
click at [531, 323] on p "parlamentāra republika" at bounding box center [612, 330] width 365 height 14
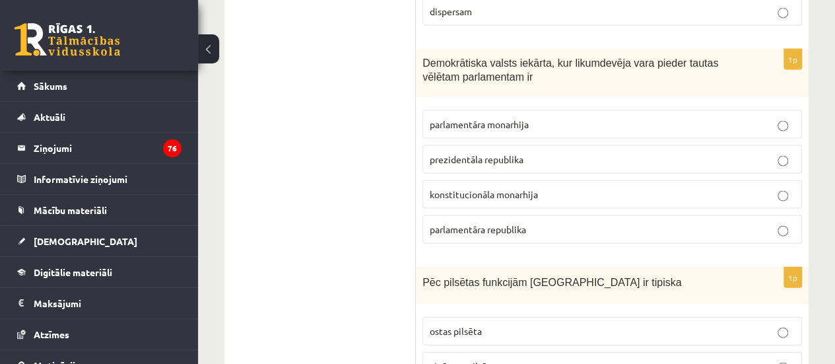
scroll to position [6380, 0]
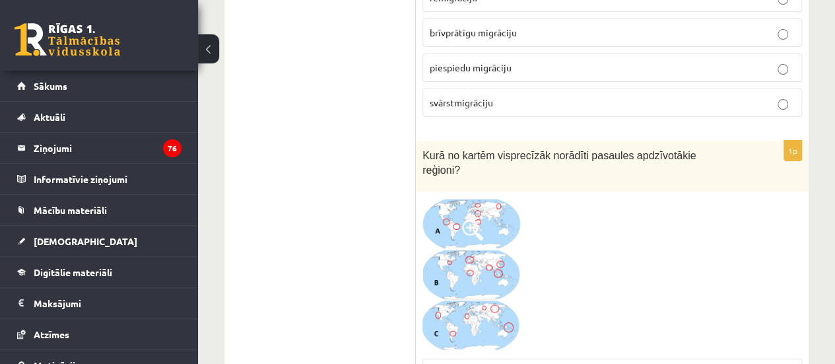
scroll to position [5153, 0]
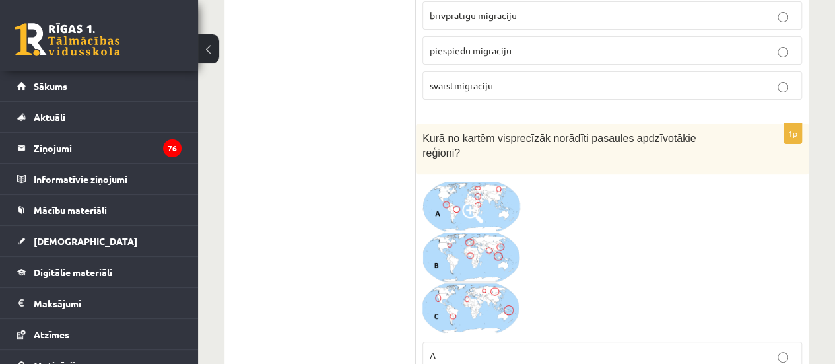
click at [474, 181] on img at bounding box center [472, 258] width 99 height 154
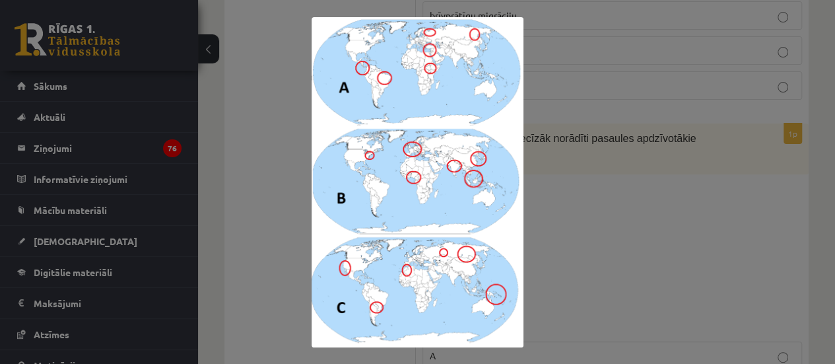
click at [279, 150] on div at bounding box center [417, 182] width 835 height 364
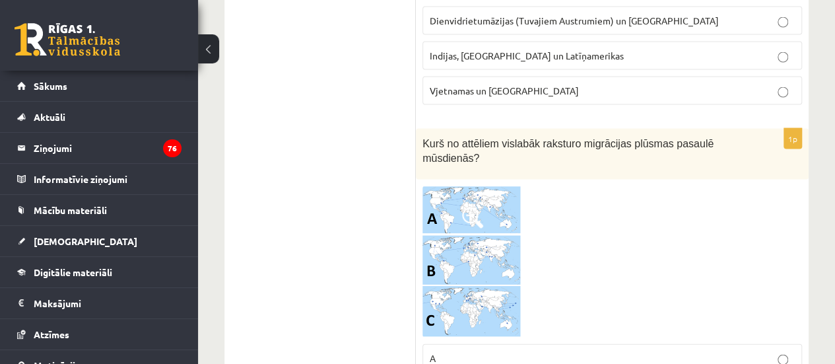
scroll to position [3774, 0]
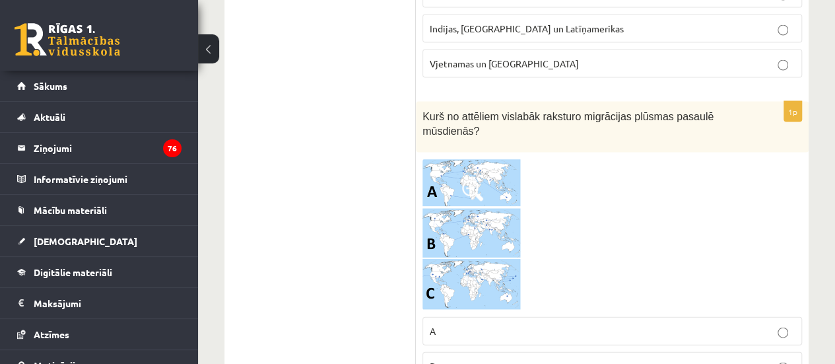
click at [508, 159] on img at bounding box center [472, 235] width 99 height 152
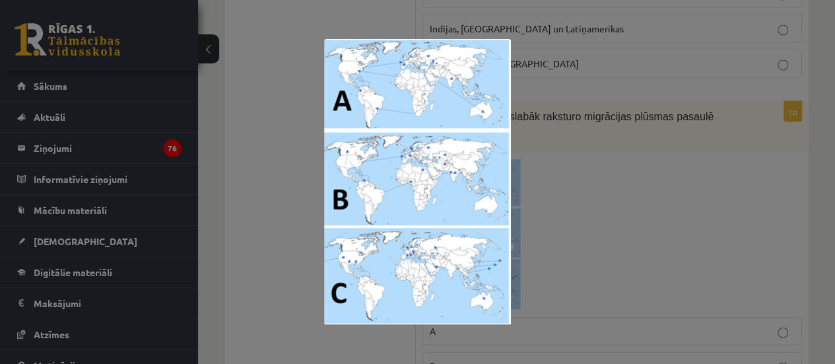
click at [679, 195] on div at bounding box center [417, 182] width 835 height 364
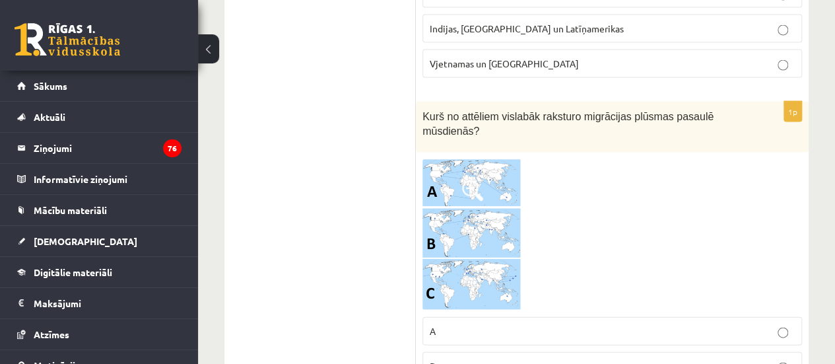
click at [439, 205] on img at bounding box center [472, 235] width 99 height 152
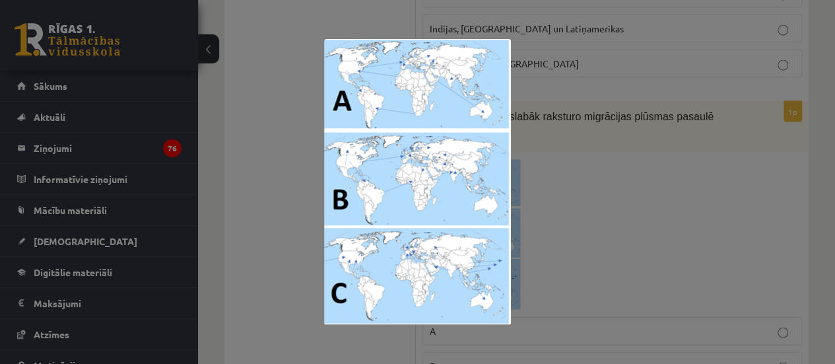
click at [263, 146] on div at bounding box center [417, 182] width 835 height 364
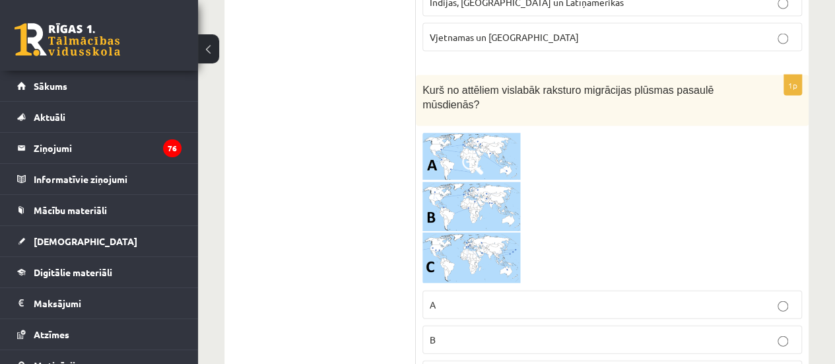
scroll to position [3704, 0]
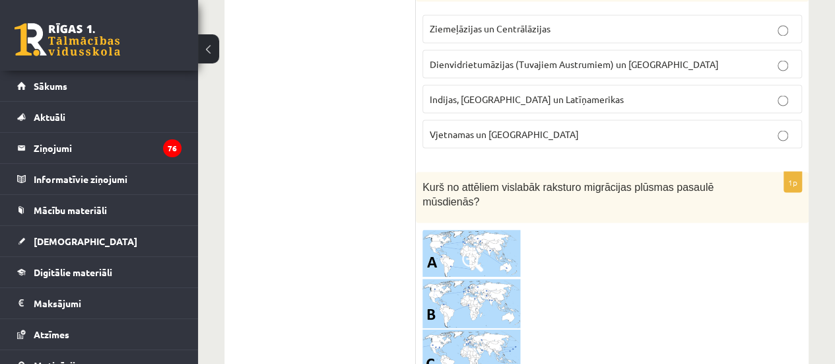
click at [469, 254] on img at bounding box center [472, 305] width 99 height 152
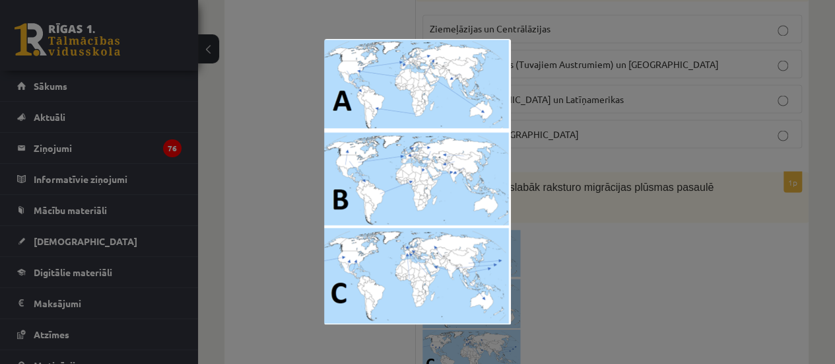
click at [585, 156] on div at bounding box center [417, 182] width 835 height 364
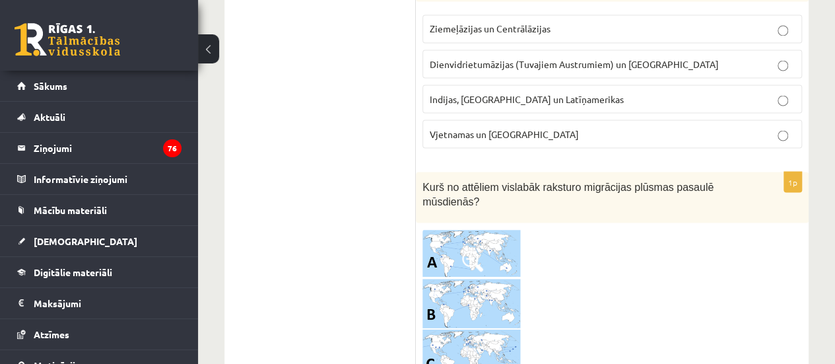
click at [491, 229] on img at bounding box center [472, 305] width 99 height 152
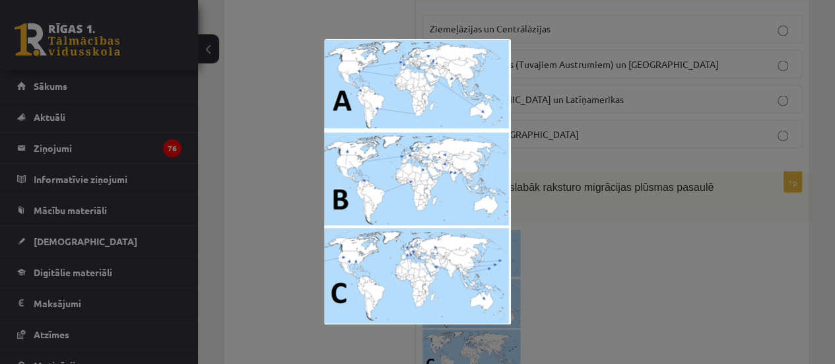
click at [302, 162] on div at bounding box center [417, 182] width 835 height 364
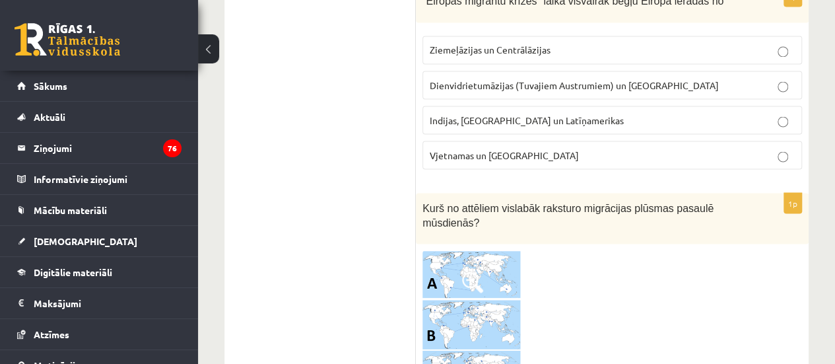
scroll to position [3718, 0]
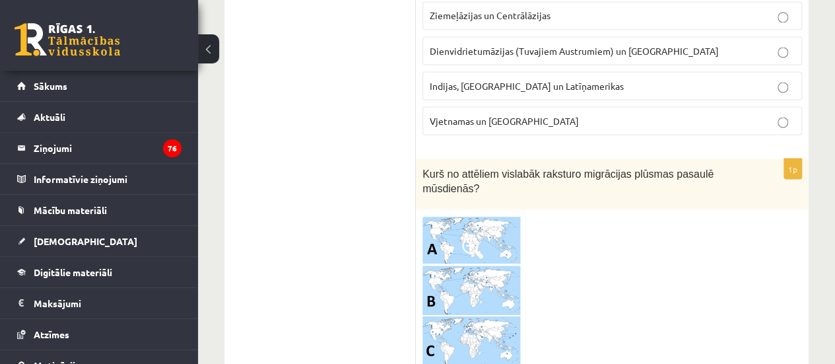
click at [468, 237] on span at bounding box center [472, 247] width 21 height 21
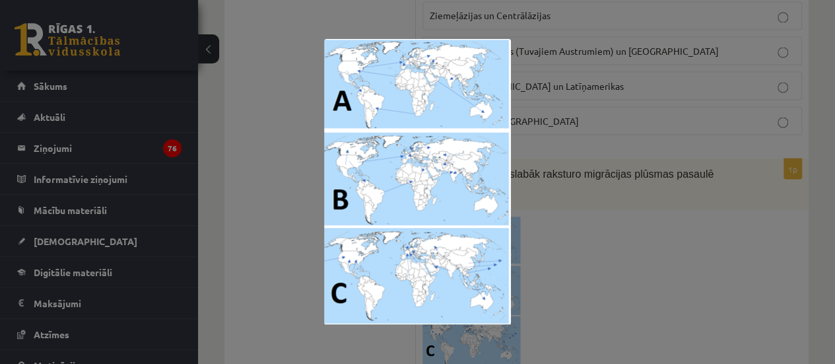
click at [289, 131] on div at bounding box center [417, 182] width 835 height 364
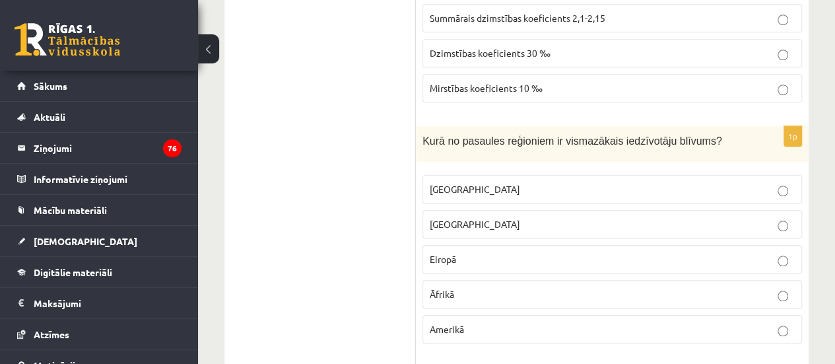
scroll to position [0, 0]
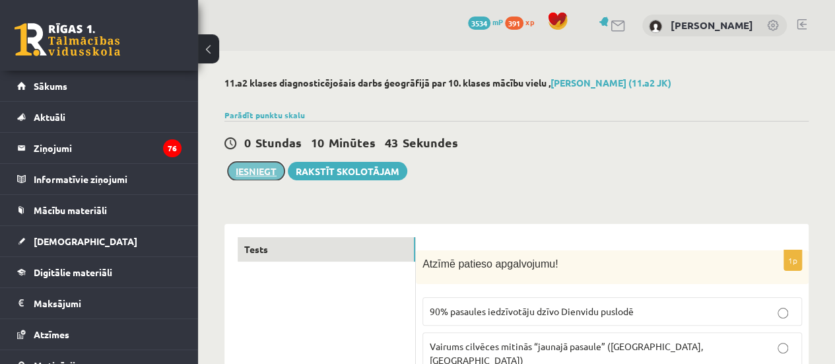
click at [263, 166] on button "Iesniegt" at bounding box center [256, 171] width 57 height 18
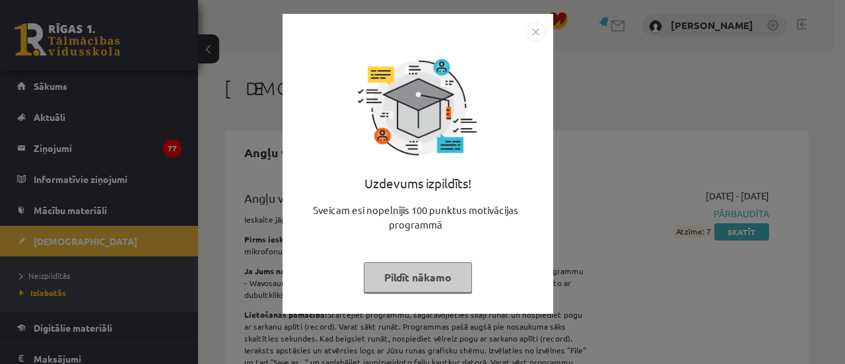
click at [441, 274] on button "Pildīt nākamo" at bounding box center [418, 277] width 108 height 30
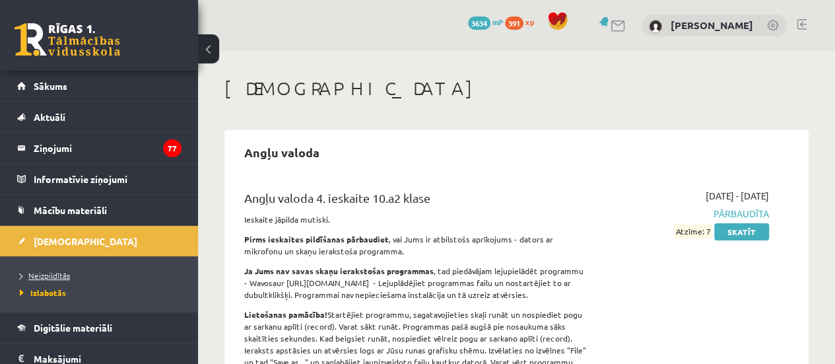
click at [55, 275] on span "Neizpildītās" at bounding box center [45, 275] width 50 height 11
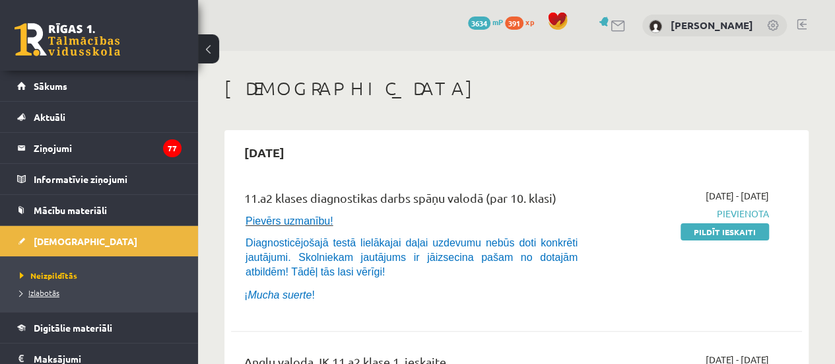
click at [69, 287] on link "Izlabotās" at bounding box center [102, 293] width 165 height 12
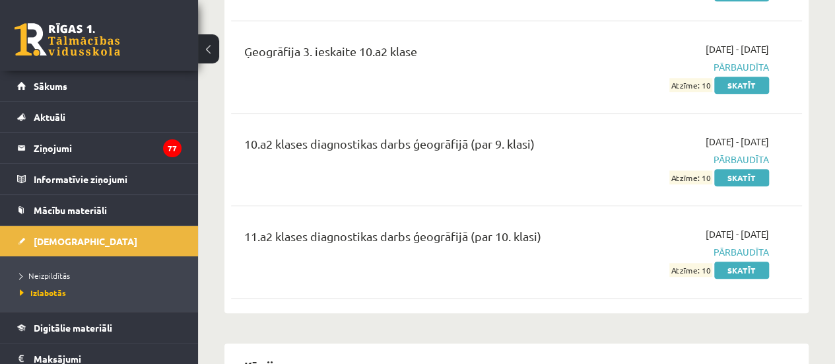
scroll to position [3028, 0]
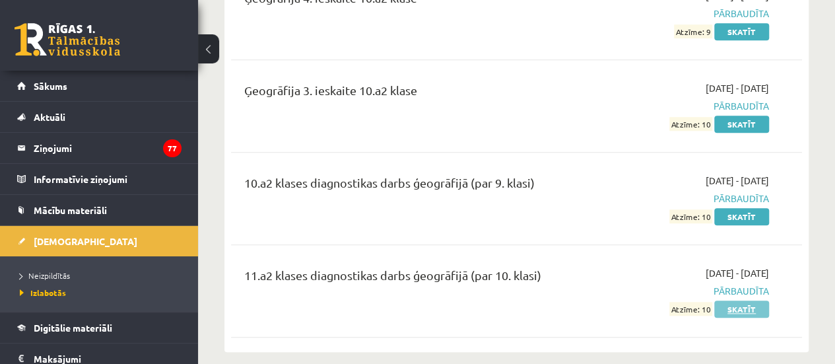
click at [758, 300] on link "Skatīt" at bounding box center [741, 308] width 55 height 17
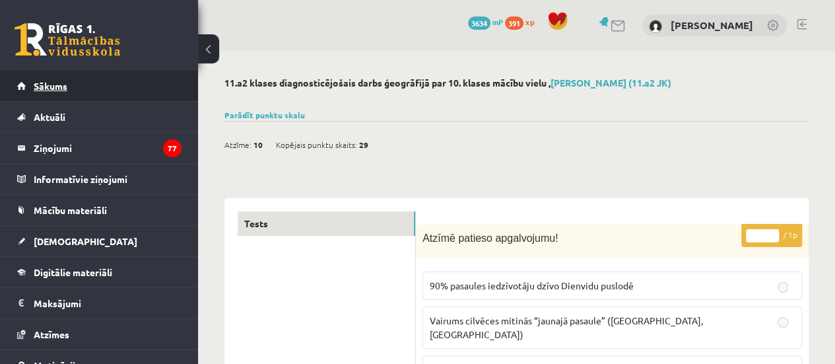
click at [67, 82] on link "Sākums" at bounding box center [99, 86] width 164 height 30
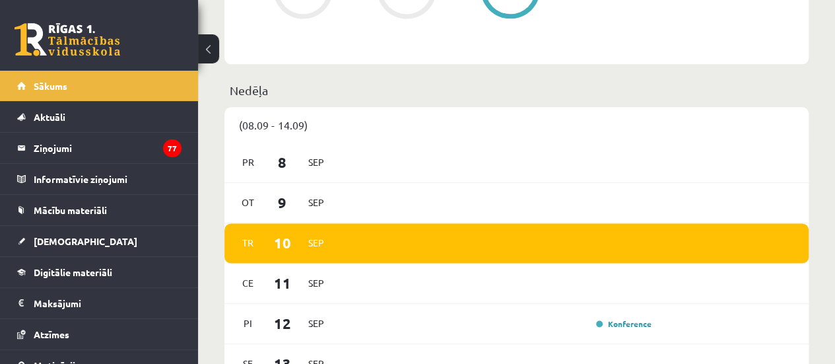
scroll to position [757, 0]
